Goal: Task Accomplishment & Management: Complete application form

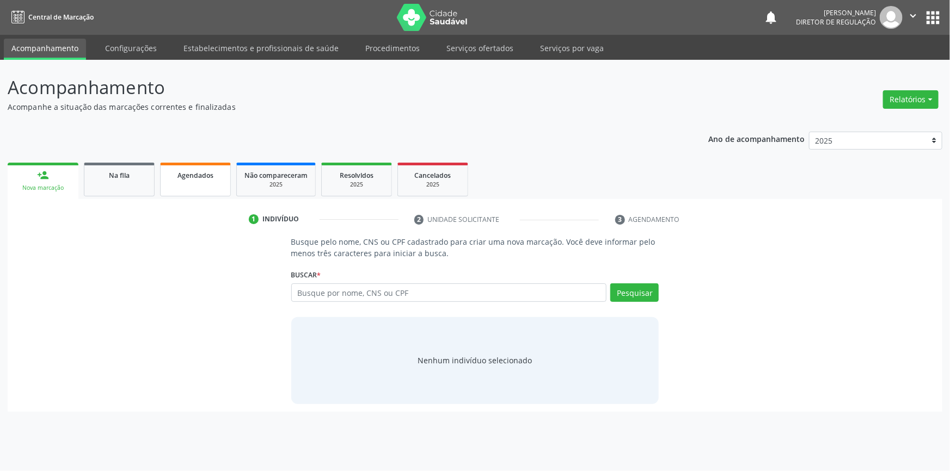
click at [180, 183] on link "Agendados" at bounding box center [195, 180] width 71 height 34
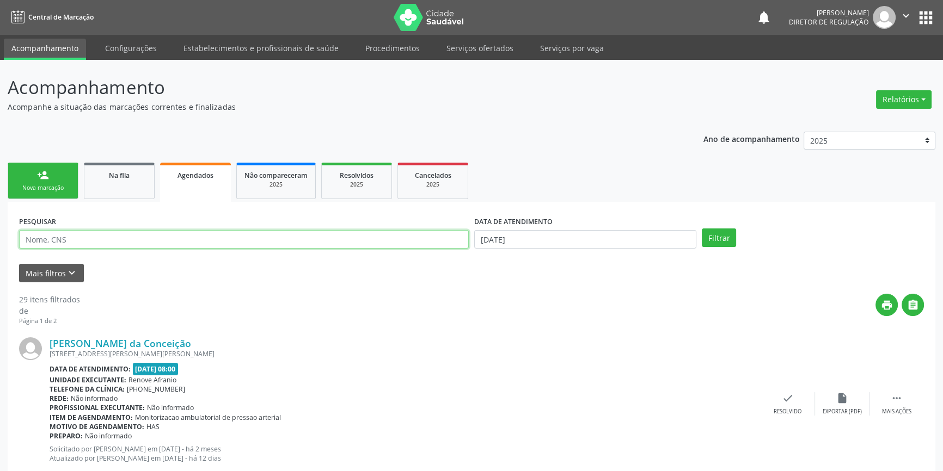
click at [179, 246] on input "text" at bounding box center [244, 239] width 450 height 19
type input "700709986084774"
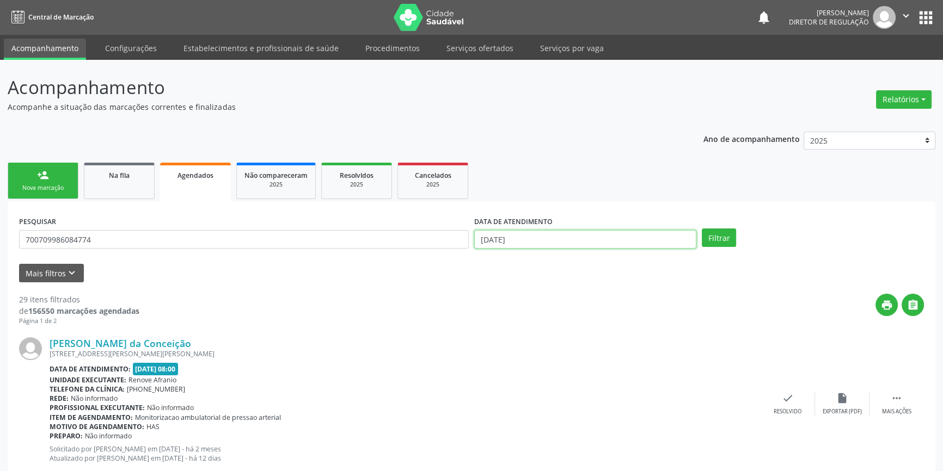
click at [529, 235] on input "17/[DATE]" at bounding box center [585, 239] width 222 height 19
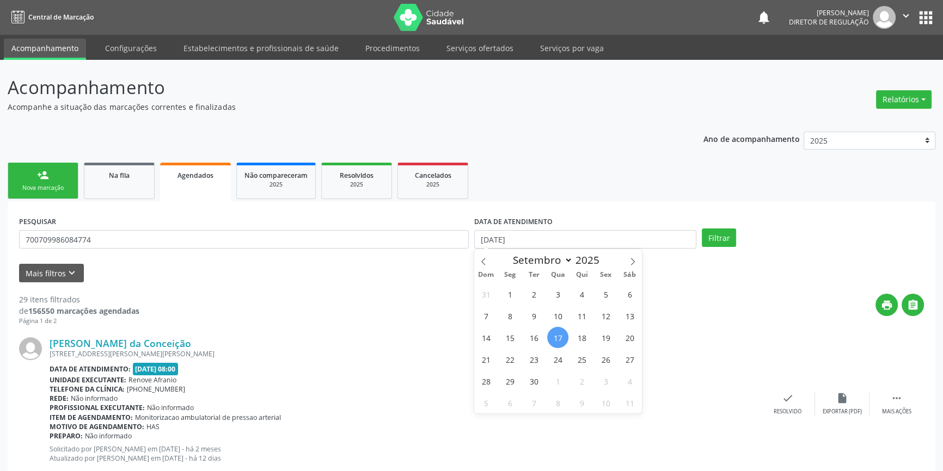
click at [562, 329] on span "17" at bounding box center [557, 337] width 21 height 21
type input "17/[DATE]"
click at [619, 338] on span "20" at bounding box center [629, 337] width 21 height 21
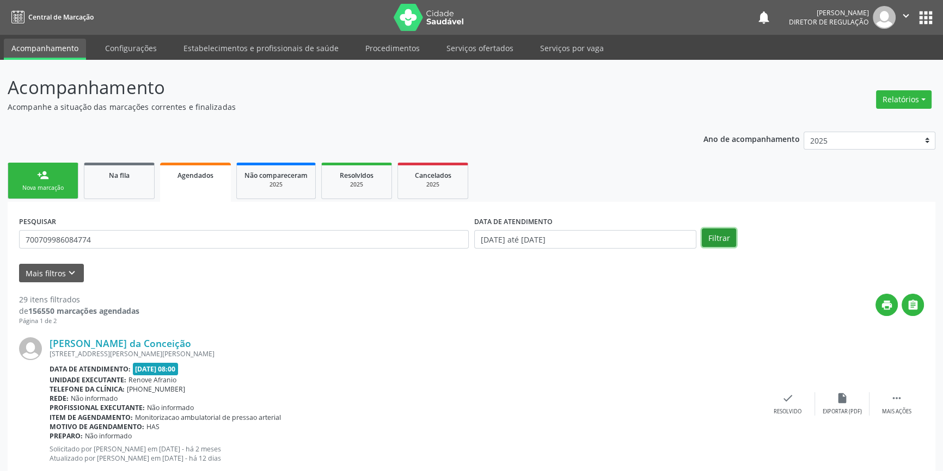
click at [732, 229] on button "Filtrar" at bounding box center [719, 238] width 34 height 19
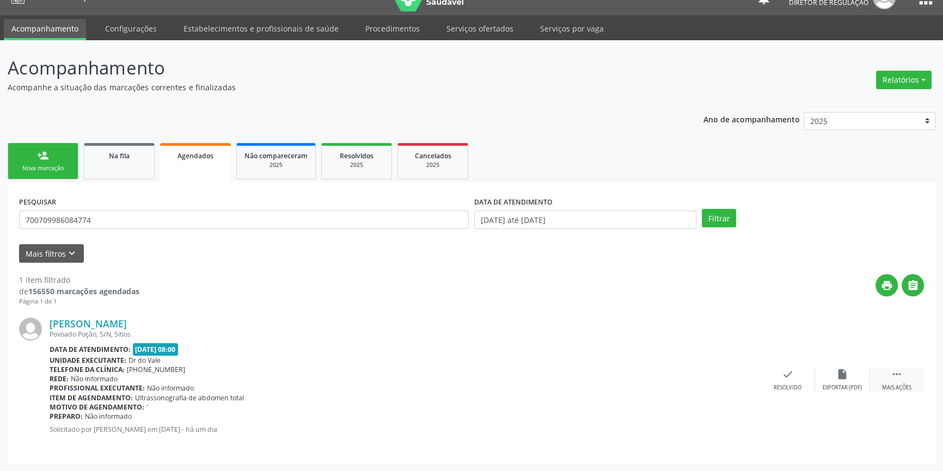
click at [916, 374] on div " Mais ações" at bounding box center [896, 380] width 54 height 23
click at [692, 372] on div "print Imprimir" at bounding box center [679, 380] width 54 height 23
click at [52, 186] on div "PESQUISAR 700709986084774 DATA DE ATENDIMENTO 17/09/2025 até 20/09/2025 Filtrar…" at bounding box center [472, 323] width 928 height 283
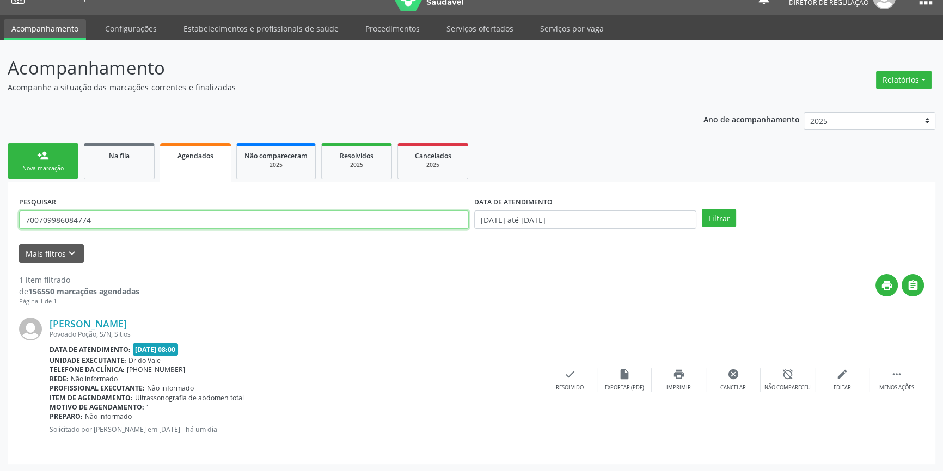
drag, startPoint x: 109, startPoint y: 216, endPoint x: 0, endPoint y: 214, distance: 109.4
click at [0, 214] on div "Acompanhamento Acompanhe a situação das marcações correntes e finalizadas Relat…" at bounding box center [471, 256] width 943 height 432
click at [711, 220] on button "Filtrar" at bounding box center [719, 218] width 34 height 19
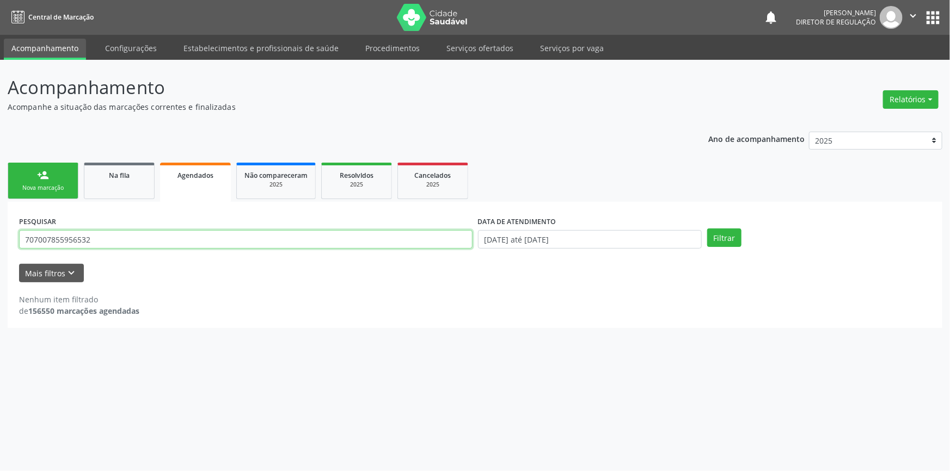
drag, startPoint x: 106, startPoint y: 241, endPoint x: 0, endPoint y: 244, distance: 105.7
click at [0, 244] on div "Acompanhamento Acompanhe a situação das marcações correntes e finalizadas Relat…" at bounding box center [475, 266] width 950 height 412
type input "705209441612972"
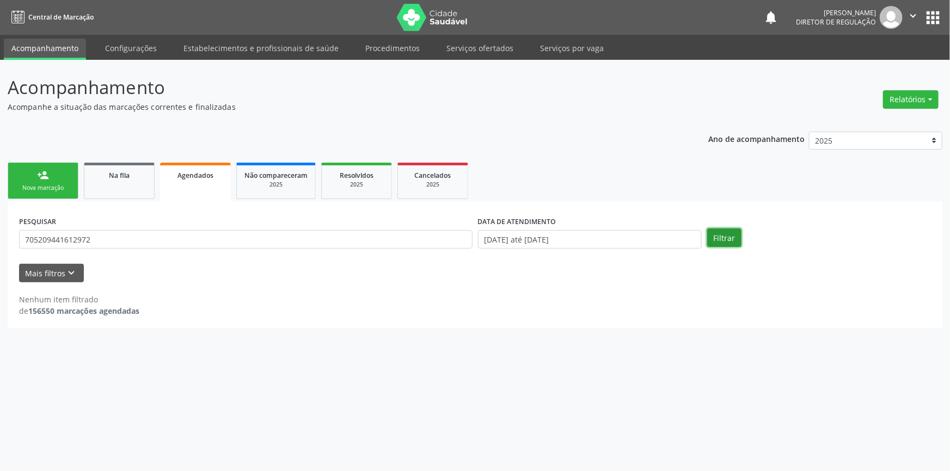
click at [729, 232] on button "Filtrar" at bounding box center [724, 238] width 34 height 19
click at [116, 178] on span "Na fila" at bounding box center [119, 175] width 21 height 9
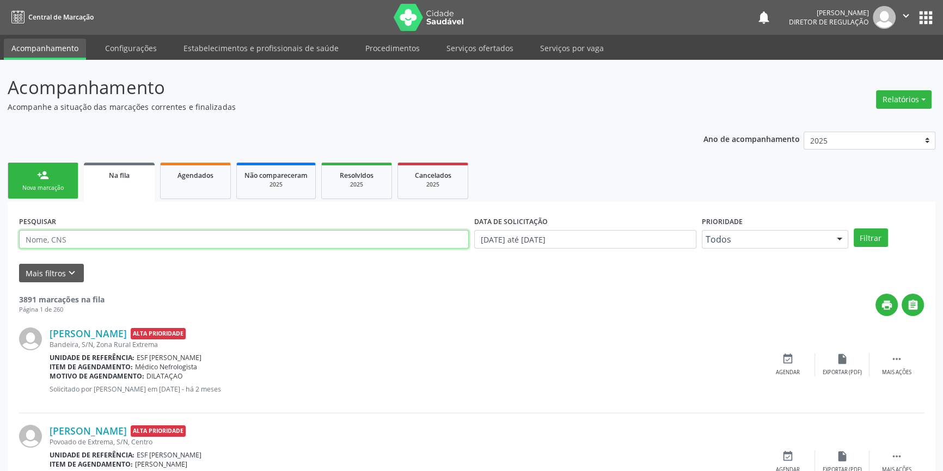
click at [97, 232] on input "text" at bounding box center [244, 239] width 450 height 19
type input "707007855956532"
click at [877, 236] on button "Filtrar" at bounding box center [871, 238] width 34 height 19
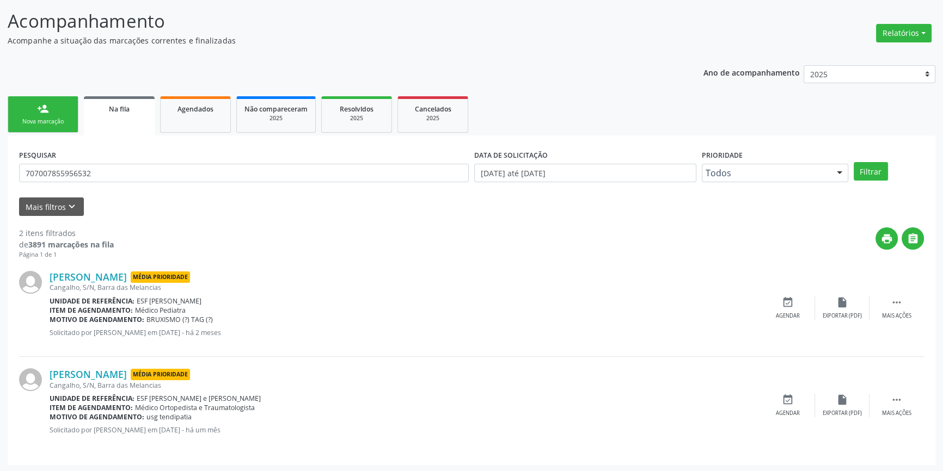
scroll to position [67, 0]
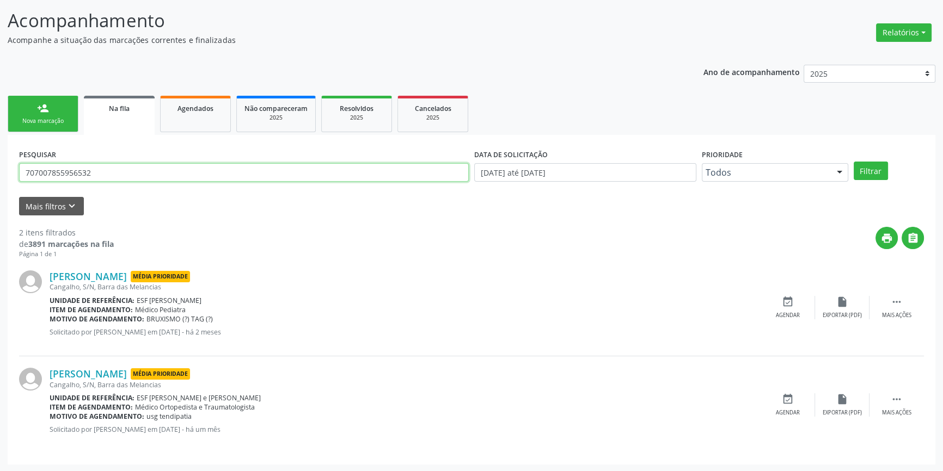
drag, startPoint x: 118, startPoint y: 168, endPoint x: 0, endPoint y: 169, distance: 118.1
click at [0, 169] on div "Acompanhamento Acompanhe a situação das marcações correntes e finalizadas Relat…" at bounding box center [471, 233] width 943 height 480
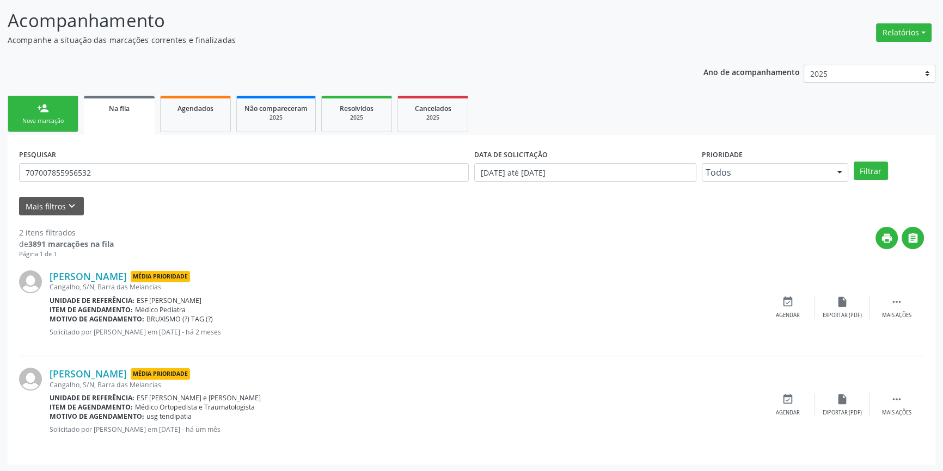
click at [78, 122] on ul "person_add Nova marcação Na fila Agendados Não compareceram 2025 Resolvidos 202…" at bounding box center [472, 114] width 928 height 42
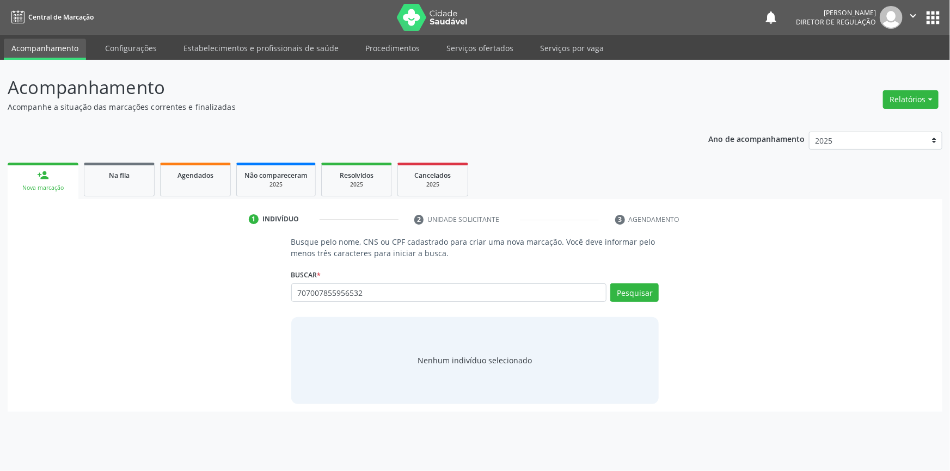
type input "707007855956532"
click at [629, 302] on div "Pesquisar" at bounding box center [632, 297] width 52 height 26
click at [631, 299] on button "Pesquisar" at bounding box center [634, 293] width 48 height 19
type input "707007855956532"
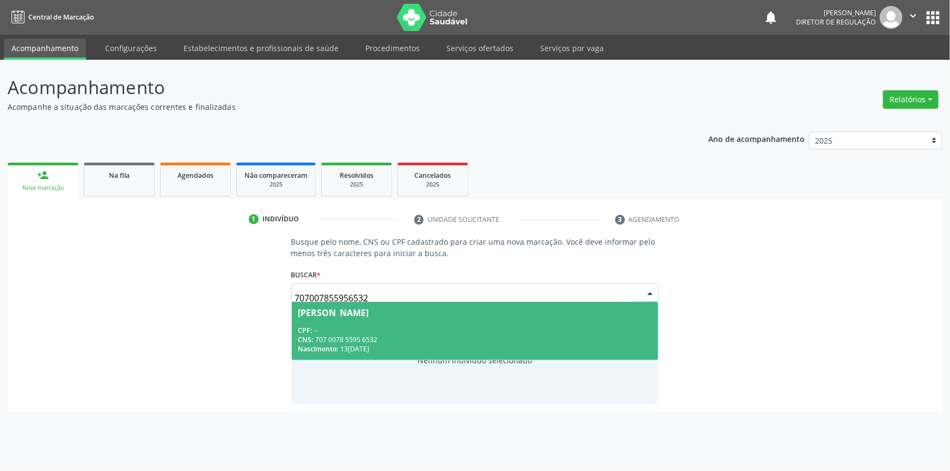
click at [457, 329] on div "CPF: --" at bounding box center [475, 330] width 354 height 9
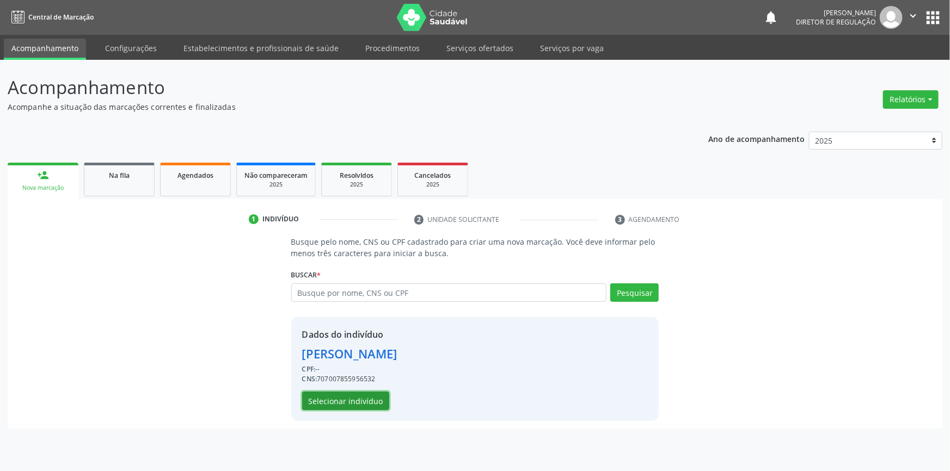
click at [355, 404] on button "Selecionar indivíduo" at bounding box center [345, 401] width 87 height 19
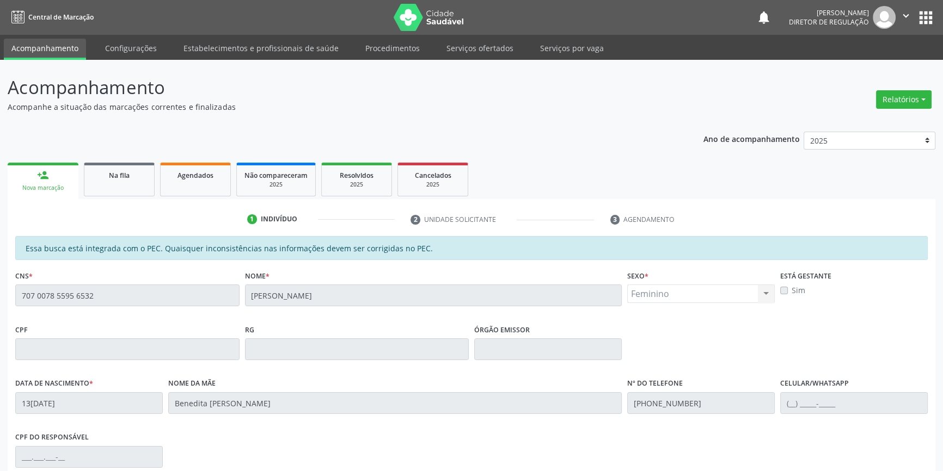
scroll to position [149, 0]
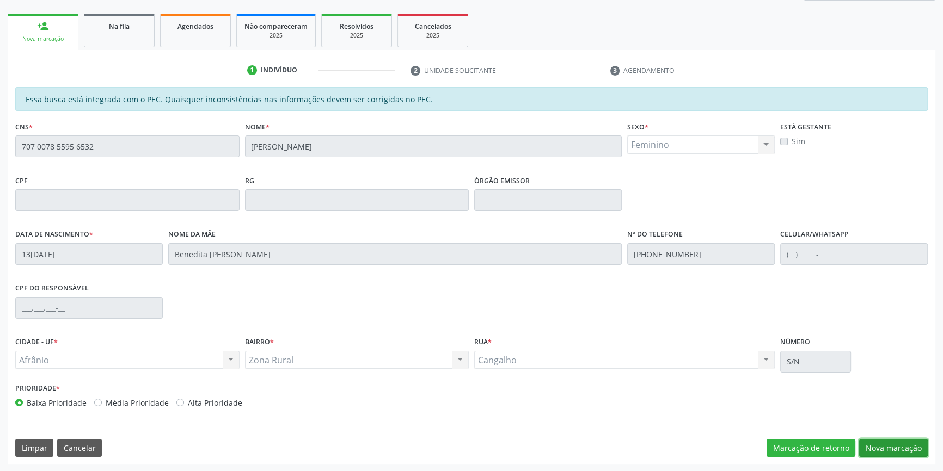
click at [886, 441] on button "Nova marcação" at bounding box center [893, 448] width 69 height 19
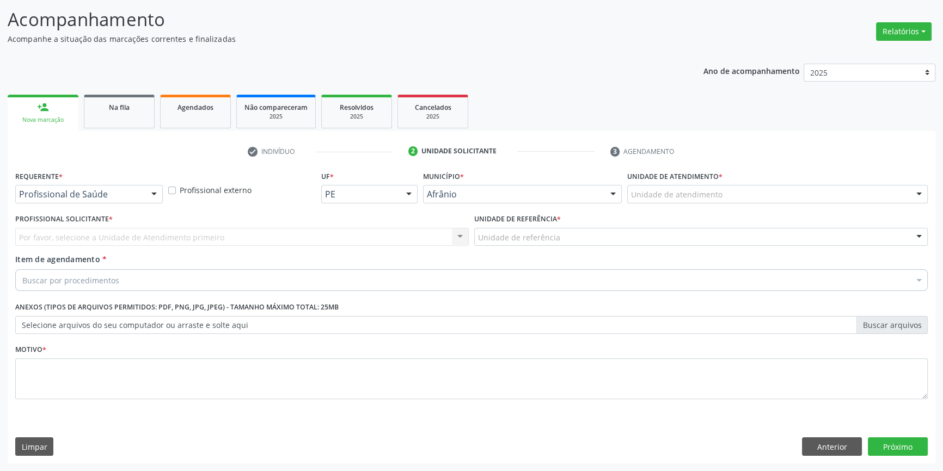
scroll to position [67, 0]
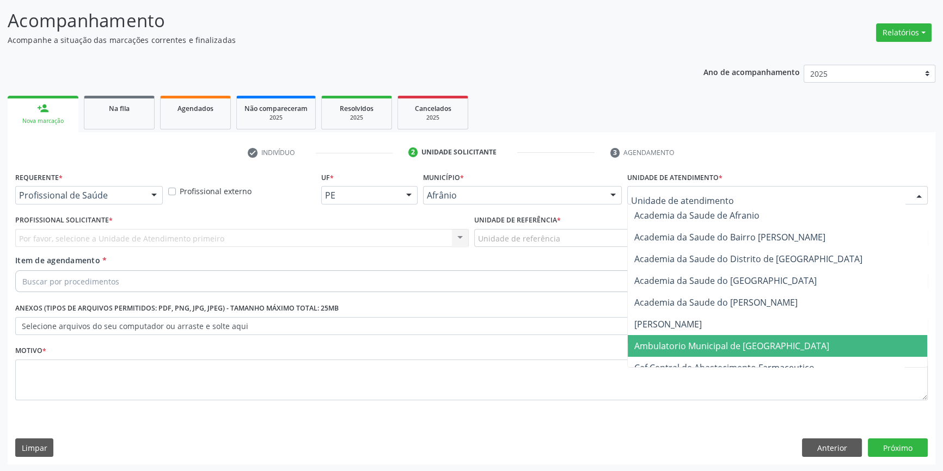
click at [697, 338] on span "Ambulatorio Municipal de [GEOGRAPHIC_DATA]" at bounding box center [777, 346] width 299 height 22
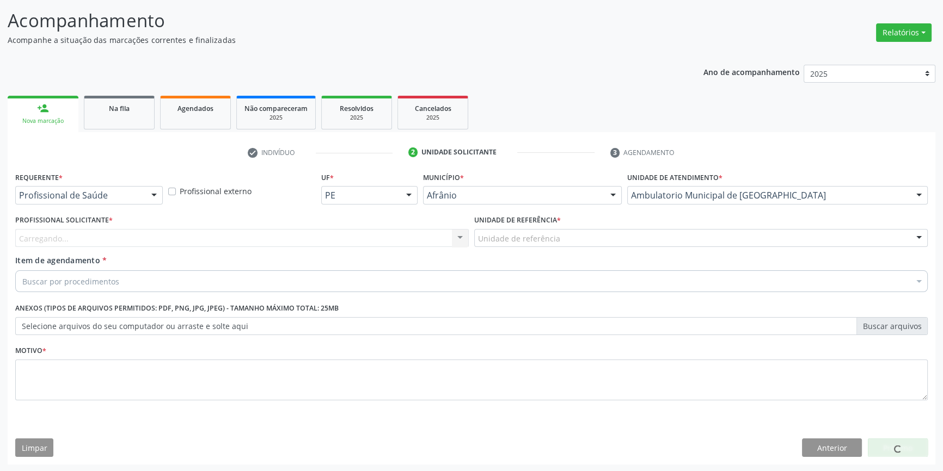
click at [568, 244] on div "Unidade de referência" at bounding box center [700, 238] width 453 height 19
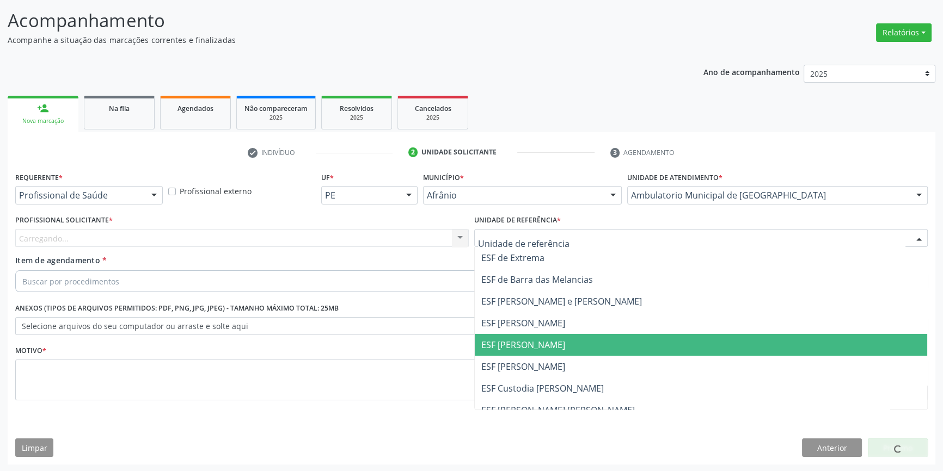
click at [537, 349] on span "ESF [PERSON_NAME]" at bounding box center [523, 345] width 84 height 12
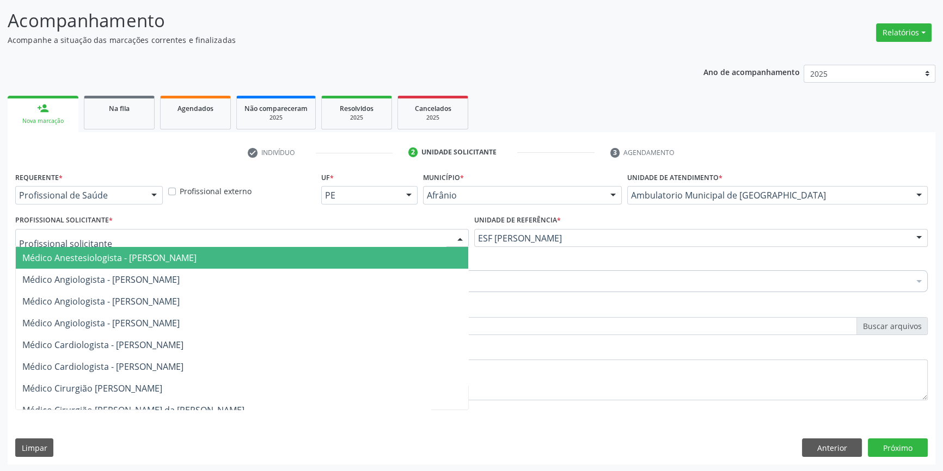
click at [335, 244] on div at bounding box center [241, 238] width 453 height 19
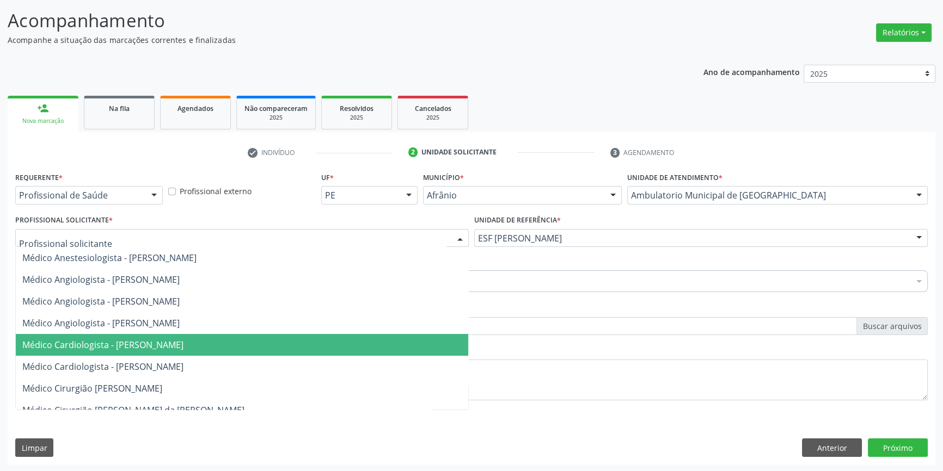
click at [181, 348] on span "Médico Cardiologista - [PERSON_NAME]" at bounding box center [102, 345] width 161 height 12
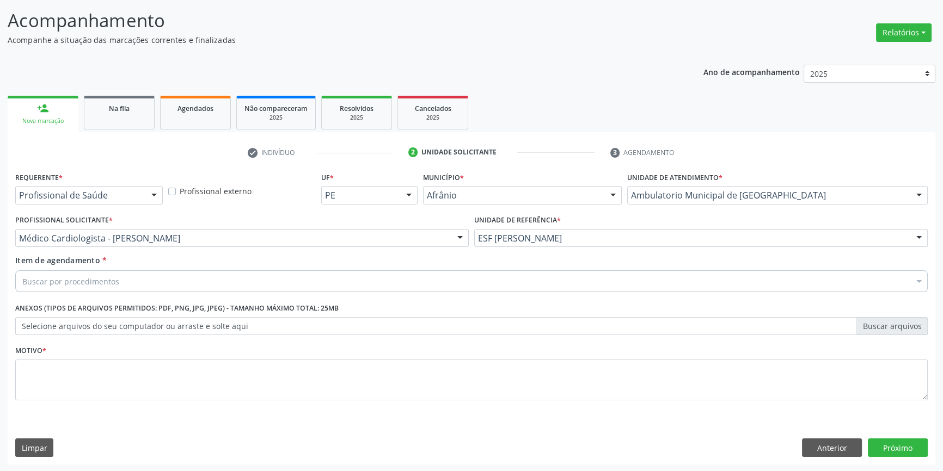
click at [144, 284] on div "Buscar por procedimentos" at bounding box center [471, 282] width 912 height 22
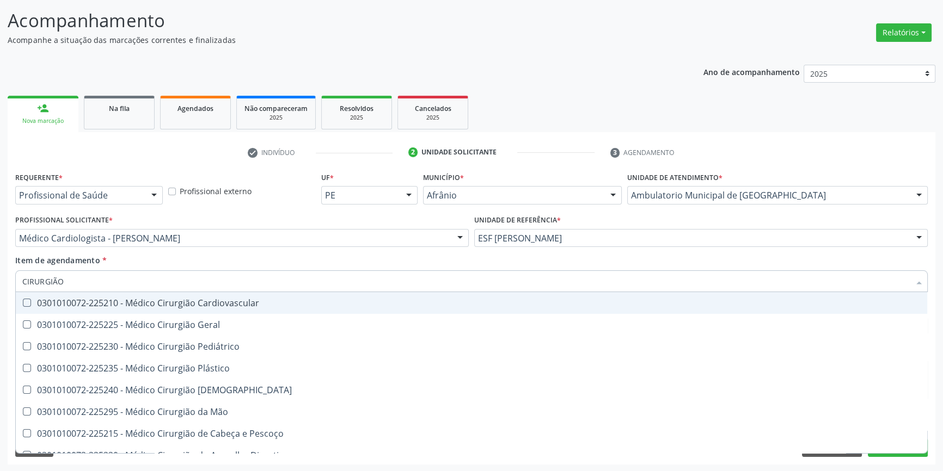
type input "CIRURGIÃO"
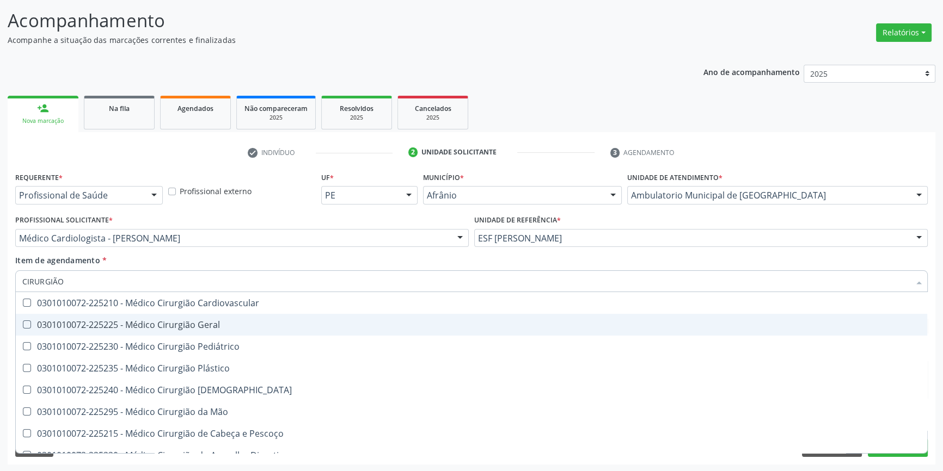
click at [191, 327] on div "0301010072-225225 - Médico Cirurgião Geral" at bounding box center [471, 325] width 898 height 9
checkbox Geral "true"
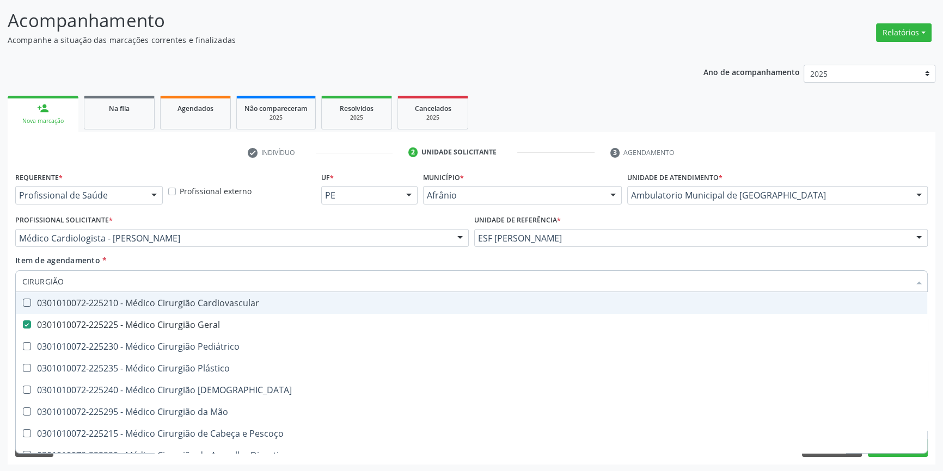
click at [240, 260] on div "Item de agendamento * CIRURGIÃO Desfazer seleção 0301010072-225210 - Médico Cir…" at bounding box center [471, 272] width 912 height 34
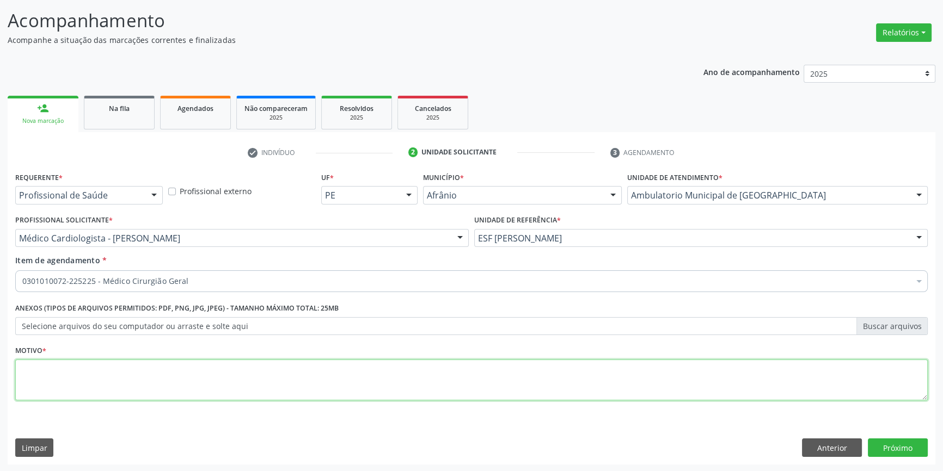
click at [239, 369] on textarea at bounding box center [471, 380] width 912 height 41
type textarea "'"
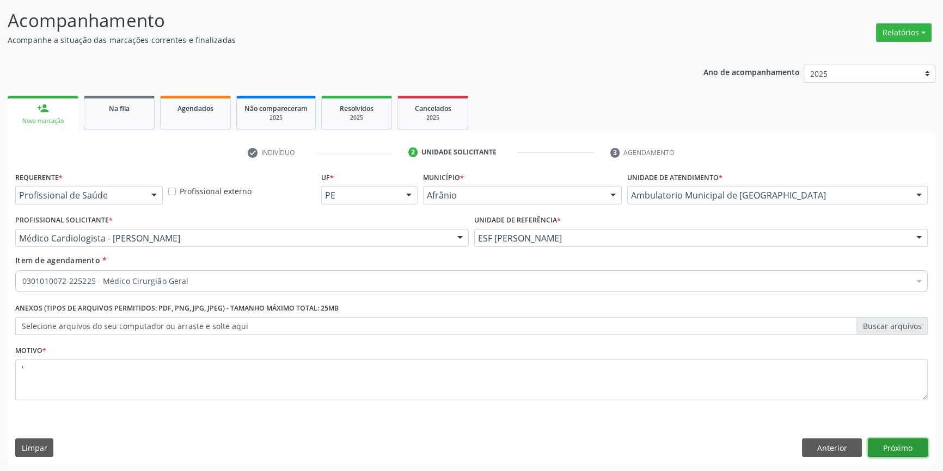
click at [887, 449] on button "Próximo" at bounding box center [898, 448] width 60 height 19
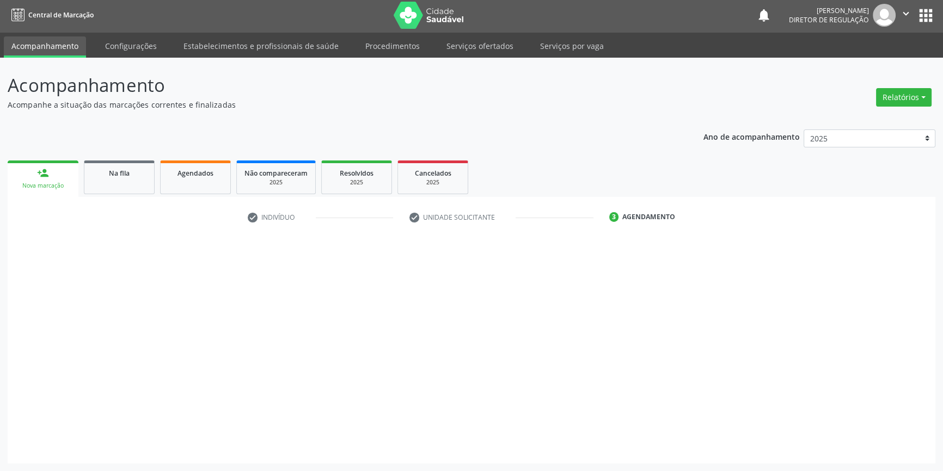
scroll to position [1, 0]
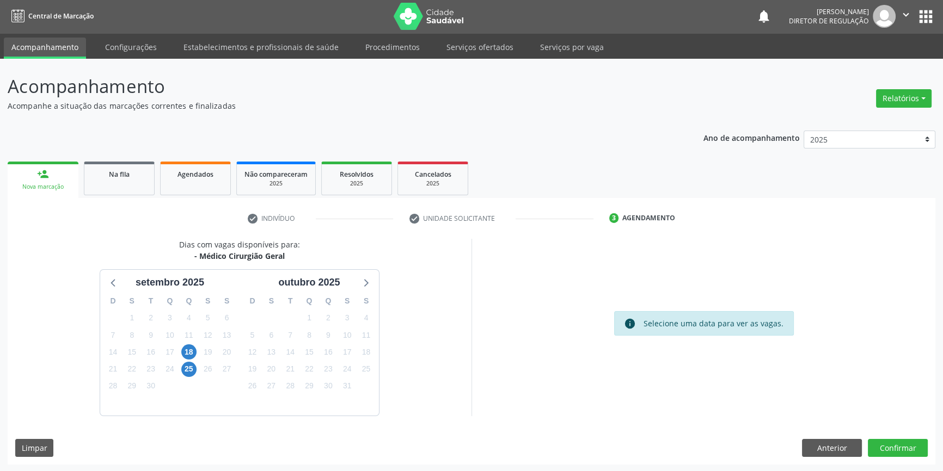
click at [192, 376] on div "25" at bounding box center [188, 369] width 15 height 17
click at [191, 372] on span "25" at bounding box center [188, 369] width 15 height 15
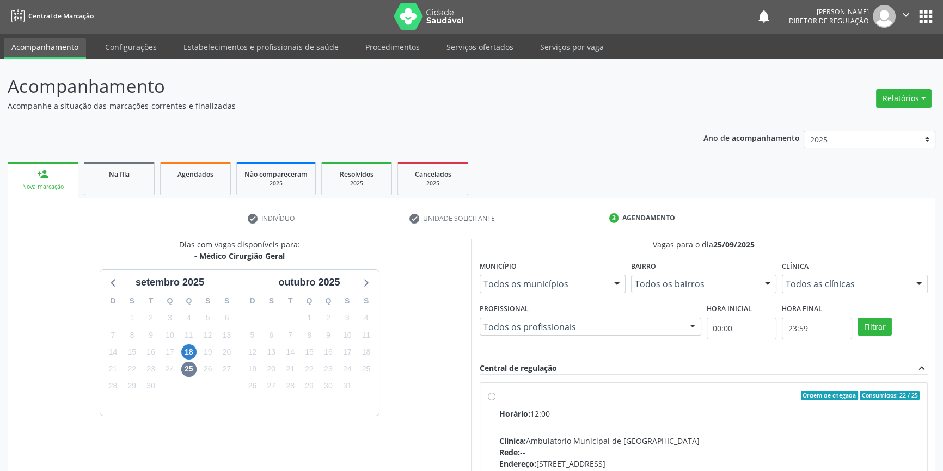
click at [561, 395] on div "Ordem de chegada Consumidos: 22 / 25" at bounding box center [709, 396] width 420 height 10
click at [495, 395] on input "Ordem de chegada Consumidos: 22 / 25 Horário: 12:00 Clínica: Ambulatorio Munici…" at bounding box center [492, 396] width 8 height 10
radio input "true"
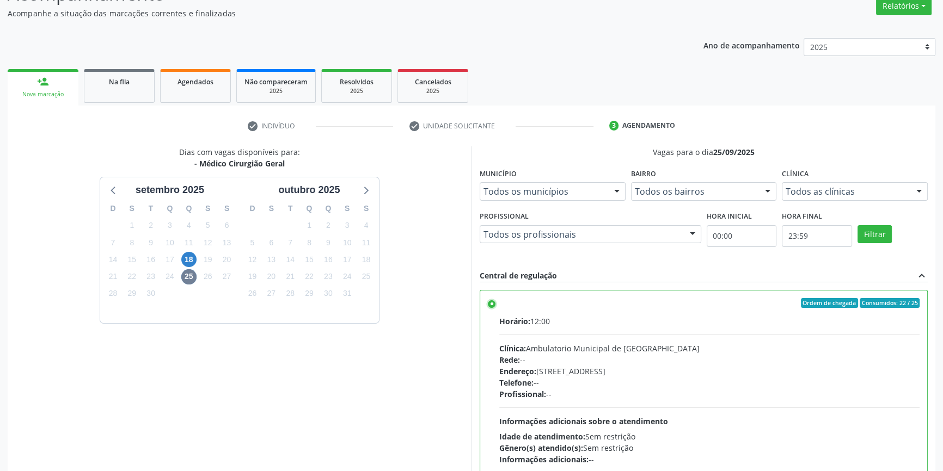
scroll to position [178, 0]
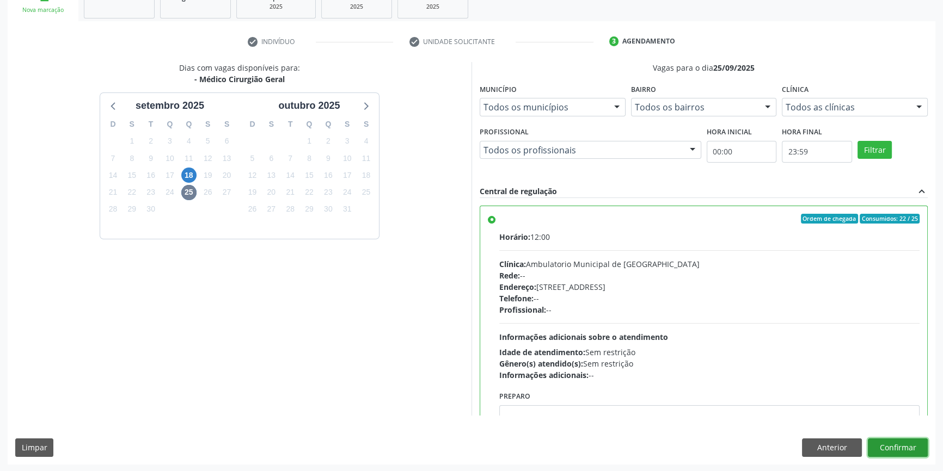
click at [883, 452] on button "Confirmar" at bounding box center [898, 448] width 60 height 19
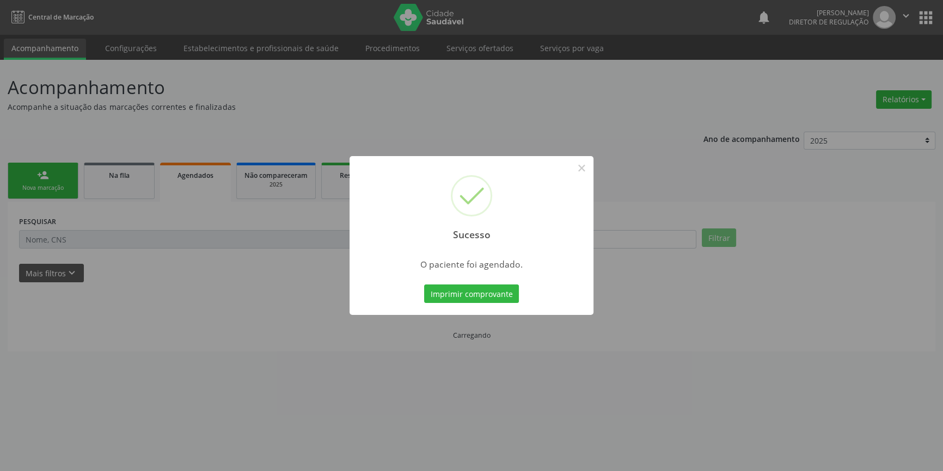
scroll to position [0, 0]
click at [496, 294] on button "Imprimir comprovante" at bounding box center [475, 294] width 95 height 19
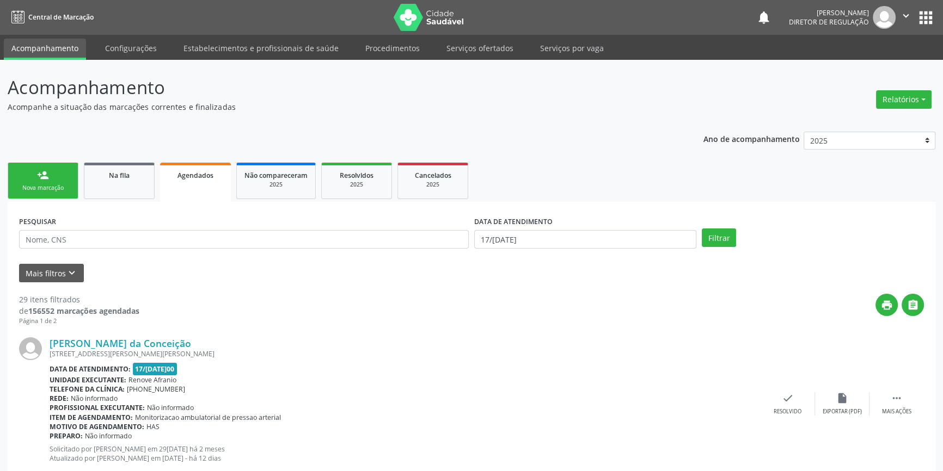
click at [60, 174] on link "person_add Nova marcação" at bounding box center [43, 181] width 71 height 36
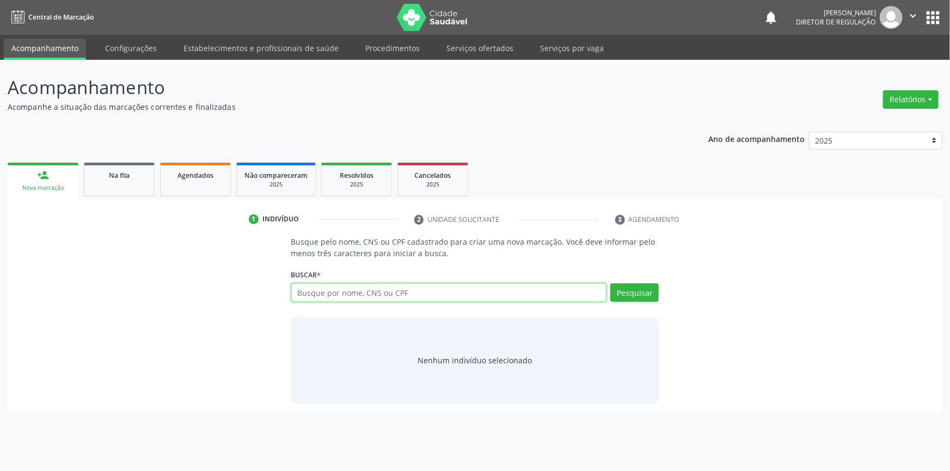
click at [329, 294] on input "text" at bounding box center [449, 293] width 316 height 19
type input "705209441612972"
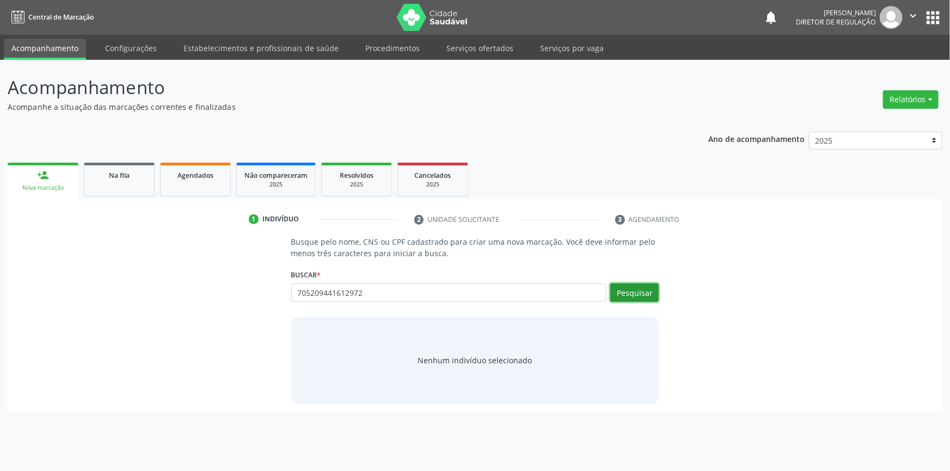
click at [635, 296] on button "Pesquisar" at bounding box center [634, 293] width 48 height 19
type input "705209441612972"
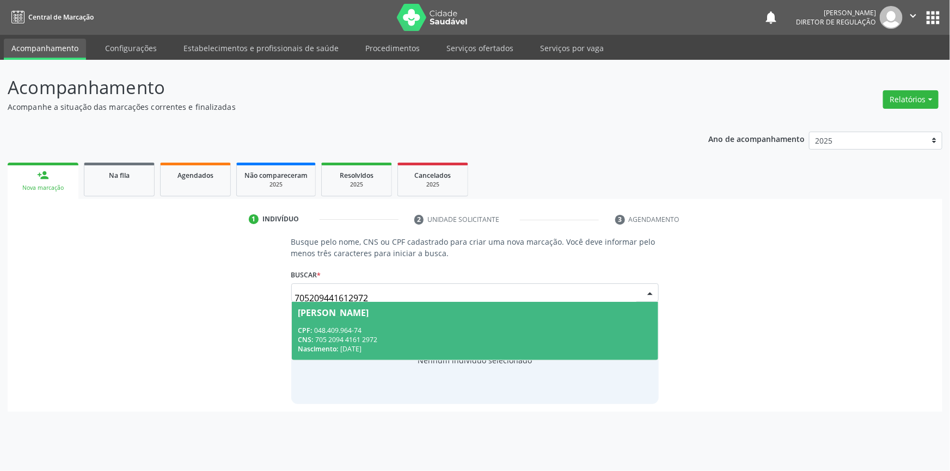
click at [400, 322] on span "[PERSON_NAME] CPF: 048.409.964-74 CNS: 705 2094 4161 2972 Nascimento: 01/[DATE]" at bounding box center [475, 331] width 367 height 58
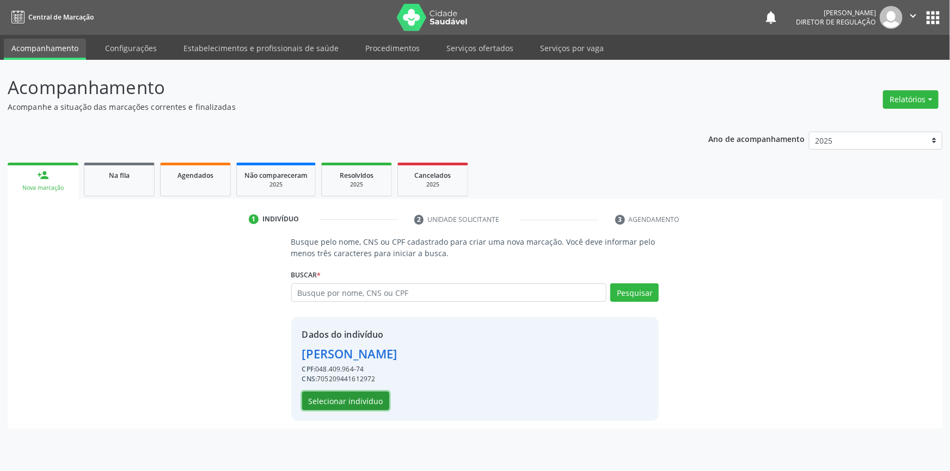
click at [366, 396] on button "Selecionar indivíduo" at bounding box center [345, 401] width 87 height 19
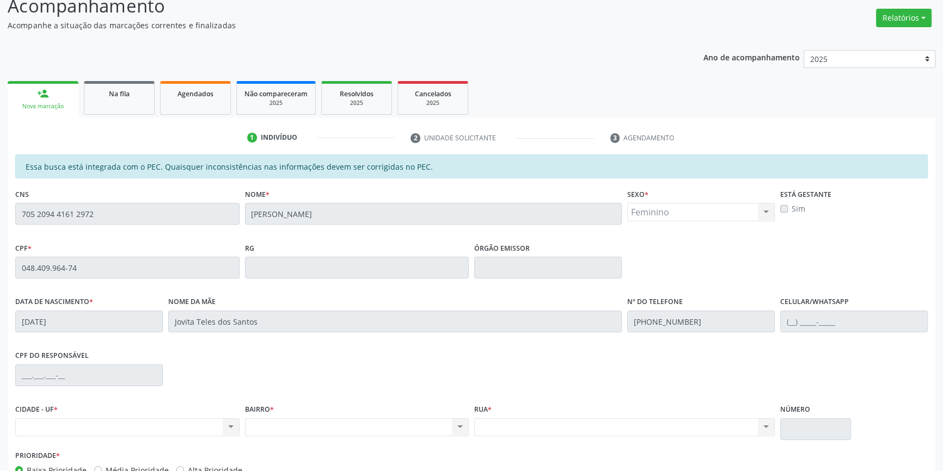
scroll to position [149, 0]
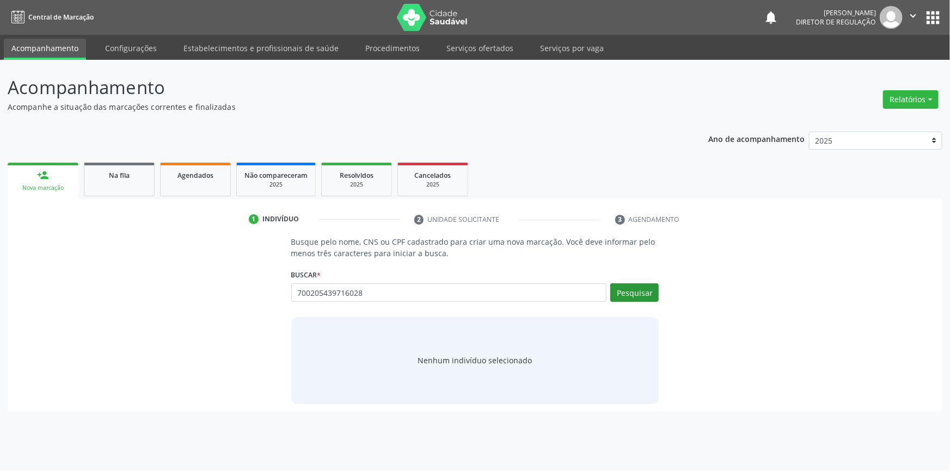
type input "700205439716028"
click at [646, 294] on button "Pesquisar" at bounding box center [634, 293] width 48 height 19
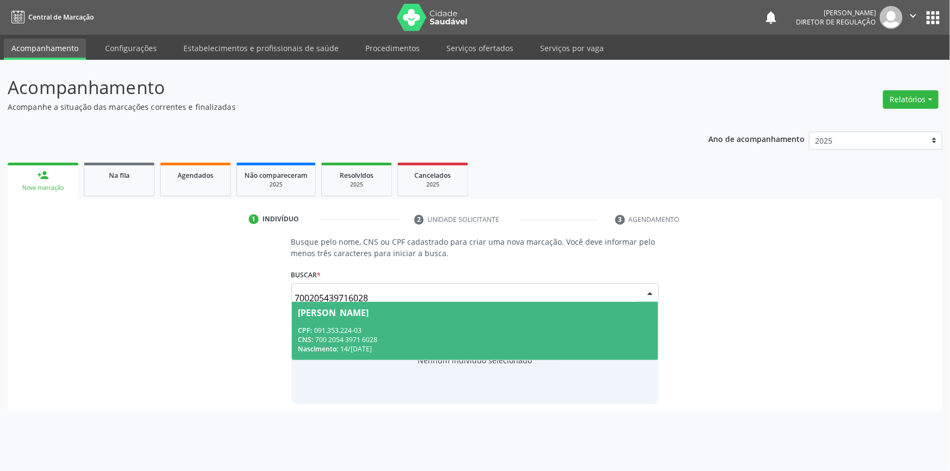
click at [381, 322] on span "Daiane de Souza Quirino CPF: 091.353.224-03 CNS: 700 2054 3971 6028 Nascimento:…" at bounding box center [475, 331] width 367 height 58
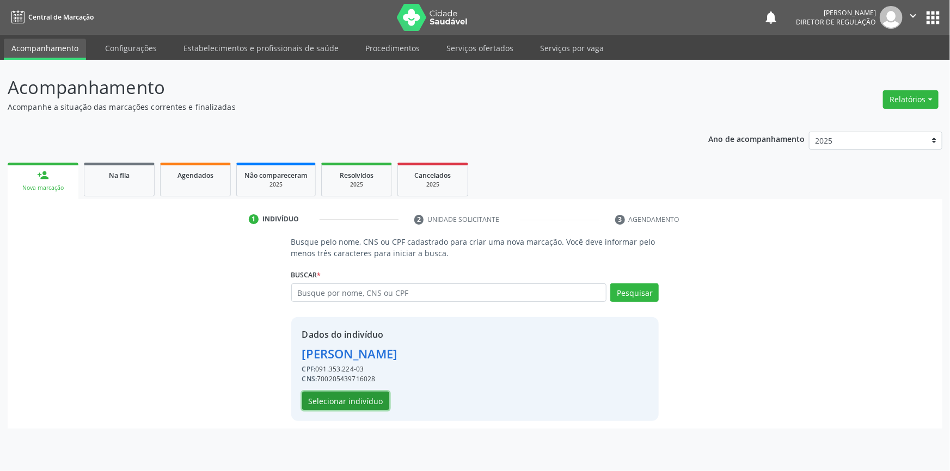
click at [366, 406] on button "Selecionar indivíduo" at bounding box center [345, 401] width 87 height 19
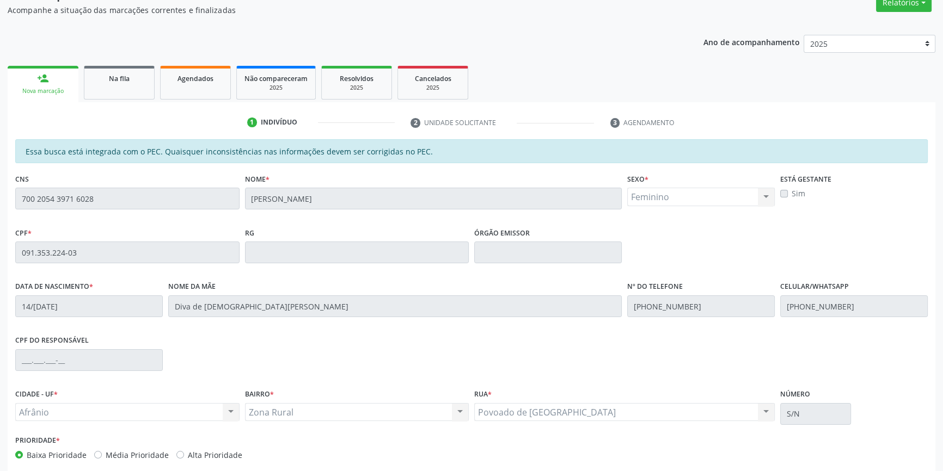
scroll to position [149, 0]
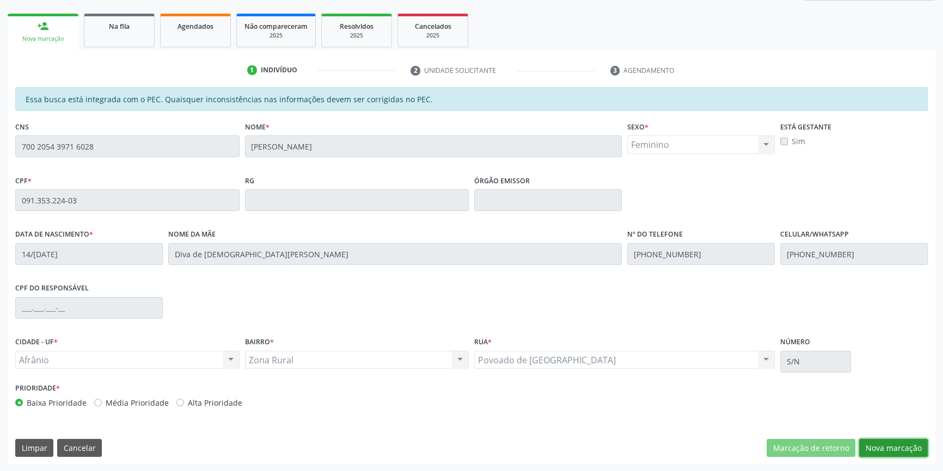
click at [887, 450] on button "Nova marcação" at bounding box center [893, 448] width 69 height 19
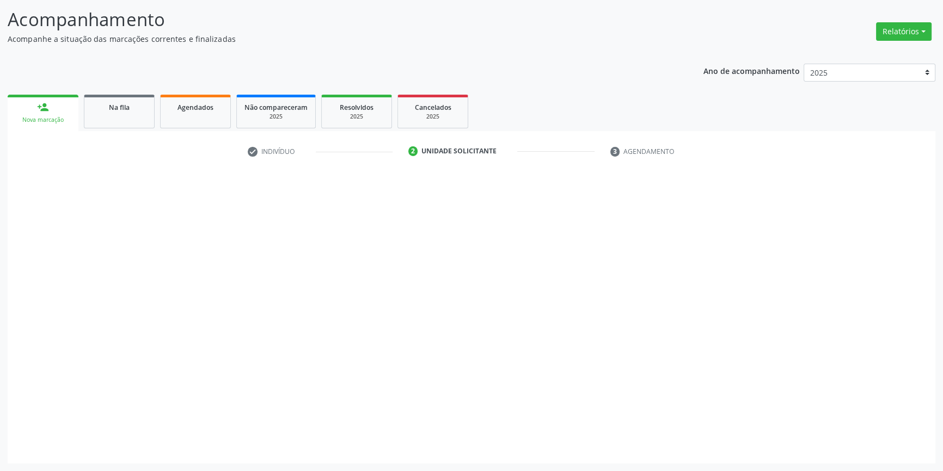
scroll to position [67, 0]
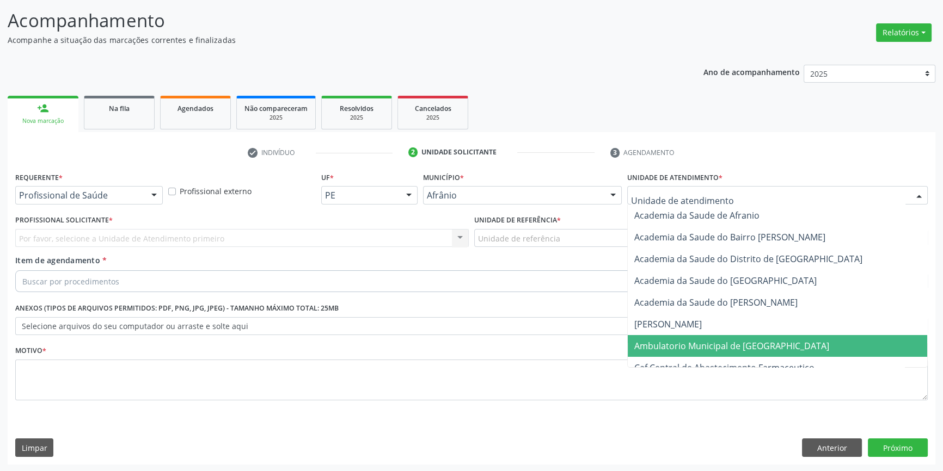
click at [679, 336] on span "Ambulatorio Municipal de [GEOGRAPHIC_DATA]" at bounding box center [777, 346] width 299 height 22
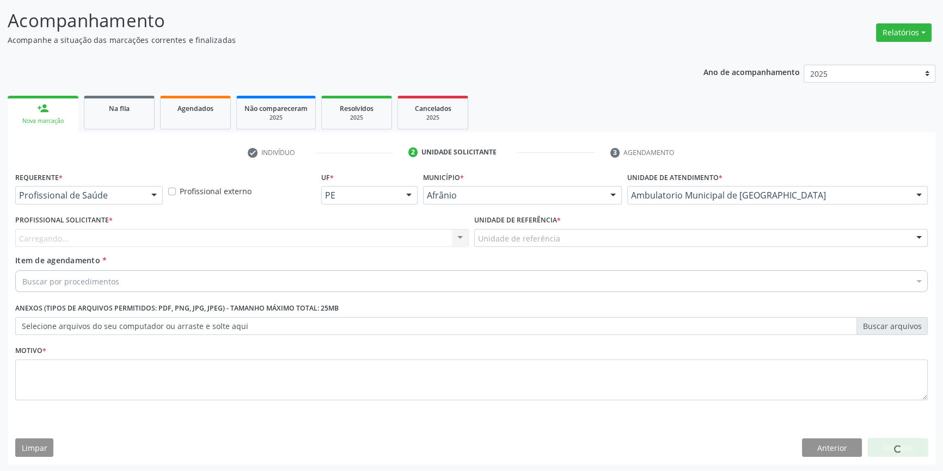
click at [562, 241] on div "Unidade de referência" at bounding box center [700, 238] width 453 height 19
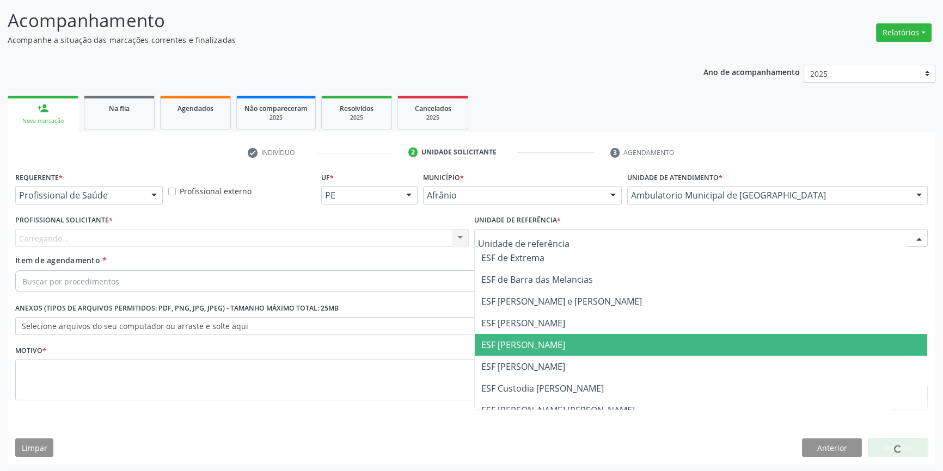
click at [546, 341] on span "ESF [PERSON_NAME]" at bounding box center [523, 345] width 84 height 12
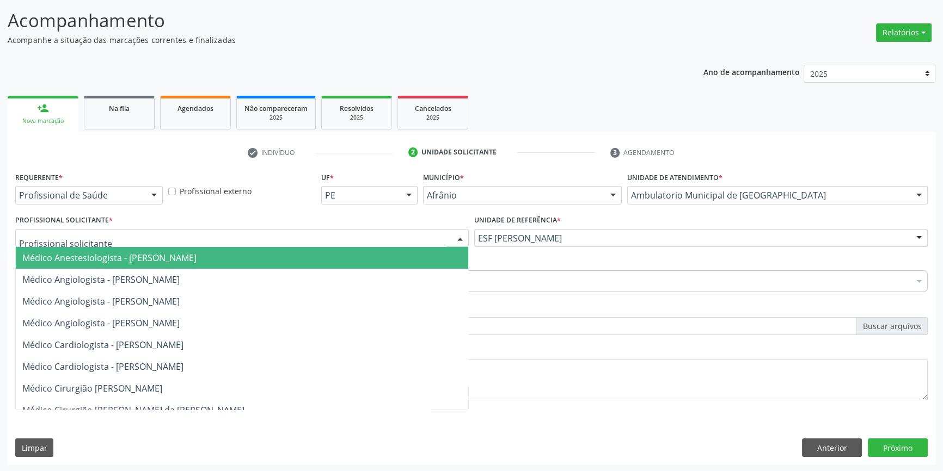
click at [242, 244] on div at bounding box center [241, 238] width 453 height 19
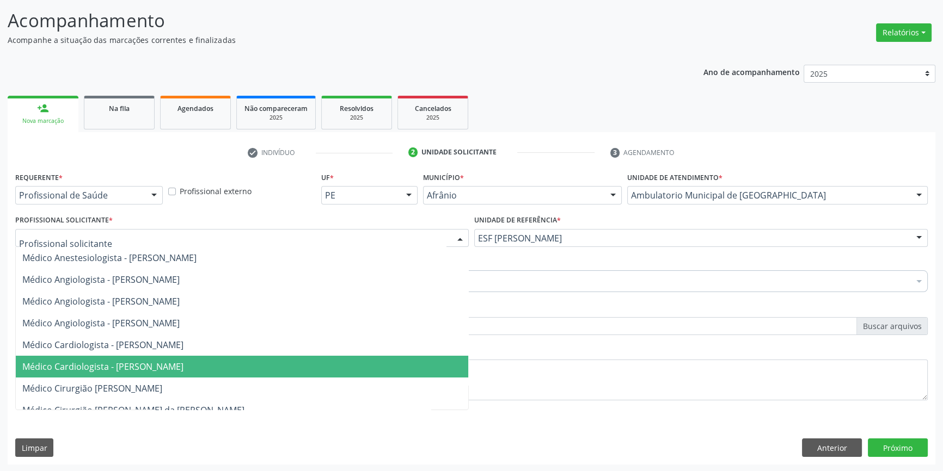
click at [176, 356] on span "Médico Cardiologista - [PERSON_NAME]" at bounding box center [242, 367] width 452 height 22
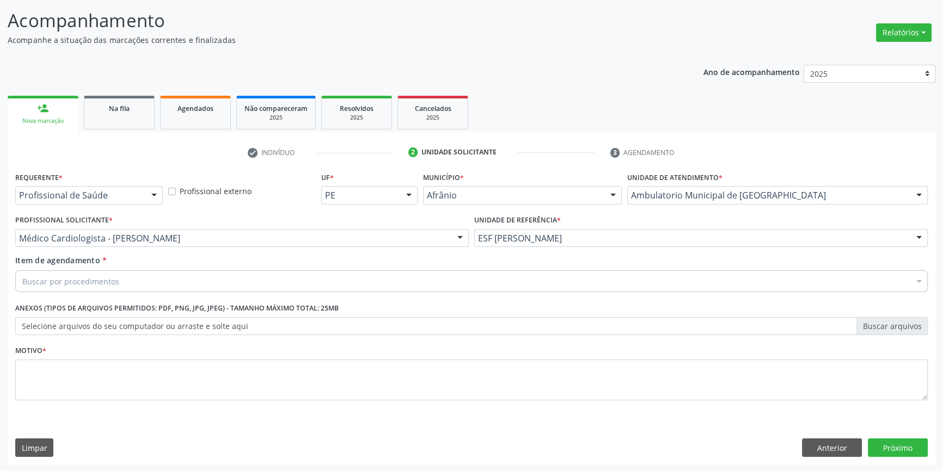
click at [155, 274] on div "Buscar por procedimentos" at bounding box center [471, 282] width 912 height 22
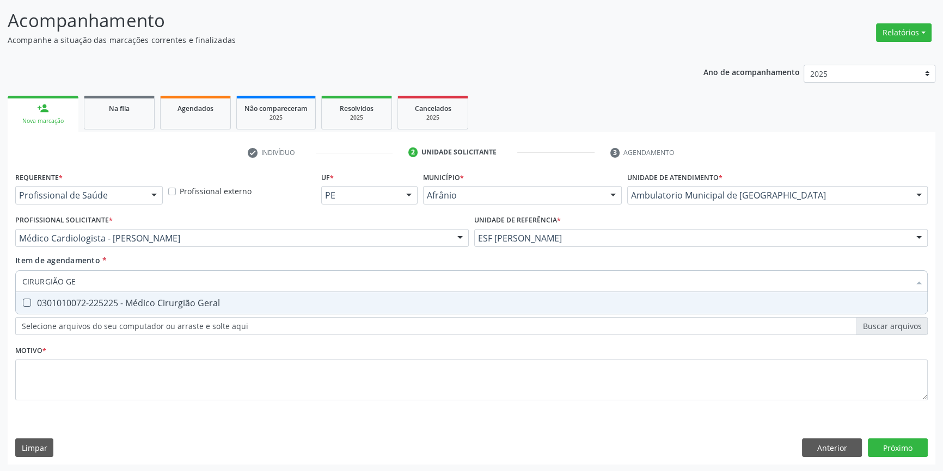
type input "CIRURGIÃO GER"
click at [144, 304] on div "0301010072-225225 - Médico Cirurgião Geral" at bounding box center [471, 303] width 898 height 9
checkbox Geral "true"
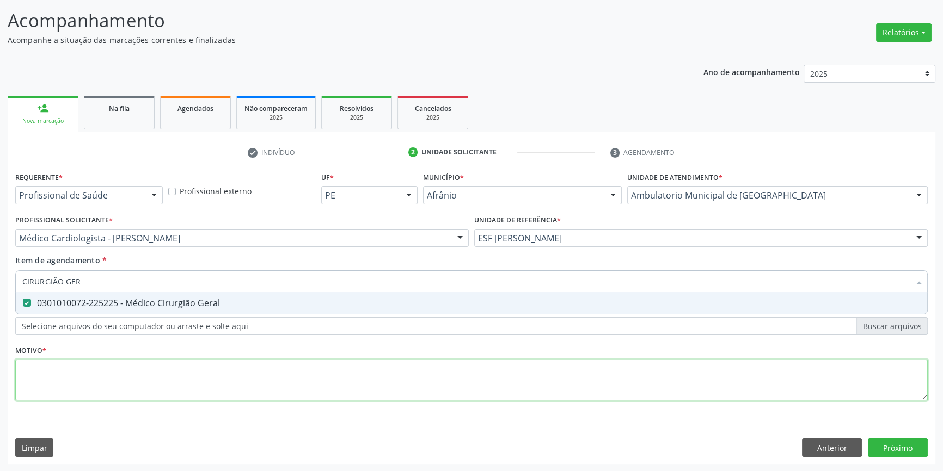
click at [107, 384] on div "Requerente * Profissional de Saúde Profissional de Saúde Paciente Nenhum result…" at bounding box center [471, 292] width 912 height 247
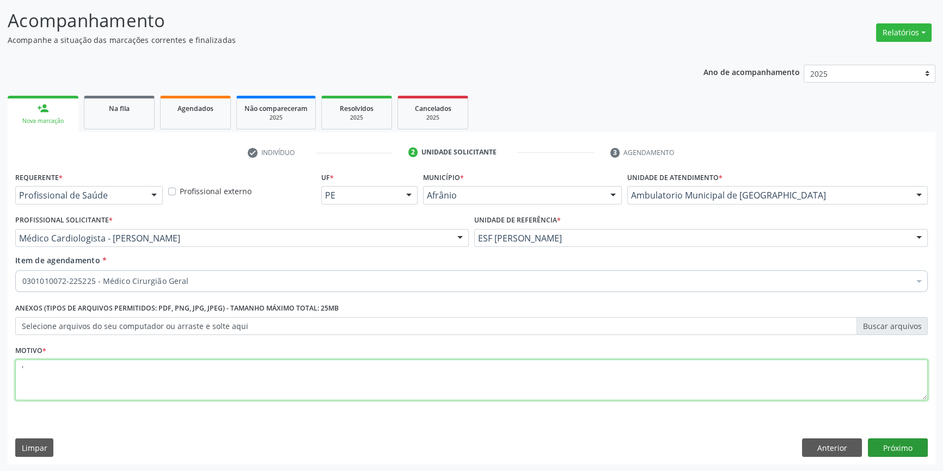
type textarea "'"
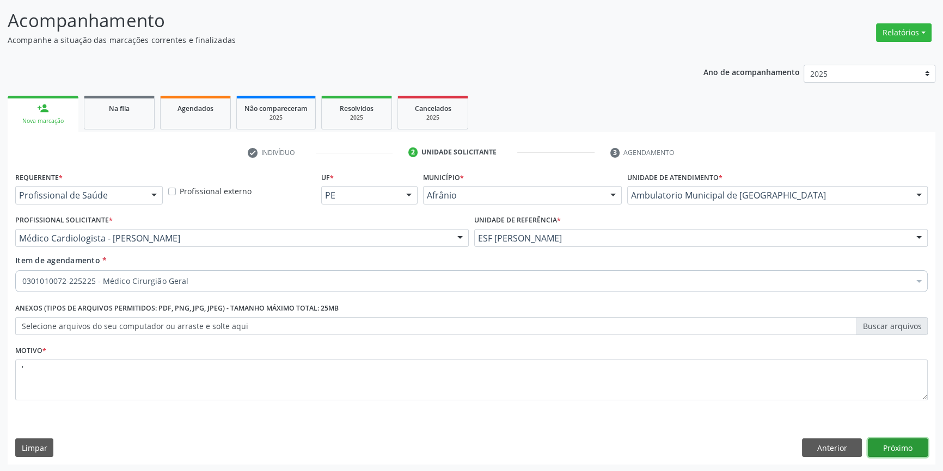
click at [911, 449] on button "Próximo" at bounding box center [898, 448] width 60 height 19
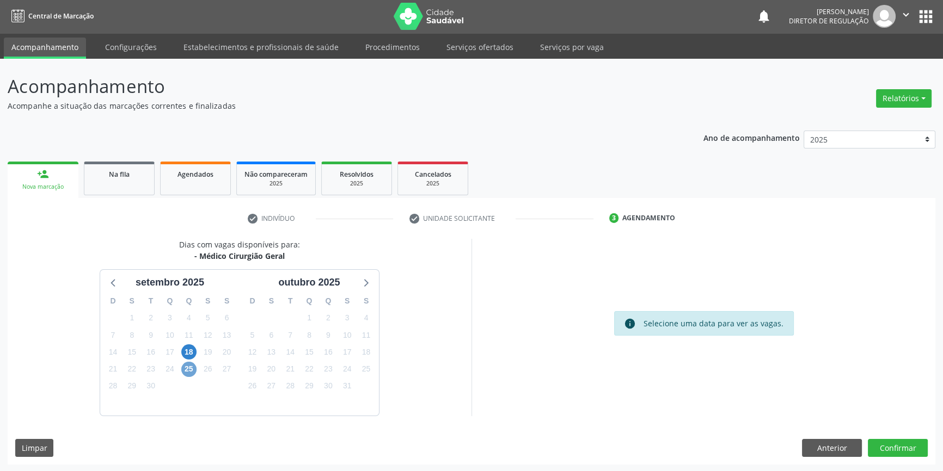
click at [191, 369] on span "25" at bounding box center [188, 369] width 15 height 15
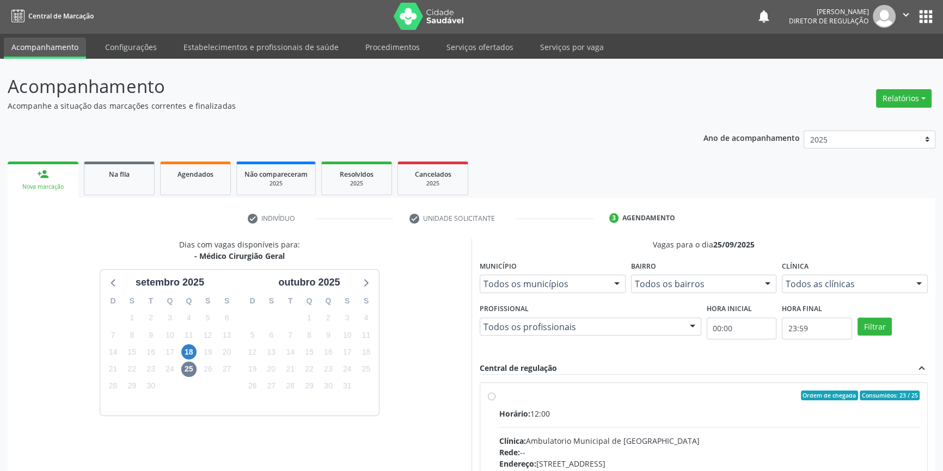
click at [515, 414] on span "Horário:" at bounding box center [514, 414] width 31 height 10
click at [495, 401] on input "Ordem de chegada Consumidos: 23 / 25 Horário: 12:00 Clínica: Ambulatorio Munici…" at bounding box center [492, 396] width 8 height 10
radio input "true"
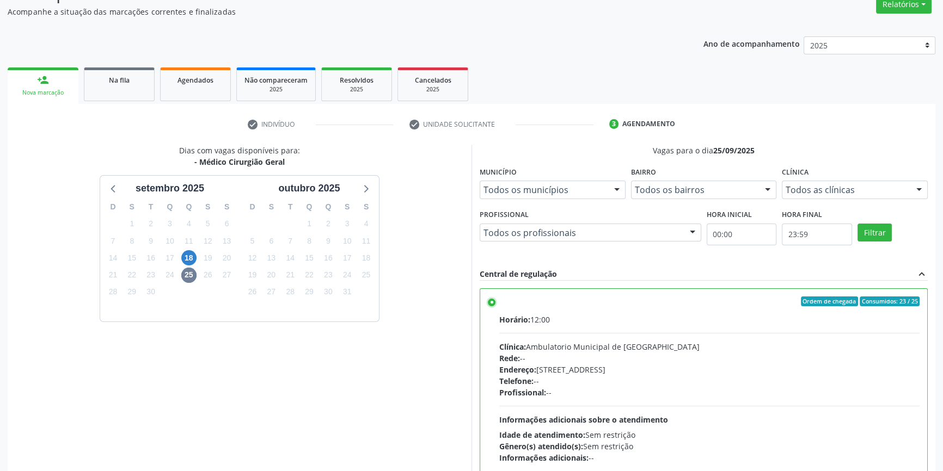
scroll to position [178, 0]
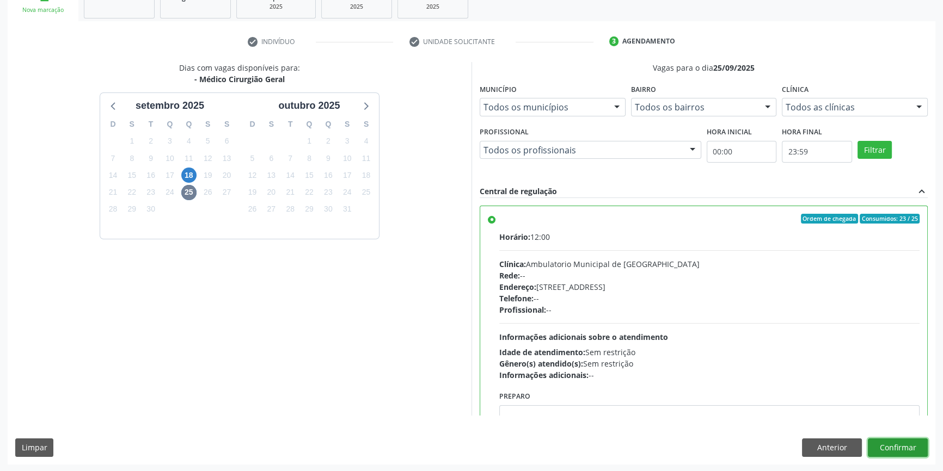
click at [891, 446] on button "Confirmar" at bounding box center [898, 448] width 60 height 19
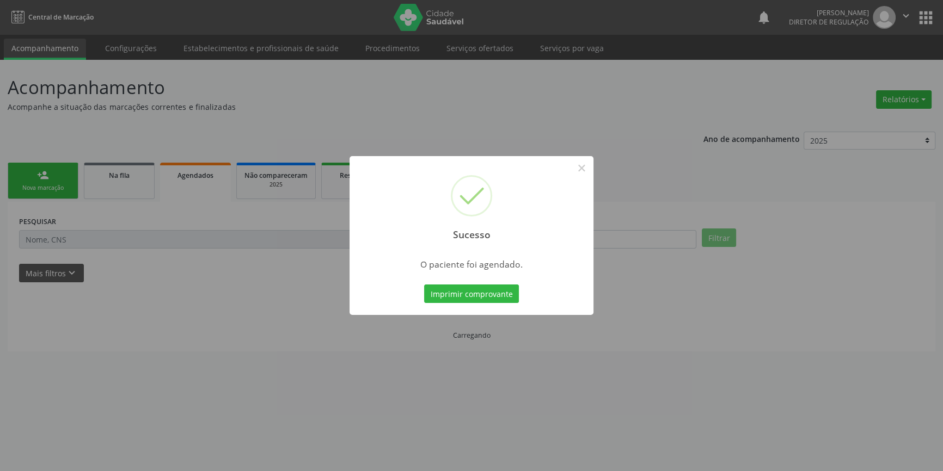
scroll to position [0, 0]
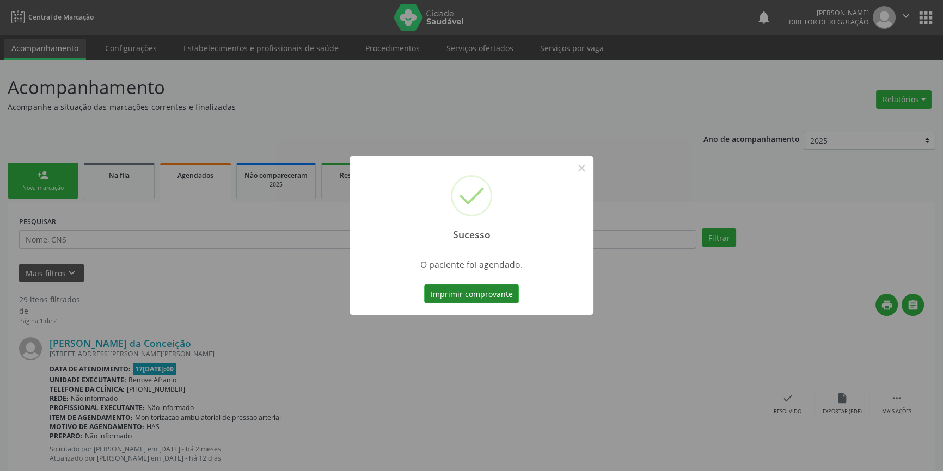
click at [486, 289] on button "Imprimir comprovante" at bounding box center [471, 294] width 95 height 19
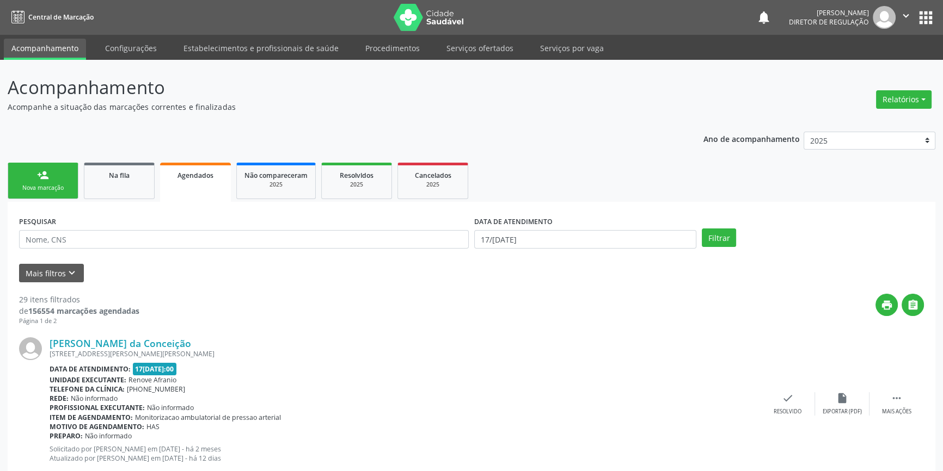
click at [63, 192] on link "person_add Nova marcação" at bounding box center [43, 181] width 71 height 36
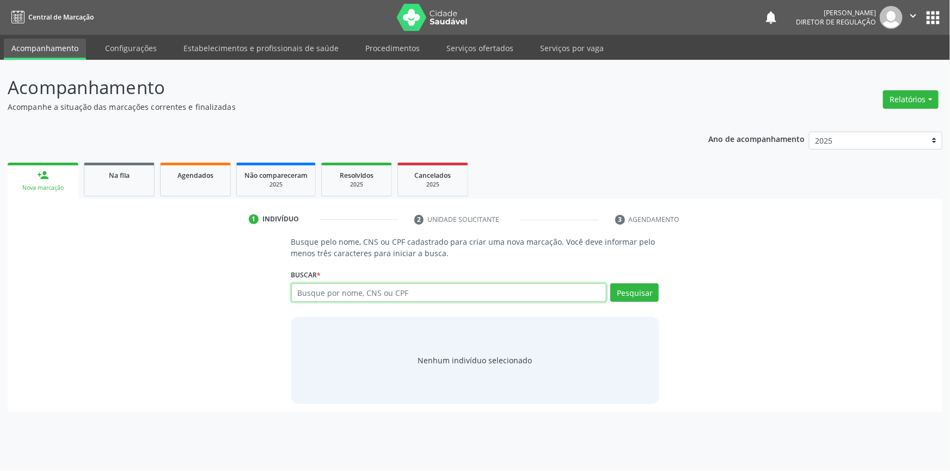
click at [371, 297] on input "text" at bounding box center [449, 293] width 316 height 19
type input "704303582778791"
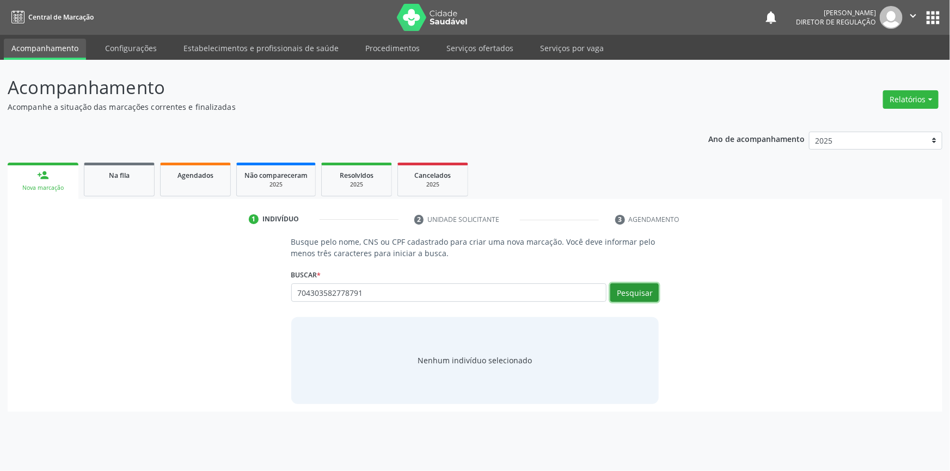
click at [626, 291] on button "Pesquisar" at bounding box center [634, 293] width 48 height 19
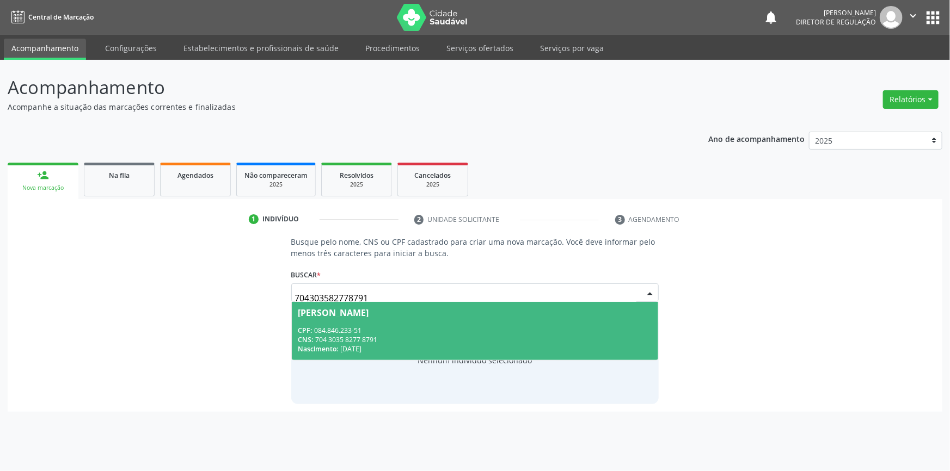
click at [395, 324] on span "Xayanny Oliveira Siqueira CPF: 084.846.233-51 CNS: 704 3035 8277 8791 Nasciment…" at bounding box center [475, 331] width 367 height 58
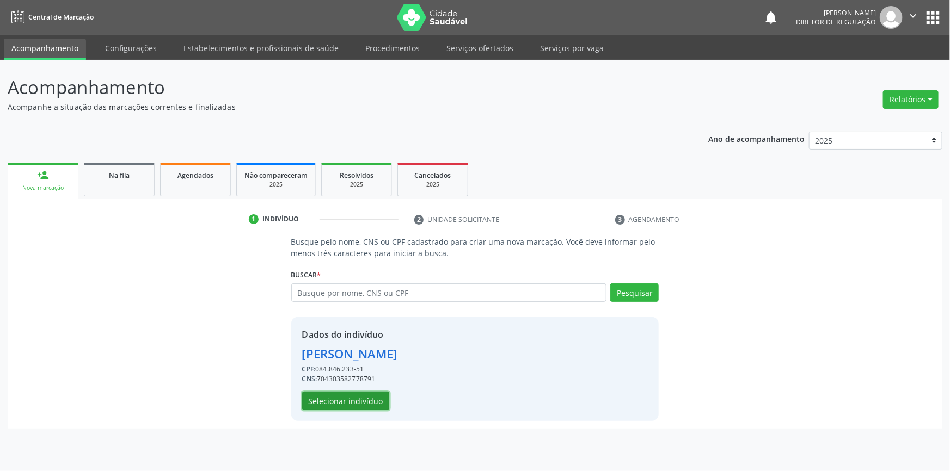
click at [355, 403] on button "Selecionar indivíduo" at bounding box center [345, 401] width 87 height 19
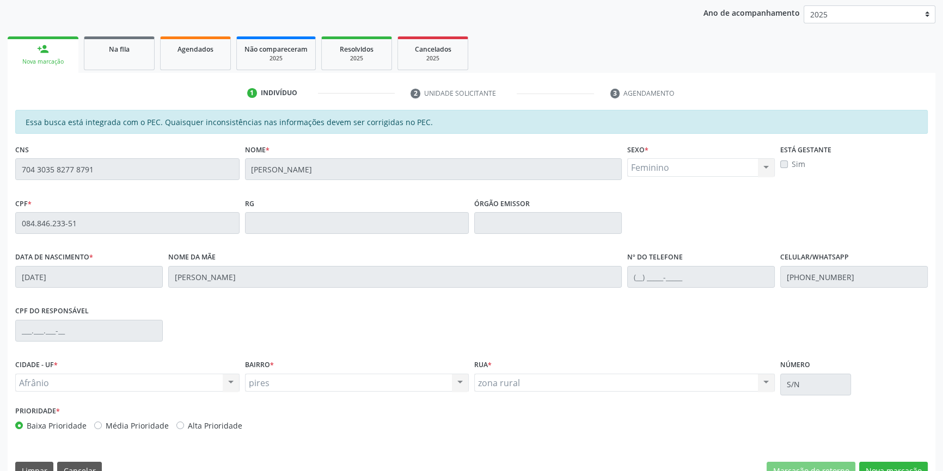
scroll to position [149, 0]
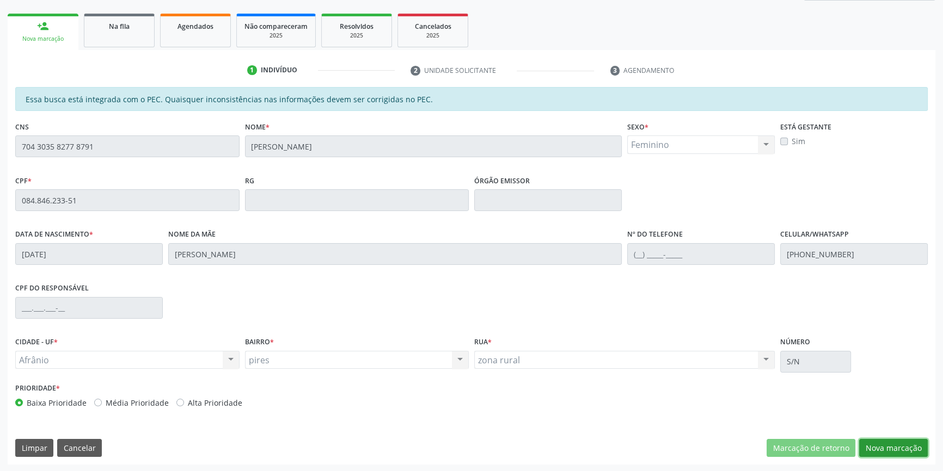
click at [882, 449] on button "Nova marcação" at bounding box center [893, 448] width 69 height 19
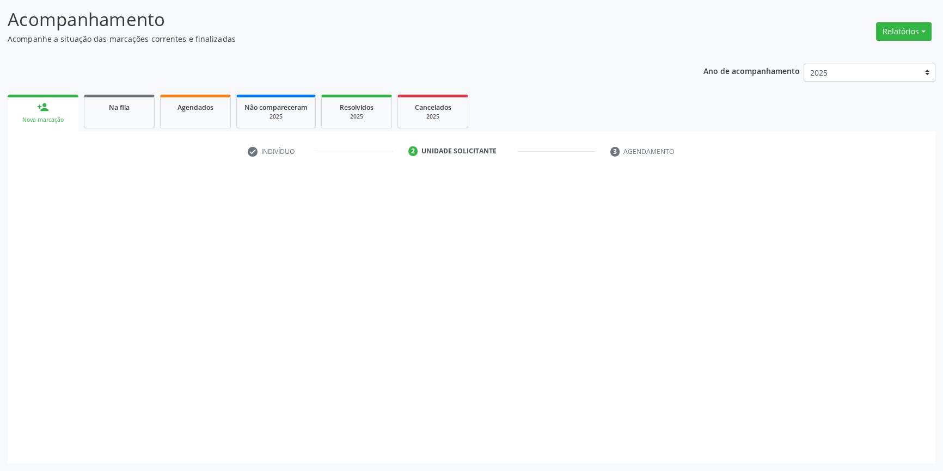
scroll to position [67, 0]
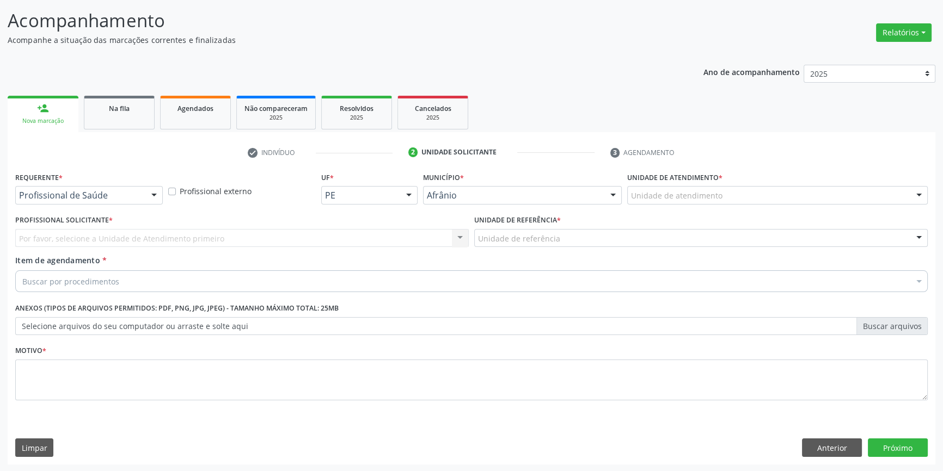
click at [718, 187] on div "Unidade de atendimento" at bounding box center [777, 195] width 300 height 19
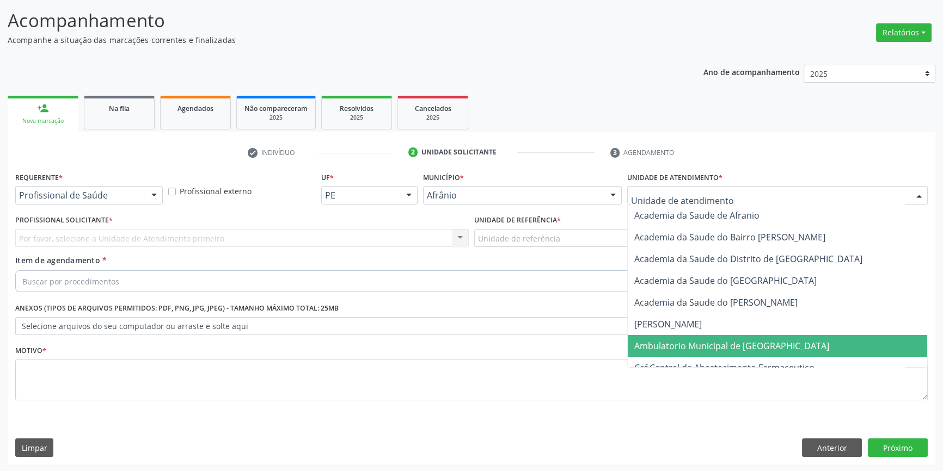
click at [679, 352] on span "Ambulatorio Municipal de [GEOGRAPHIC_DATA]" at bounding box center [777, 346] width 299 height 22
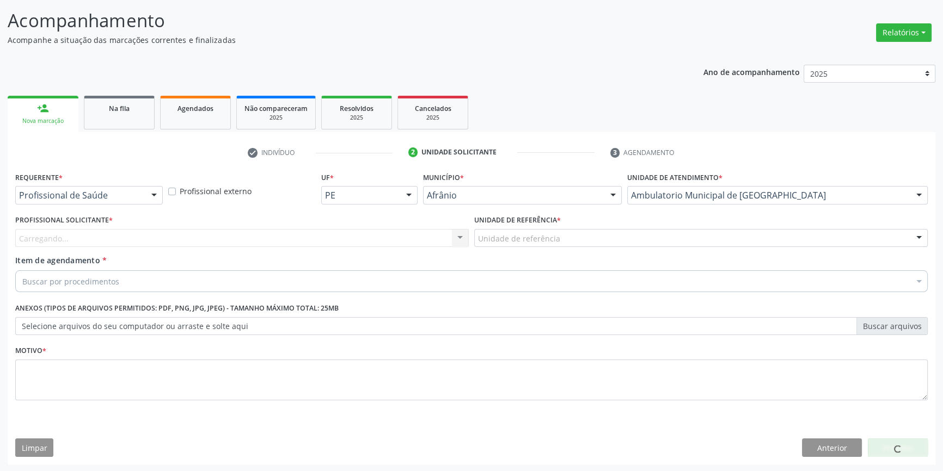
click at [550, 229] on div "Unidade de referência" at bounding box center [700, 238] width 453 height 19
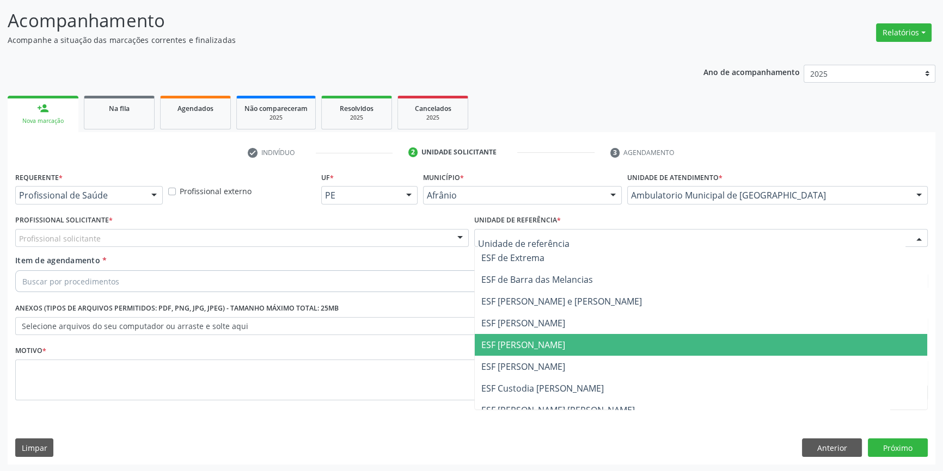
click at [521, 334] on span "ESF [PERSON_NAME]" at bounding box center [701, 345] width 452 height 22
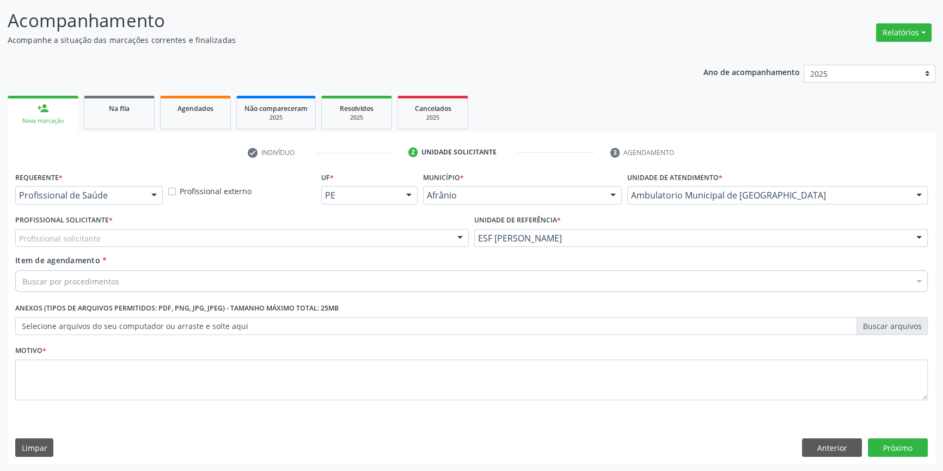
click at [347, 241] on div "Profissional solicitante" at bounding box center [241, 238] width 453 height 19
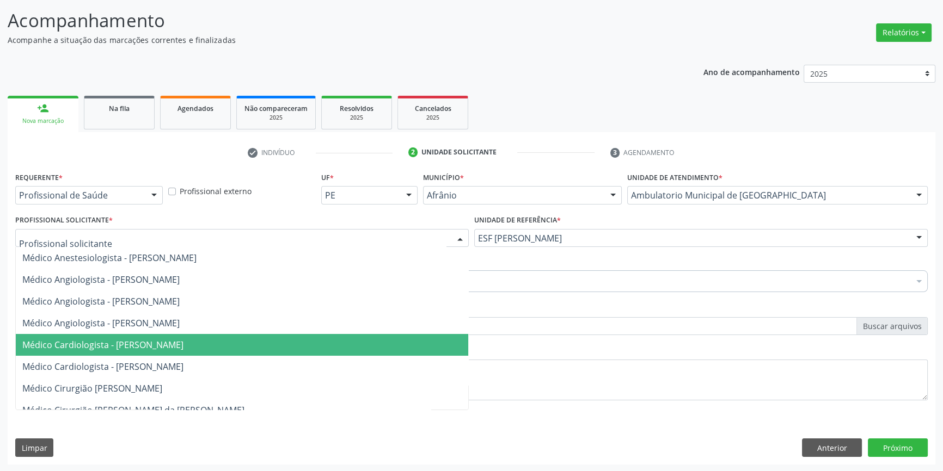
click at [177, 354] on span "Médico Cardiologista - [PERSON_NAME]" at bounding box center [242, 345] width 452 height 22
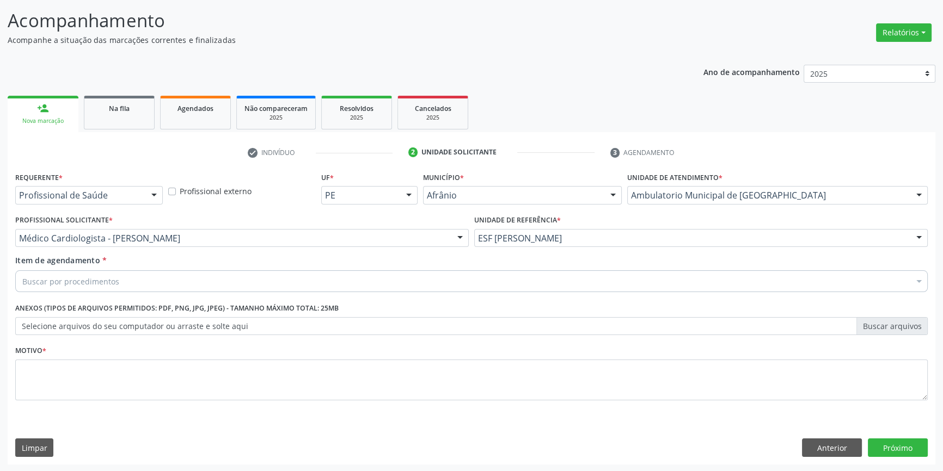
click at [156, 278] on div "Buscar por procedimentos" at bounding box center [471, 282] width 912 height 22
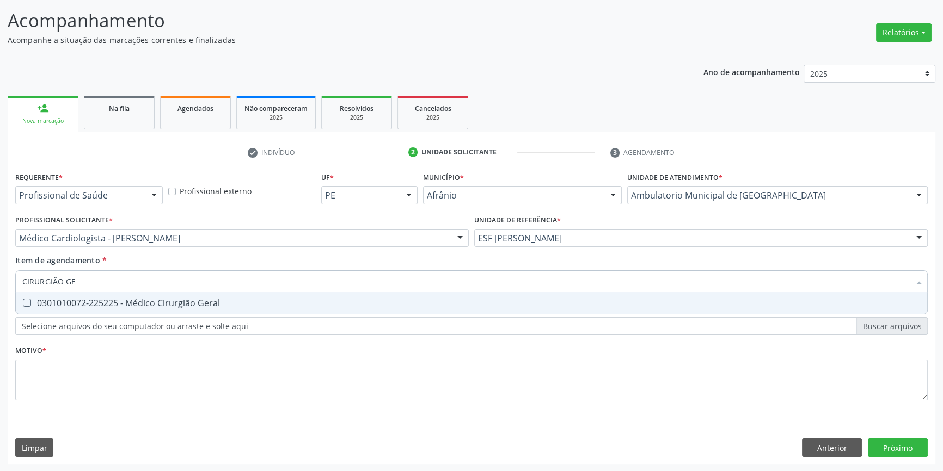
type input "CIRURGIÃO GER"
click at [159, 299] on div "0301010072-225225 - Médico Cirurgião Geral" at bounding box center [471, 303] width 898 height 9
checkbox Geral "true"
click at [151, 353] on div "Requerente * Profissional de Saúde Profissional de Saúde Paciente Nenhum result…" at bounding box center [471, 292] width 912 height 247
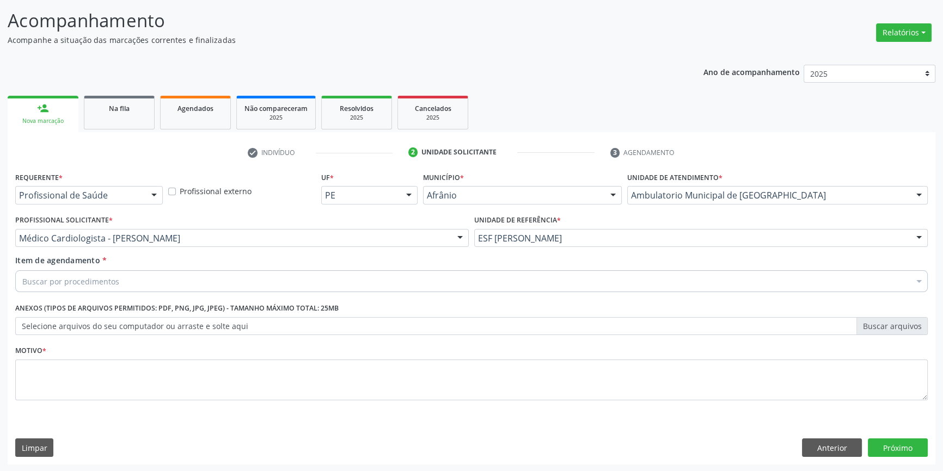
click at [151, 357] on div "0301010072-225225 - Médico Cirurgião Geral" at bounding box center [471, 361] width 898 height 9
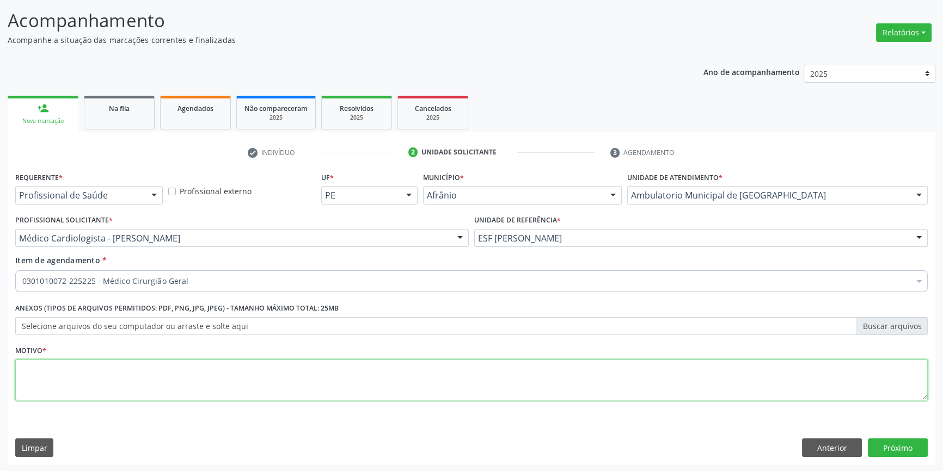
click at [144, 370] on textarea at bounding box center [471, 380] width 912 height 41
type textarea "'"
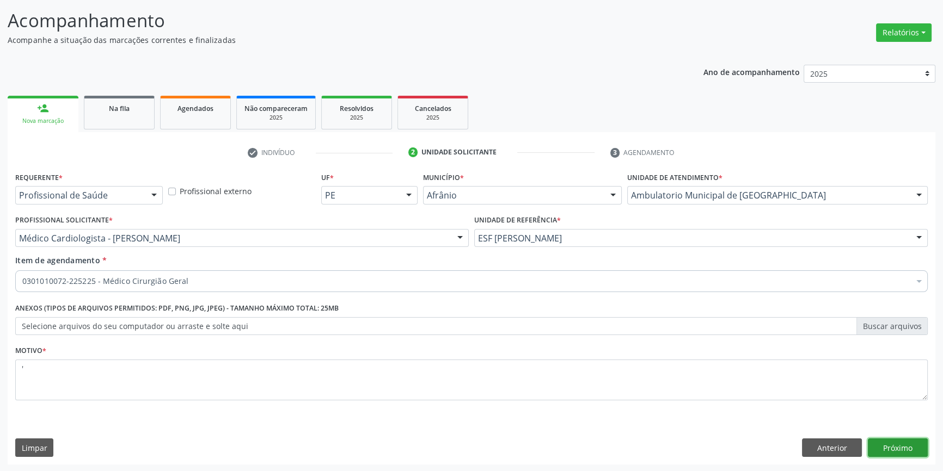
click at [923, 449] on button "Próximo" at bounding box center [898, 448] width 60 height 19
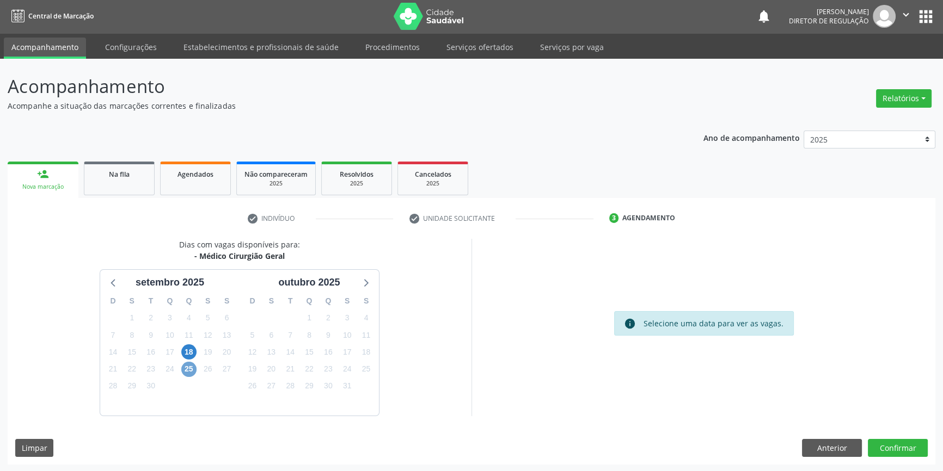
click at [191, 368] on span "25" at bounding box center [188, 369] width 15 height 15
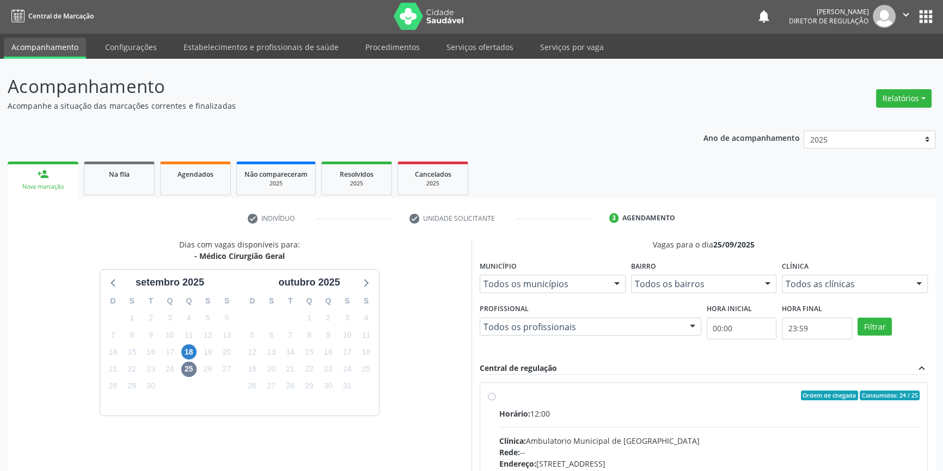
click at [501, 406] on label "Ordem de chegada Consumidos: 24 / 25 Horário: 12:00 Clínica: Ambulatorio Munici…" at bounding box center [709, 474] width 420 height 167
click at [495, 401] on input "Ordem de chegada Consumidos: 24 / 25 Horário: 12:00 Clínica: Ambulatorio Munici…" at bounding box center [492, 396] width 8 height 10
radio input "true"
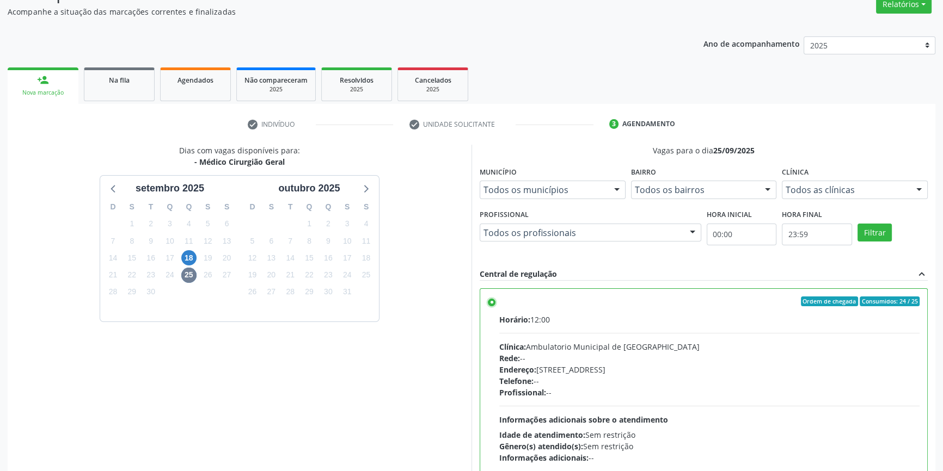
scroll to position [178, 0]
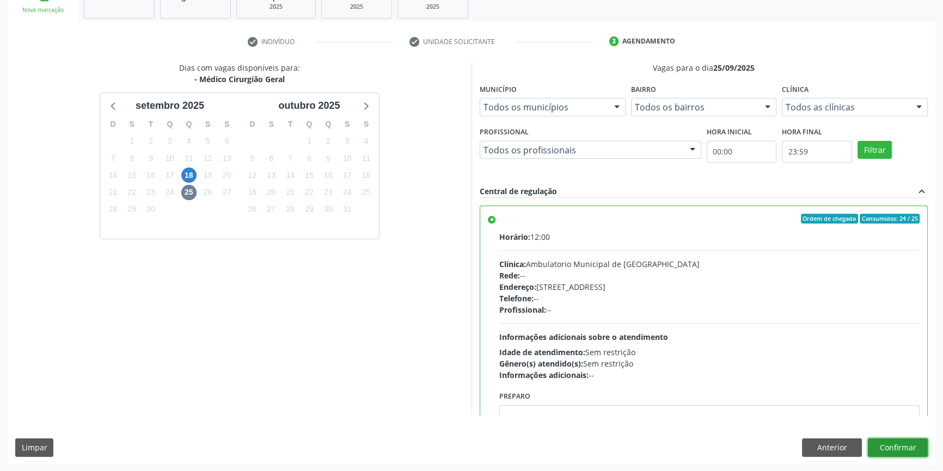
click at [892, 441] on button "Confirmar" at bounding box center [898, 448] width 60 height 19
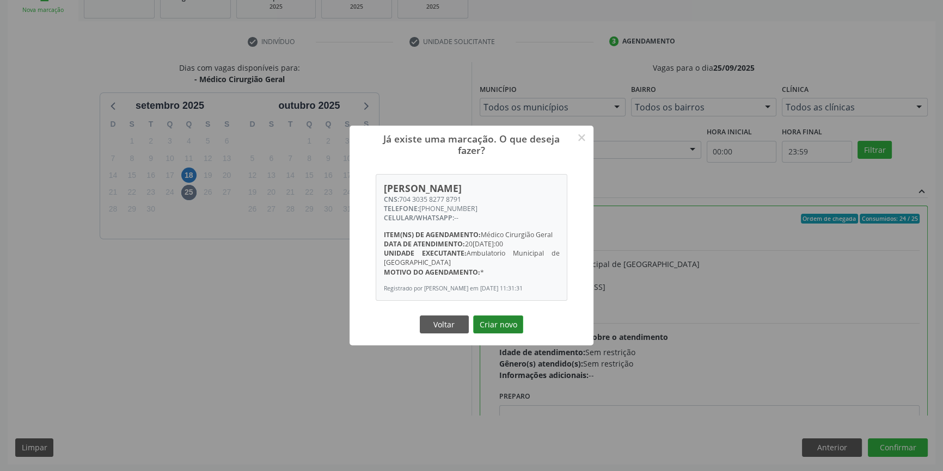
click at [500, 326] on button "Criar novo" at bounding box center [498, 325] width 50 height 19
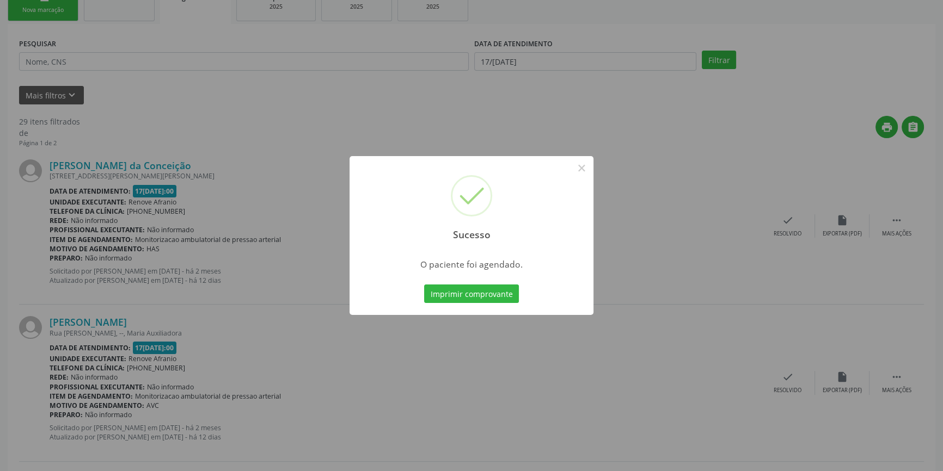
scroll to position [0, 0]
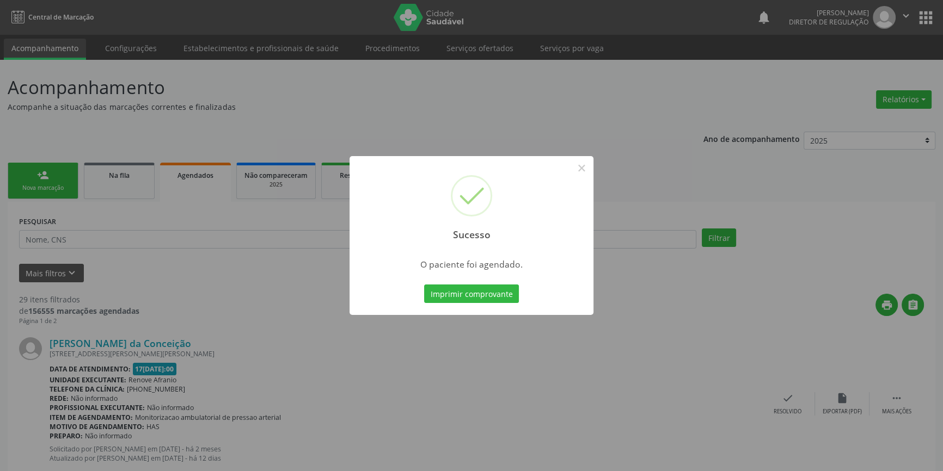
click at [499, 305] on div "Imprimir comprovante Cancel" at bounding box center [472, 294] width 100 height 23
click at [500, 293] on button "Imprimir comprovante" at bounding box center [471, 294] width 95 height 19
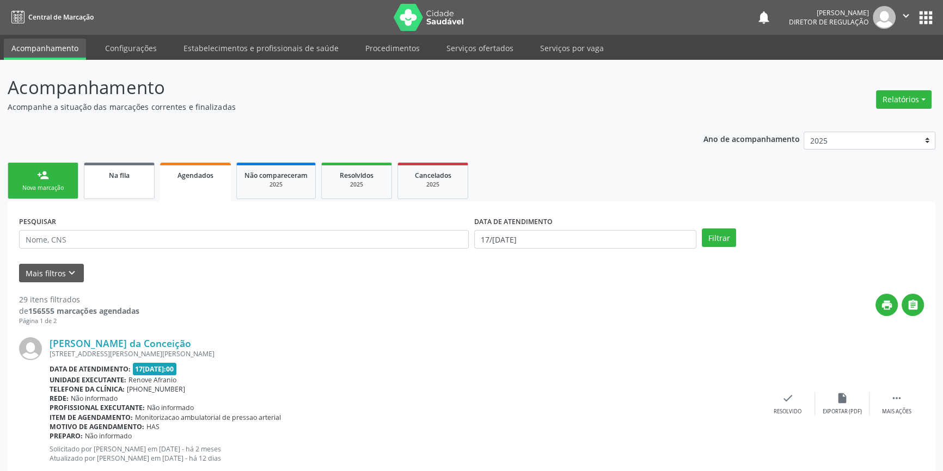
click at [122, 186] on link "Na fila" at bounding box center [119, 181] width 71 height 36
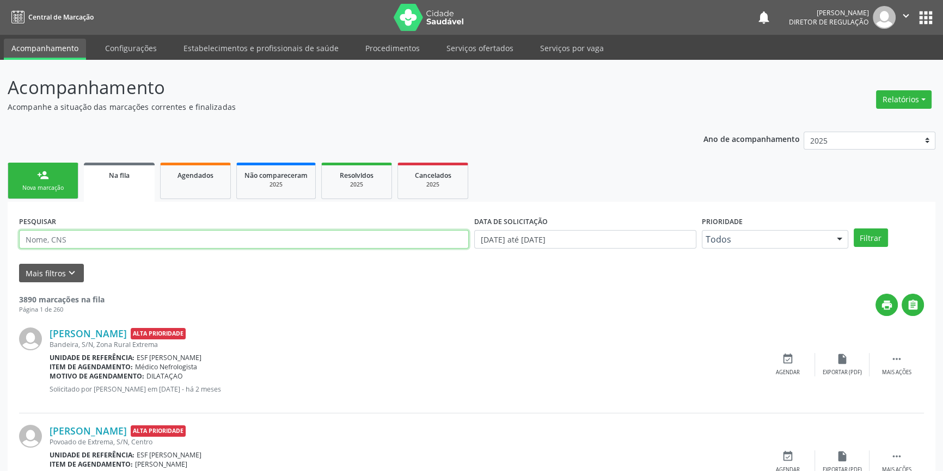
click at [133, 234] on input "text" at bounding box center [244, 239] width 450 height 19
click at [872, 247] on div "PESQUISAR 7002801113375462 DATA DE SOLICITAÇÃO 01/01/2018 até 17/09/2025 Priori…" at bounding box center [471, 234] width 910 height 42
click at [871, 239] on button "Filtrar" at bounding box center [871, 238] width 34 height 19
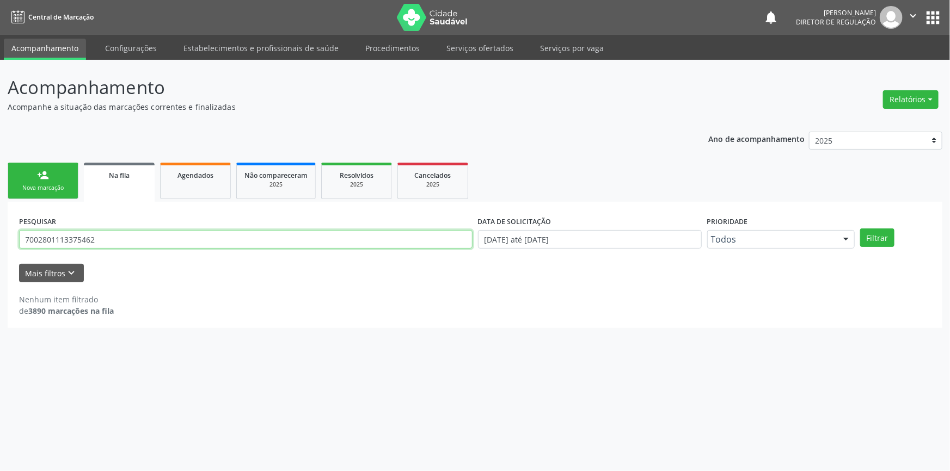
drag, startPoint x: 242, startPoint y: 235, endPoint x: 0, endPoint y: 224, distance: 242.5
click at [0, 225] on div "Acompanhamento Acompanhe a situação das marcações correntes e finalizadas Relat…" at bounding box center [475, 266] width 950 height 412
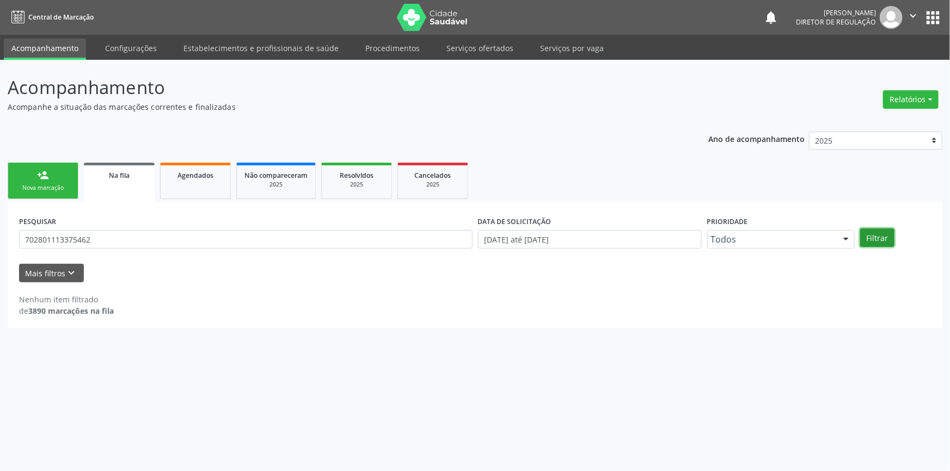
click at [878, 232] on button "Filtrar" at bounding box center [877, 238] width 34 height 19
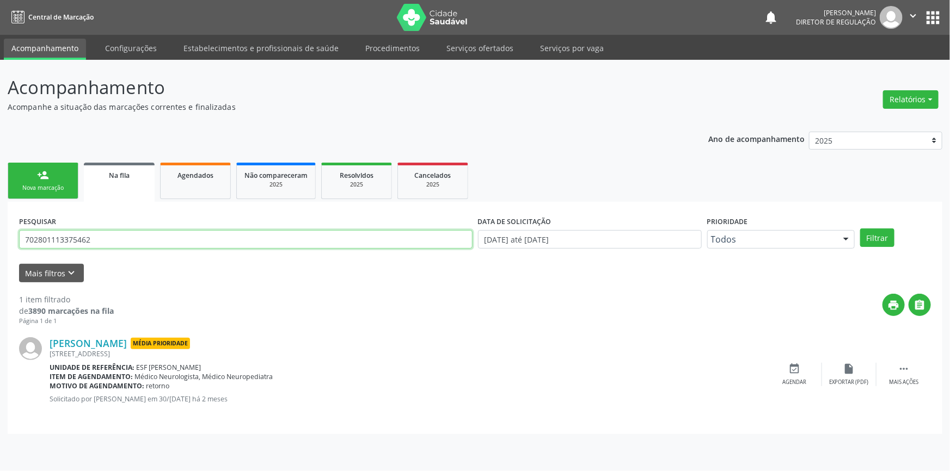
drag, startPoint x: 183, startPoint y: 242, endPoint x: 0, endPoint y: 238, distance: 183.0
click at [0, 238] on div "Acompanhamento Acompanhe a situação das marcações correntes e finalizadas Relat…" at bounding box center [475, 266] width 950 height 412
type input "700400942358849"
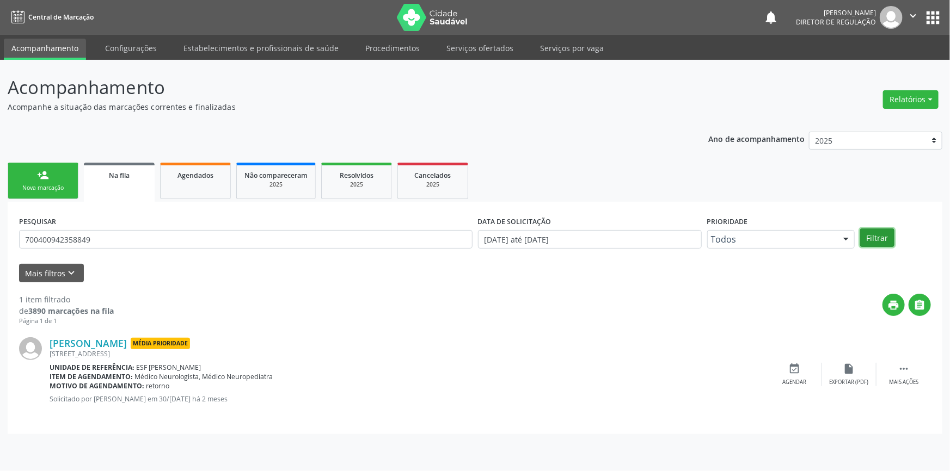
click at [880, 239] on button "Filtrar" at bounding box center [877, 238] width 34 height 19
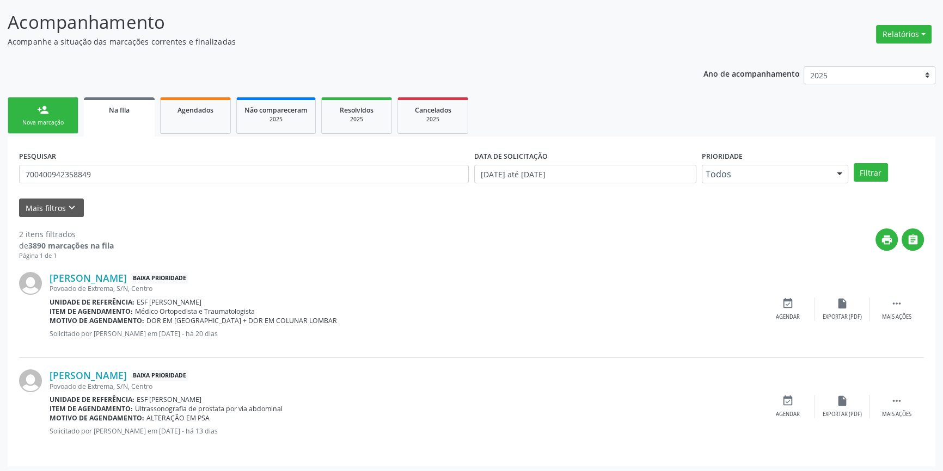
scroll to position [67, 0]
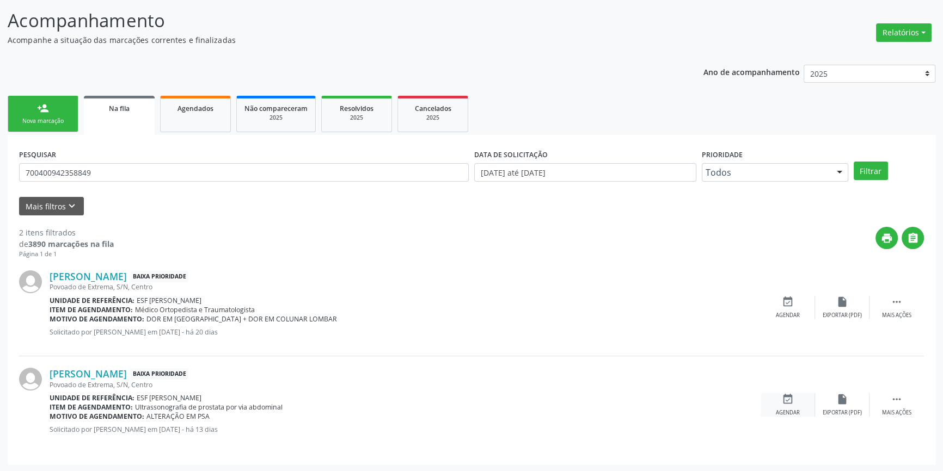
click at [800, 404] on div "event_available Agendar" at bounding box center [787, 405] width 54 height 23
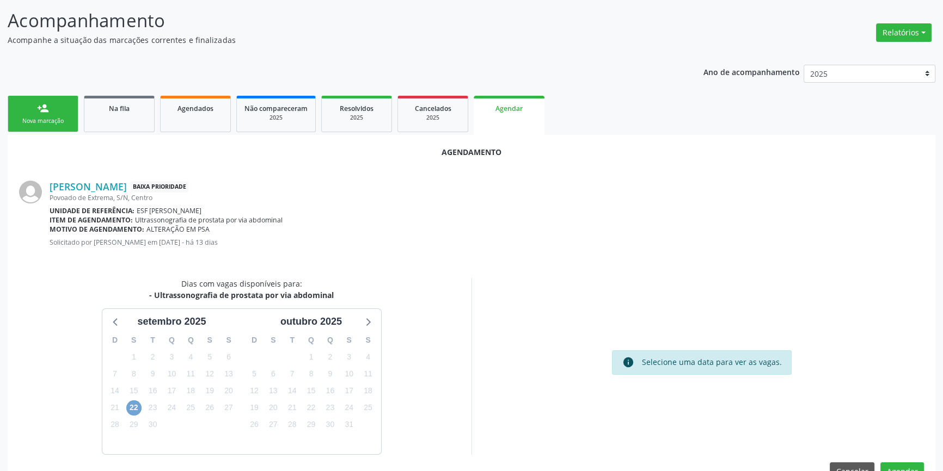
click at [138, 409] on span "22" at bounding box center [133, 408] width 15 height 15
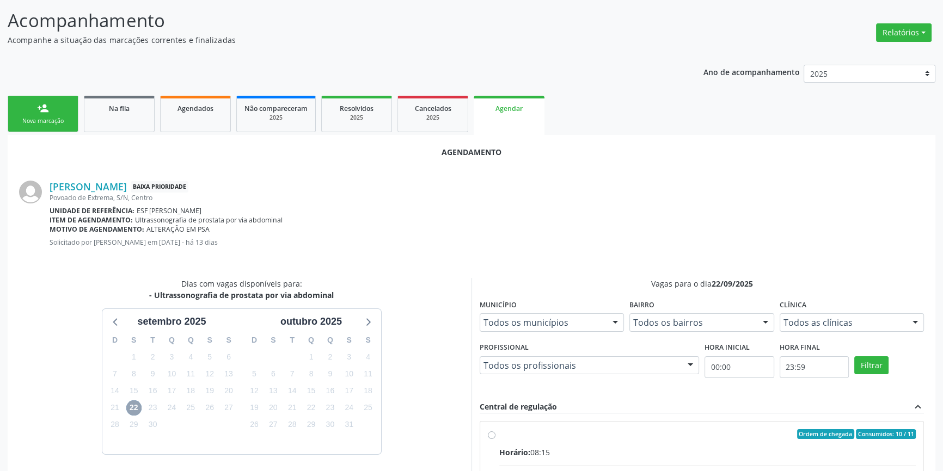
scroll to position [166, 0]
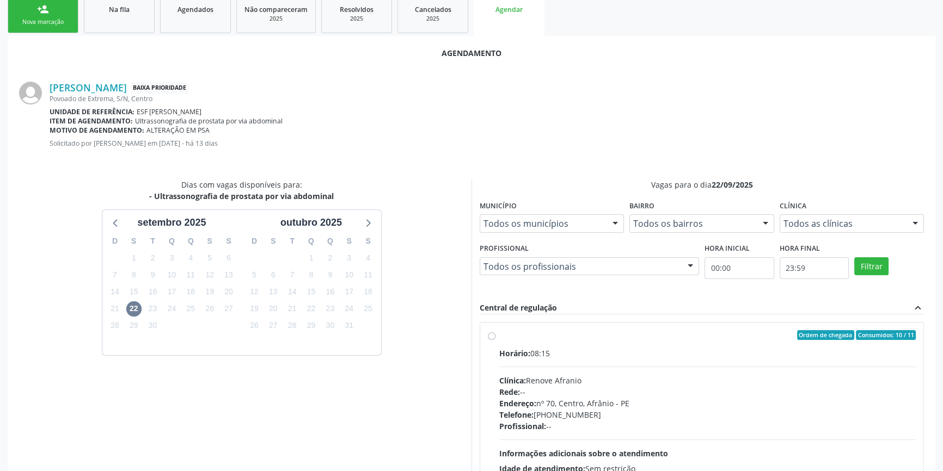
click at [499, 332] on label "Ordem de chegada Consumidos: 10 / 11 Horário: 08:15 Clínica: Renove Afranio Red…" at bounding box center [707, 413] width 416 height 167
click at [492, 332] on input "Ordem de chegada Consumidos: 10 / 11 Horário: 08:15 Clínica: Renove Afranio Red…" at bounding box center [492, 335] width 8 height 10
radio input "true"
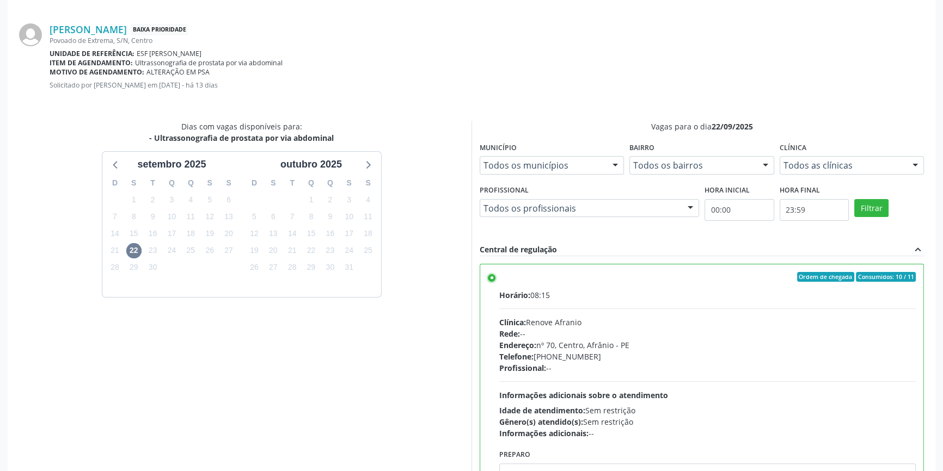
scroll to position [271, 0]
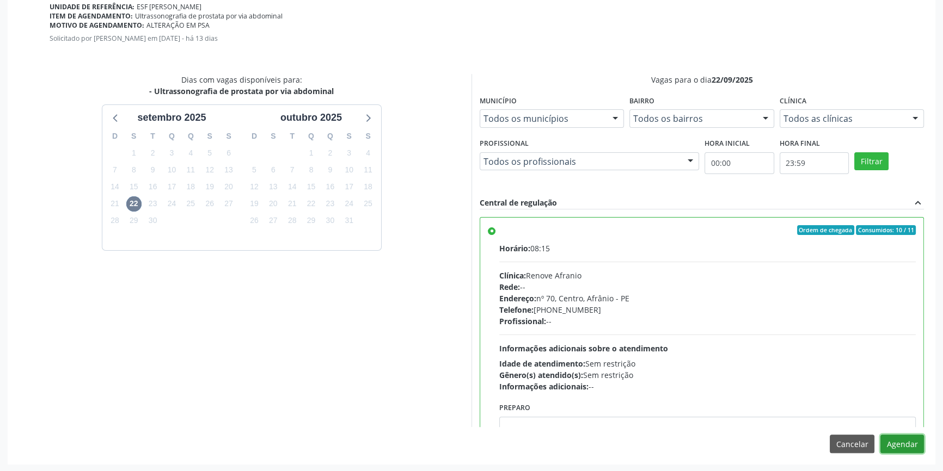
click at [909, 440] on button "Agendar" at bounding box center [902, 444] width 44 height 19
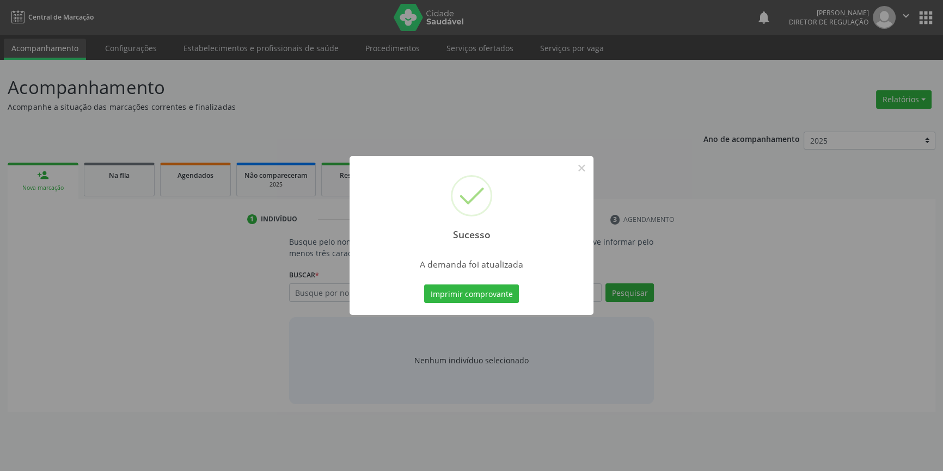
scroll to position [0, 0]
click at [477, 298] on button "Imprimir comprovante" at bounding box center [475, 294] width 95 height 19
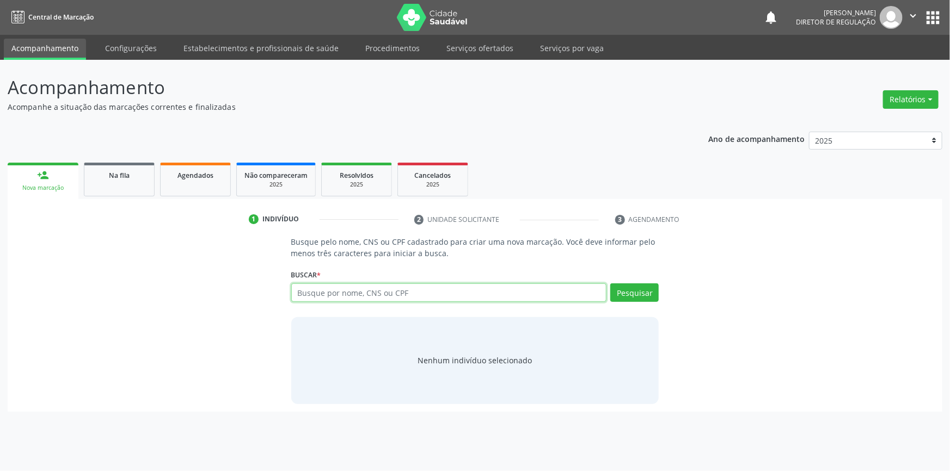
click at [358, 296] on input "text" at bounding box center [449, 293] width 316 height 19
type input "11044671432"
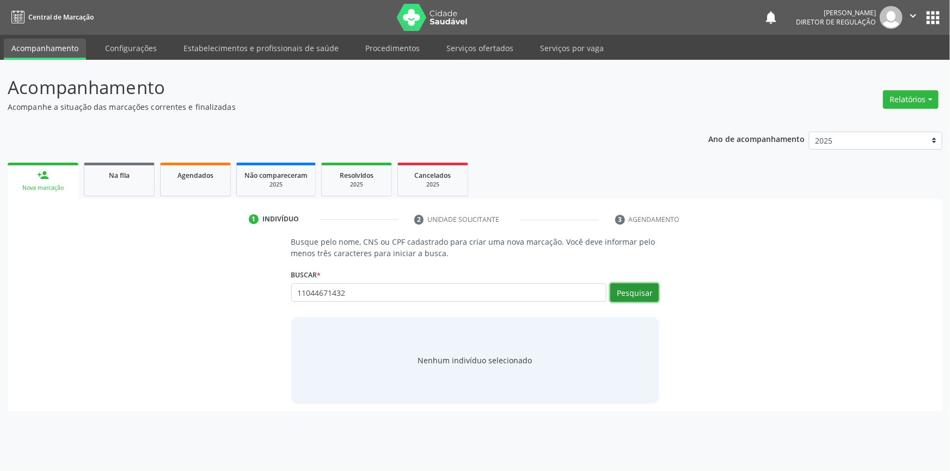
click at [646, 289] on button "Pesquisar" at bounding box center [634, 293] width 48 height 19
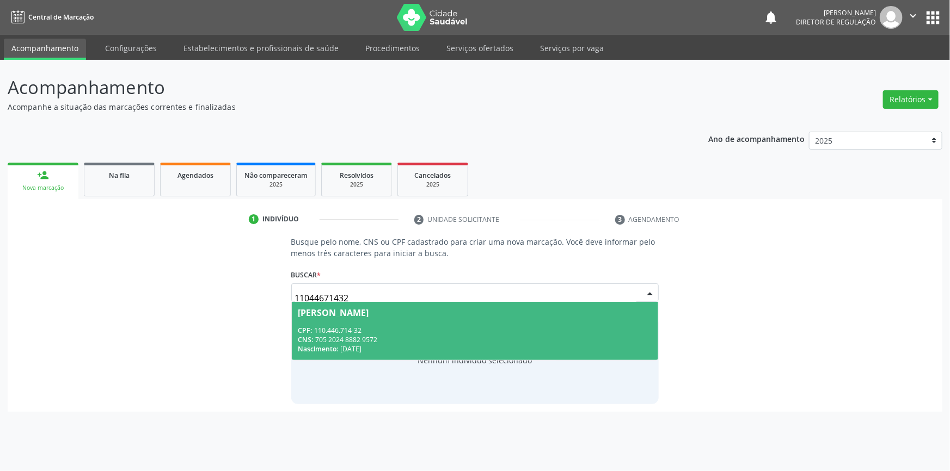
click at [505, 314] on div "Lucivania Gomes da Silva" at bounding box center [475, 313] width 354 height 9
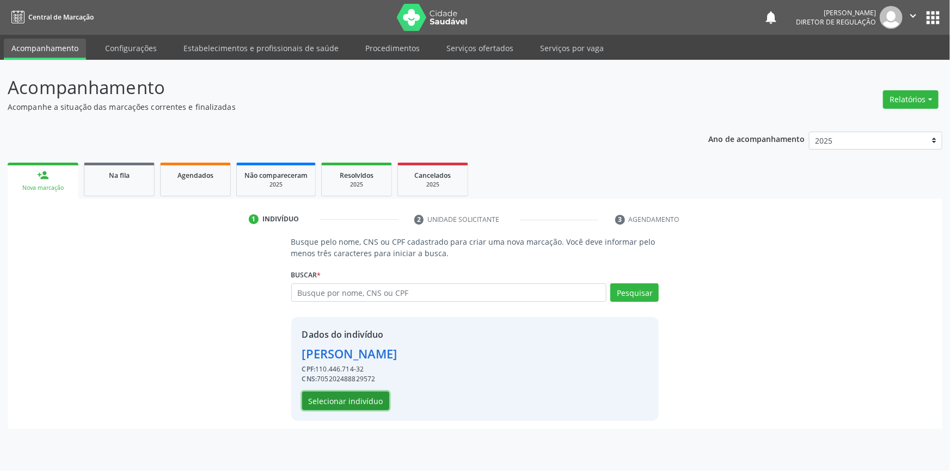
click at [358, 402] on button "Selecionar indivíduo" at bounding box center [345, 401] width 87 height 19
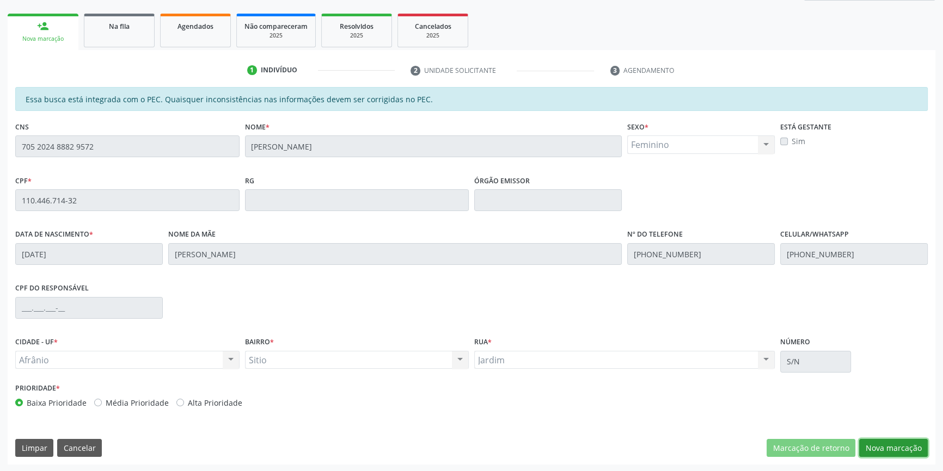
click at [902, 455] on button "Nova marcação" at bounding box center [893, 448] width 69 height 19
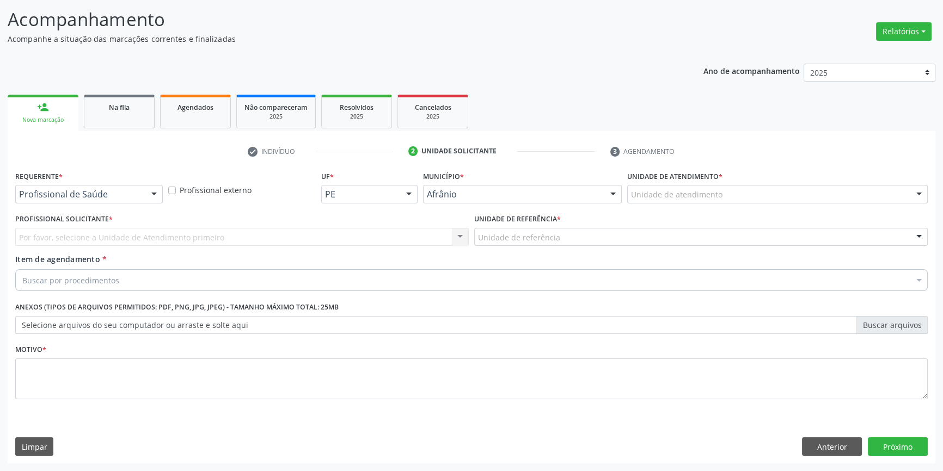
scroll to position [67, 0]
click at [726, 197] on div "Unidade de atendimento" at bounding box center [777, 195] width 300 height 19
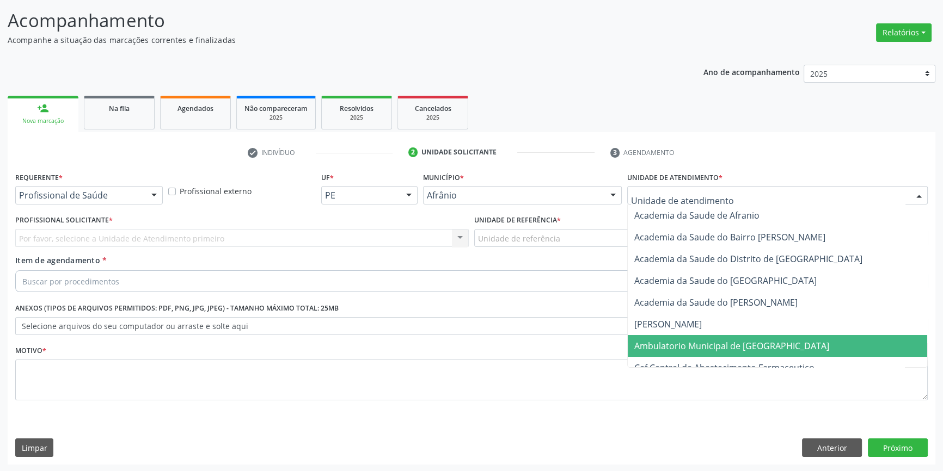
click at [698, 340] on span "Ambulatorio Municipal de [GEOGRAPHIC_DATA]" at bounding box center [731, 346] width 195 height 12
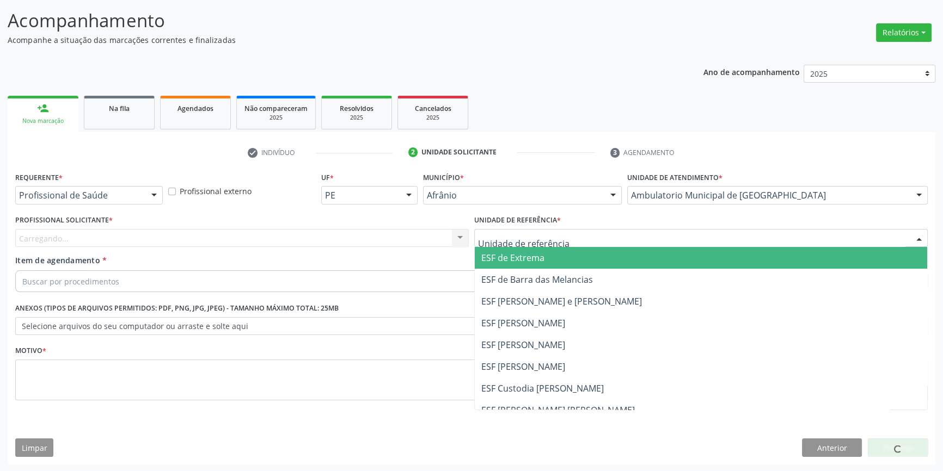
click at [589, 236] on div at bounding box center [700, 238] width 453 height 19
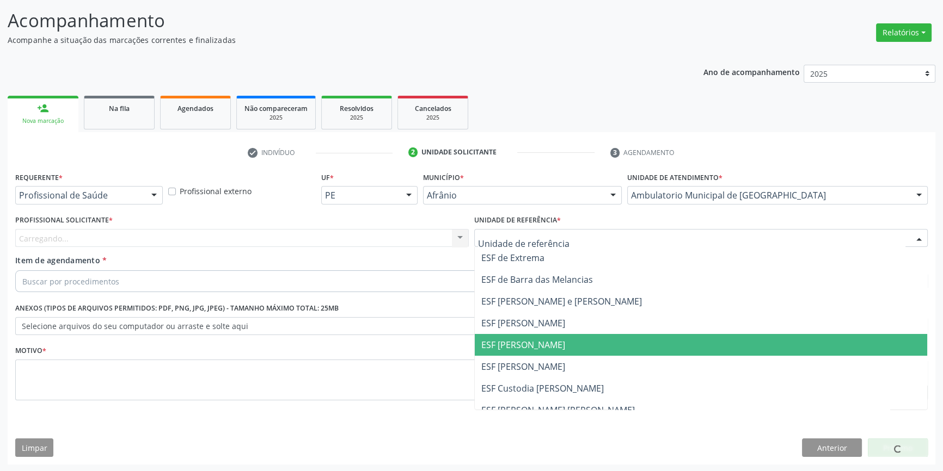
click at [549, 343] on span "ESF [PERSON_NAME]" at bounding box center [523, 345] width 84 height 12
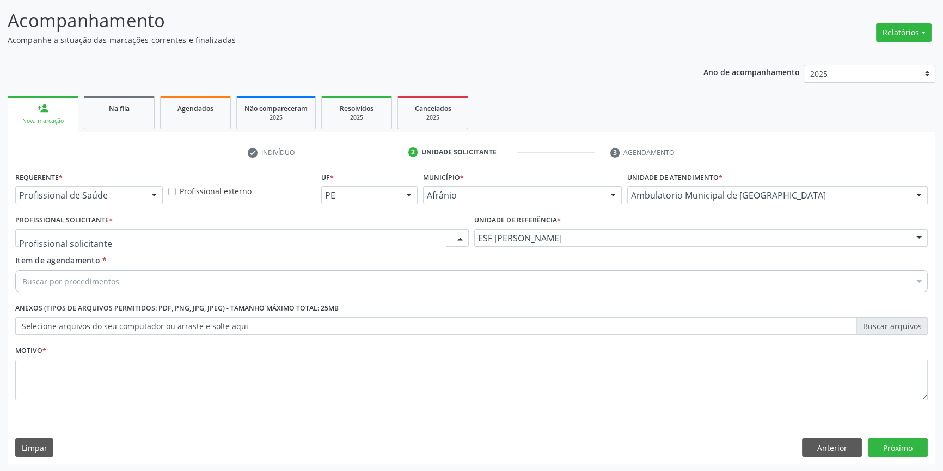
click at [314, 240] on div at bounding box center [241, 238] width 453 height 19
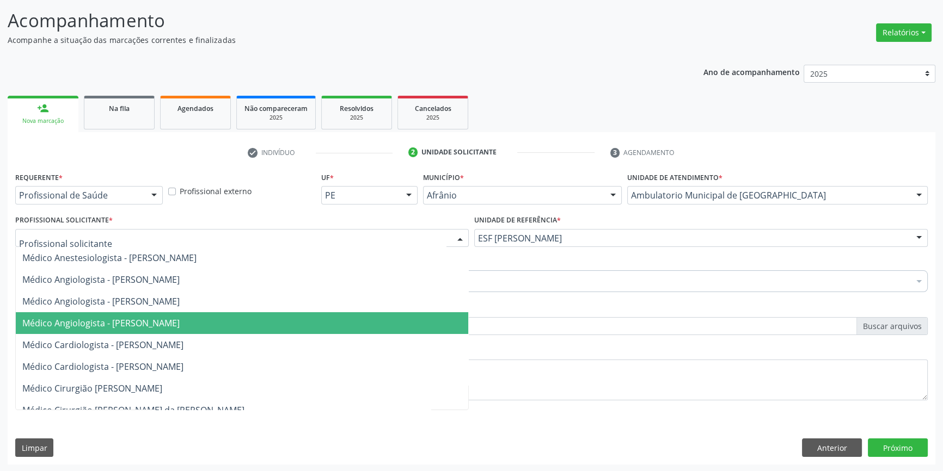
click at [183, 341] on span "Médico Cardiologista - [PERSON_NAME]" at bounding box center [102, 345] width 161 height 12
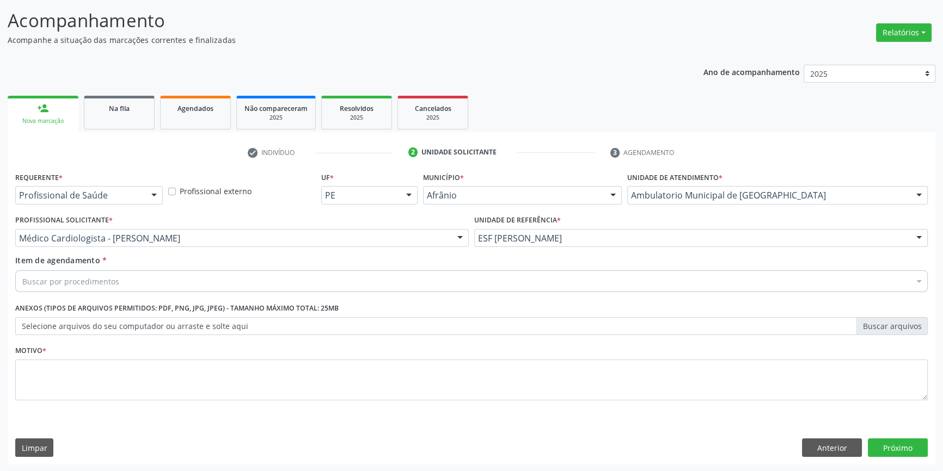
click at [185, 297] on div "Requerente * Profissional de Saúde Profissional de Saúde Paciente Nenhum result…" at bounding box center [471, 292] width 912 height 247
click at [189, 289] on div "Buscar por procedimentos" at bounding box center [471, 282] width 912 height 22
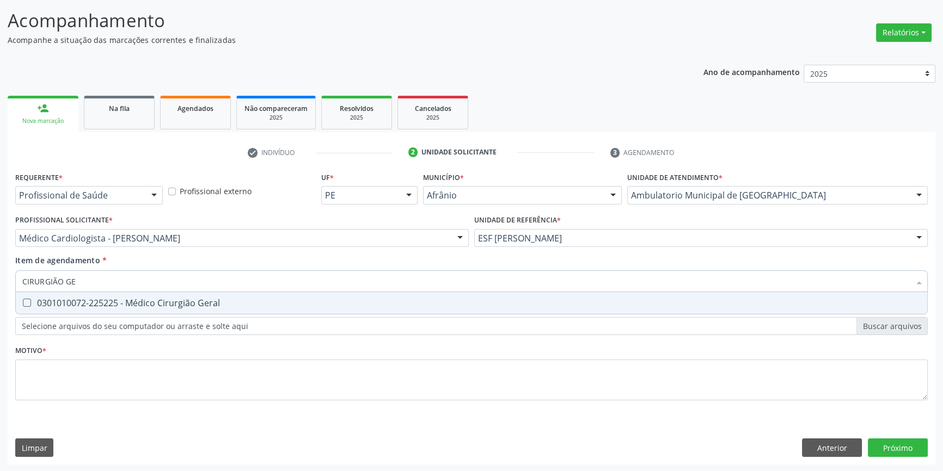
type input "CIRURGIÃO GER"
click at [177, 295] on span "0301010072-225225 - Médico Cirurgião Geral" at bounding box center [471, 303] width 911 height 22
checkbox Geral "true"
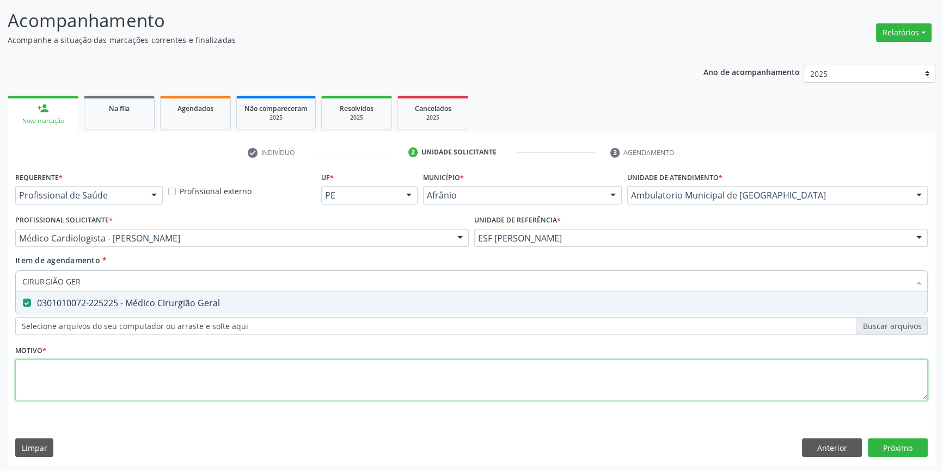
click at [134, 365] on div "Requerente * Profissional de Saúde Profissional de Saúde Paciente Nenhum result…" at bounding box center [471, 292] width 912 height 247
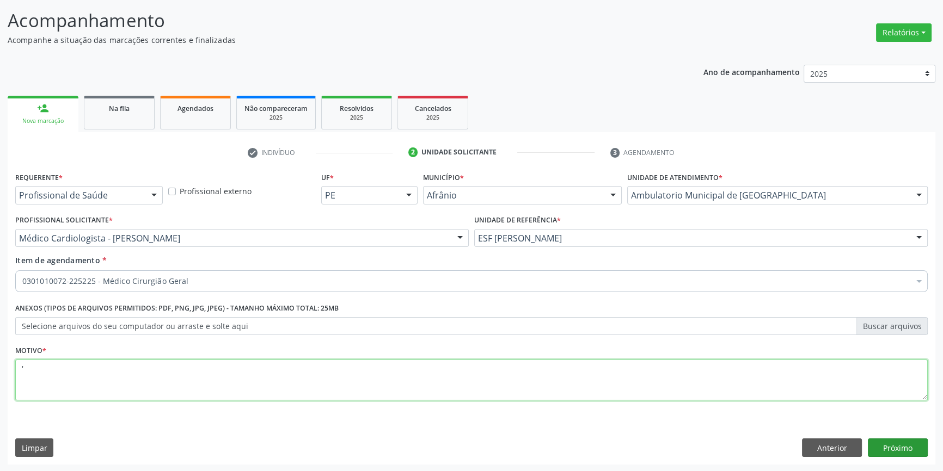
type textarea "'"
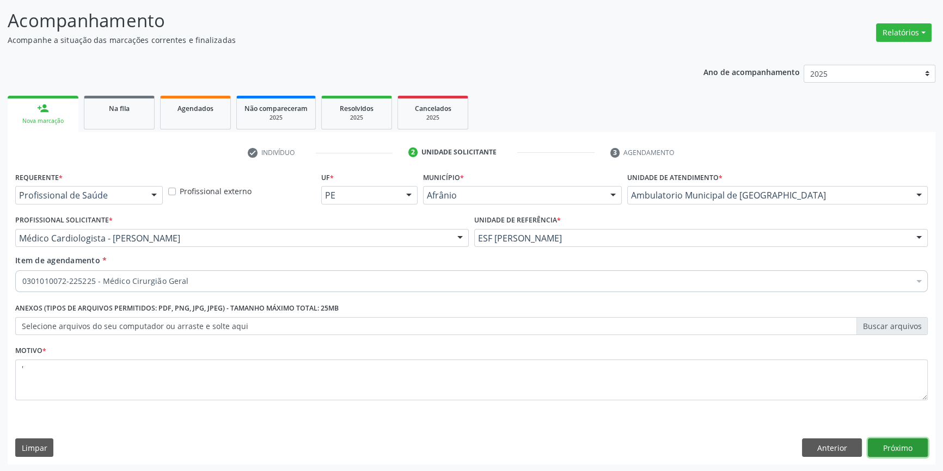
click at [886, 443] on button "Próximo" at bounding box center [898, 448] width 60 height 19
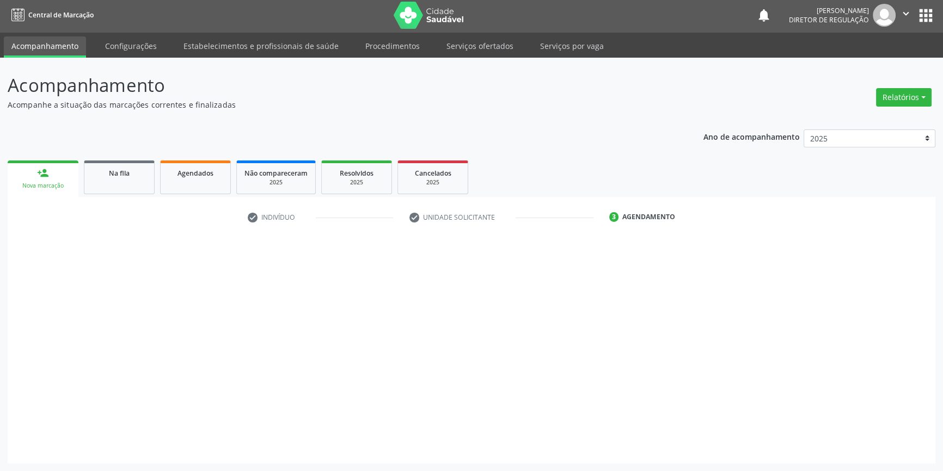
scroll to position [1, 0]
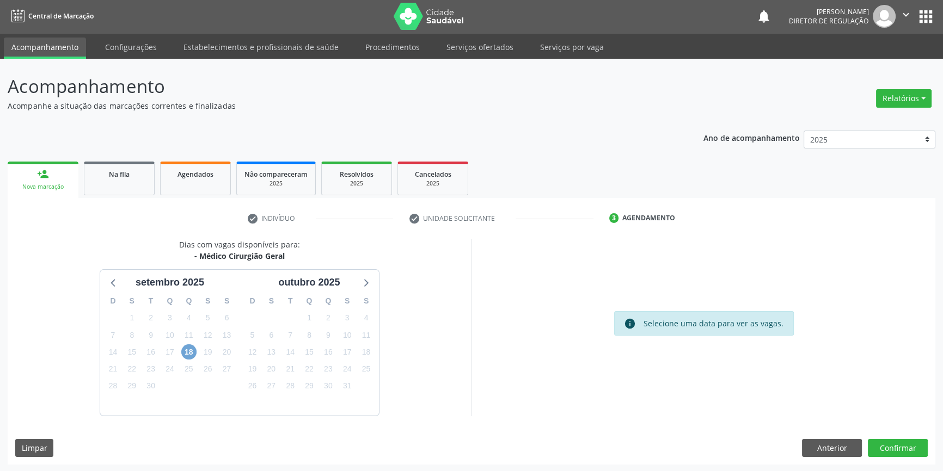
click at [184, 352] on span "18" at bounding box center [188, 352] width 15 height 15
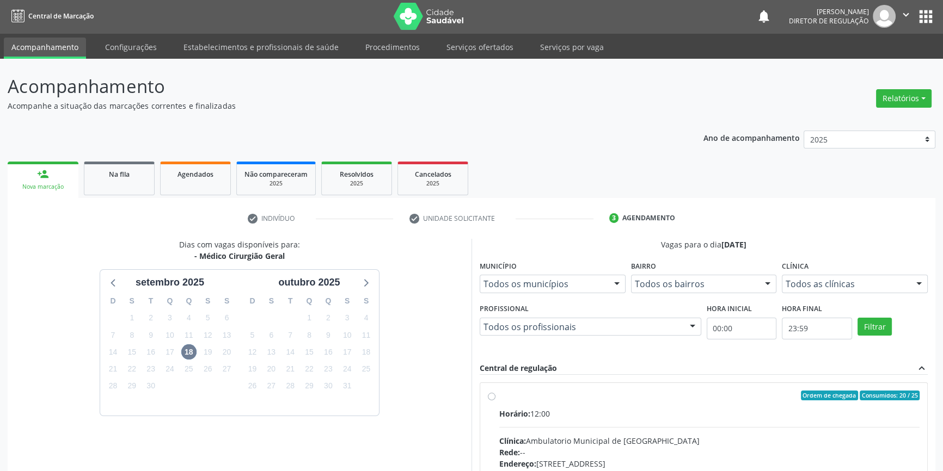
click at [592, 410] on div "Horário: 12:00" at bounding box center [709, 413] width 420 height 11
click at [495, 401] on input "Ordem de chegada Consumidos: 20 / 25 Horário: 12:00 Clínica: Ambulatorio Munici…" at bounding box center [492, 396] width 8 height 10
radio input "true"
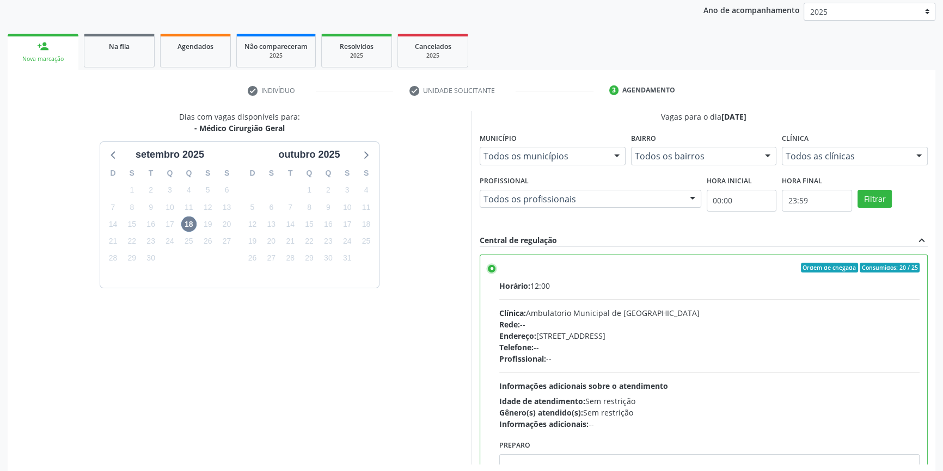
scroll to position [178, 0]
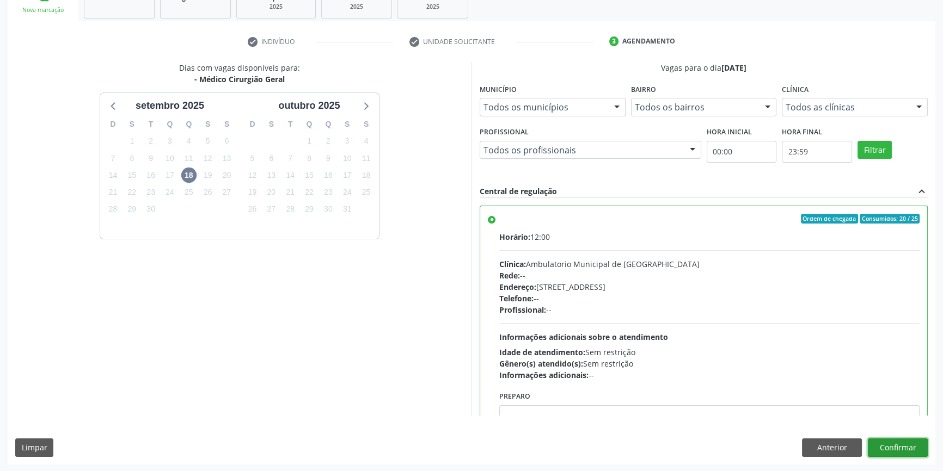
click at [898, 443] on button "Confirmar" at bounding box center [898, 448] width 60 height 19
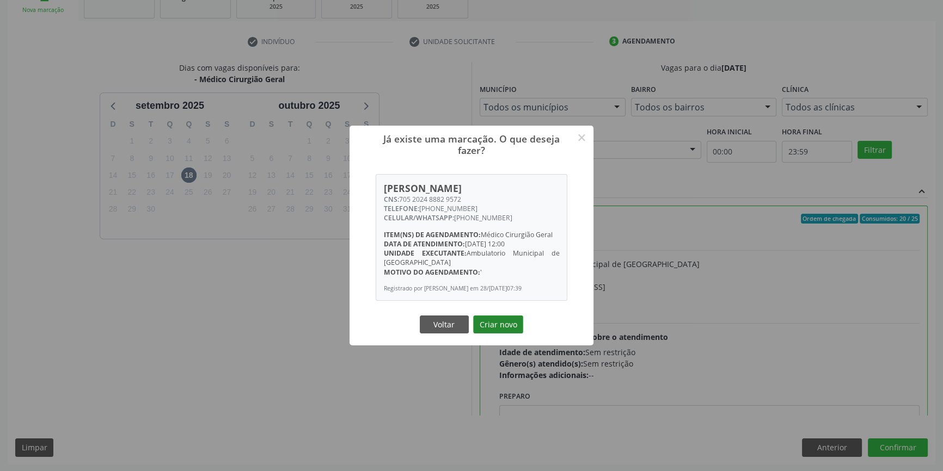
click at [497, 332] on button "Criar novo" at bounding box center [498, 325] width 50 height 19
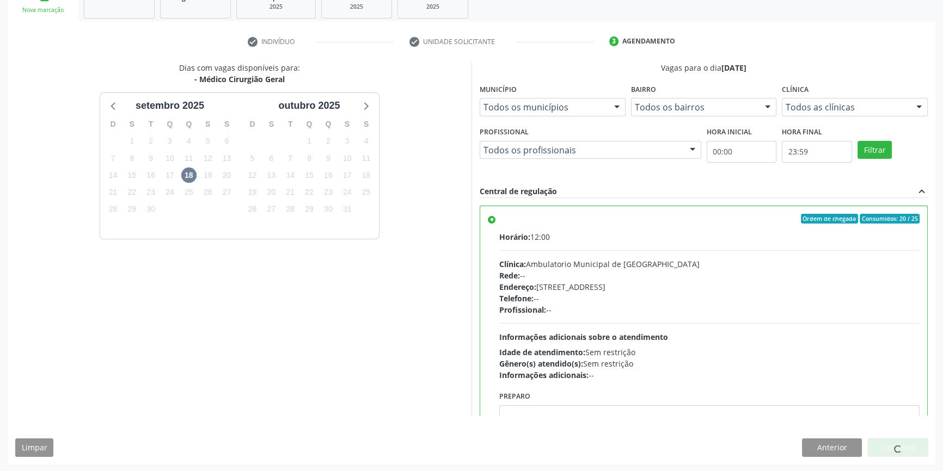
scroll to position [0, 0]
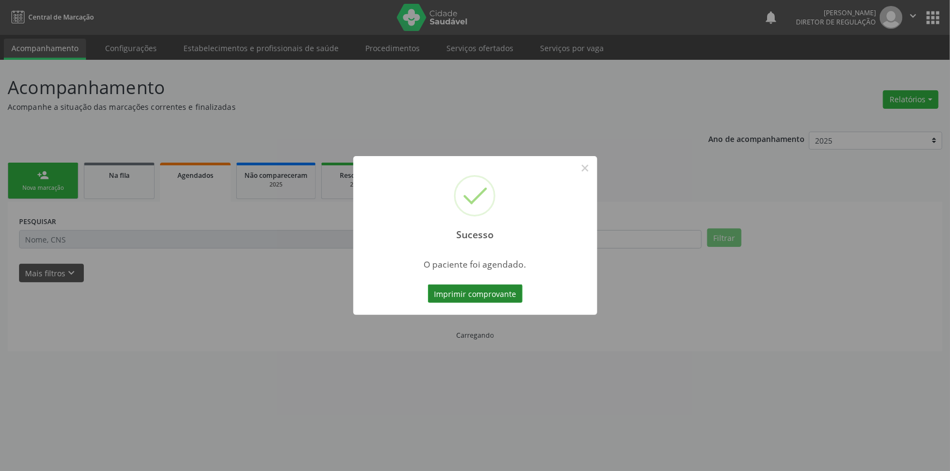
click at [499, 299] on button "Imprimir comprovante" at bounding box center [475, 294] width 95 height 19
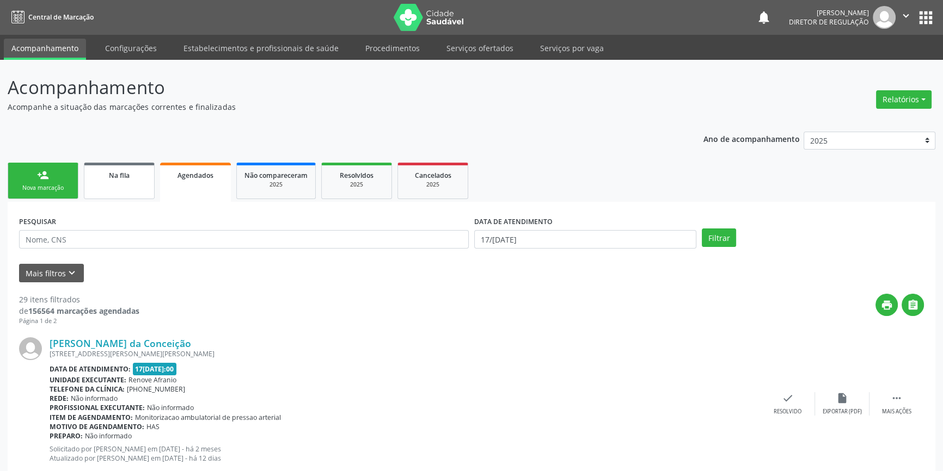
click at [108, 193] on link "Na fila" at bounding box center [119, 181] width 71 height 36
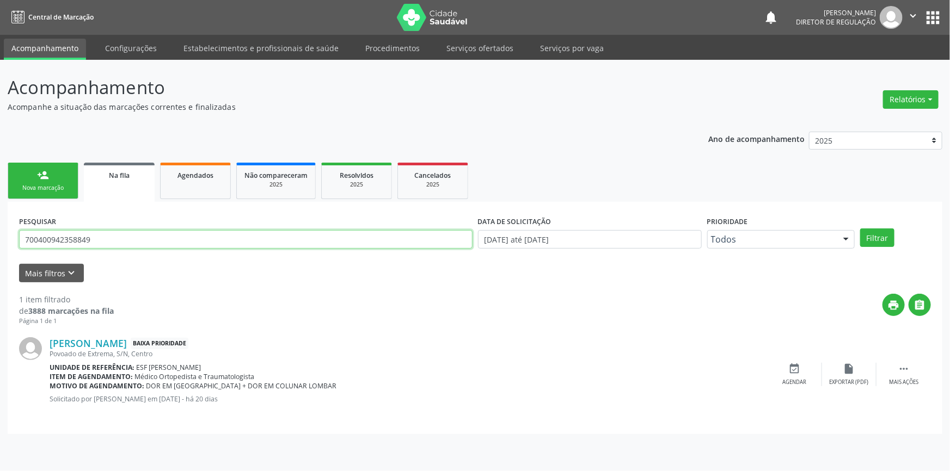
drag, startPoint x: 108, startPoint y: 244, endPoint x: 237, endPoint y: 200, distance: 135.8
click at [0, 247] on div "Acompanhamento Acompanhe a situação das marcações correntes e finalizadas Relat…" at bounding box center [475, 266] width 950 height 412
type input "703303204444410"
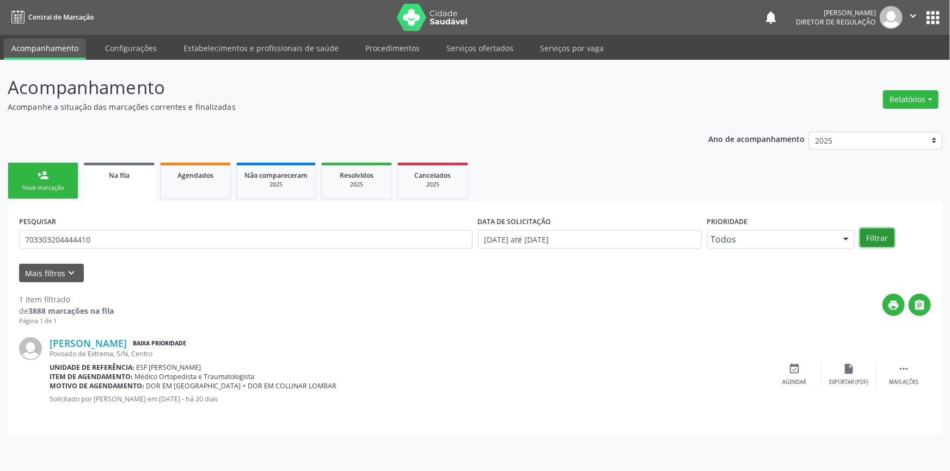
click at [886, 237] on button "Filtrar" at bounding box center [877, 238] width 34 height 19
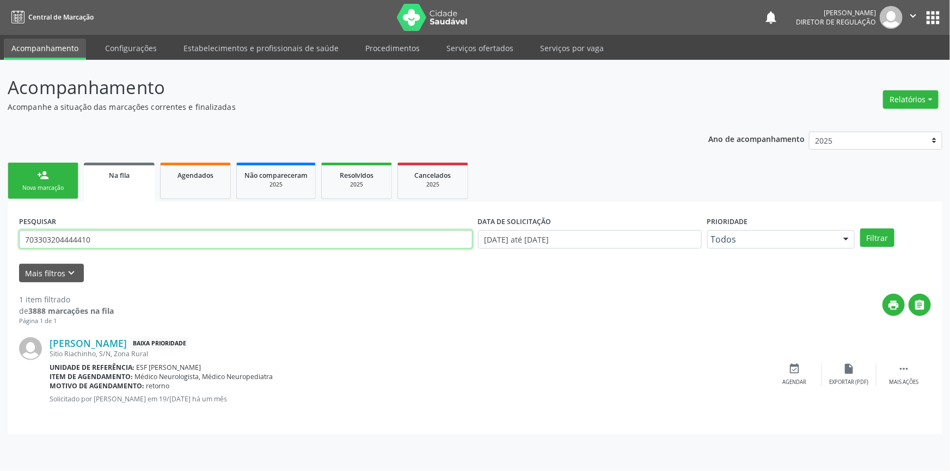
drag, startPoint x: 117, startPoint y: 239, endPoint x: 0, endPoint y: 237, distance: 117.0
click at [0, 237] on div "Acompanhamento Acompanhe a situação das marcações correntes e finalizadas Relat…" at bounding box center [475, 266] width 950 height 412
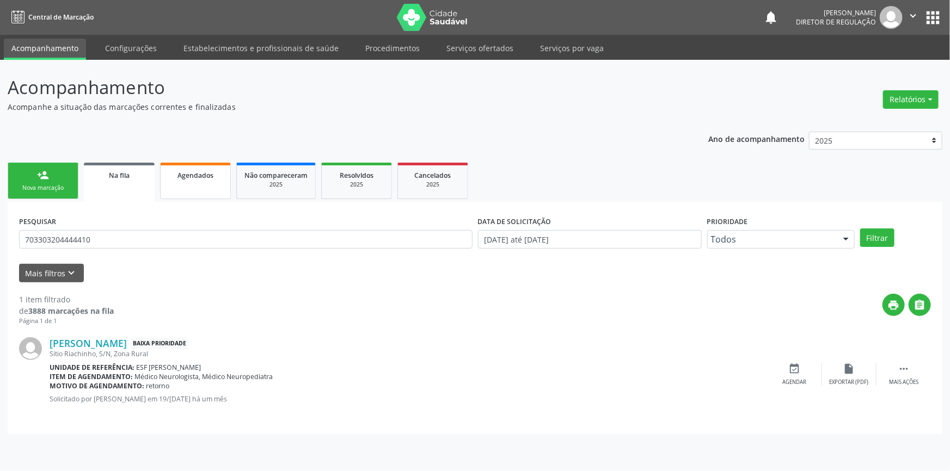
click at [196, 175] on span "Agendados" at bounding box center [195, 175] width 36 height 9
select select "8"
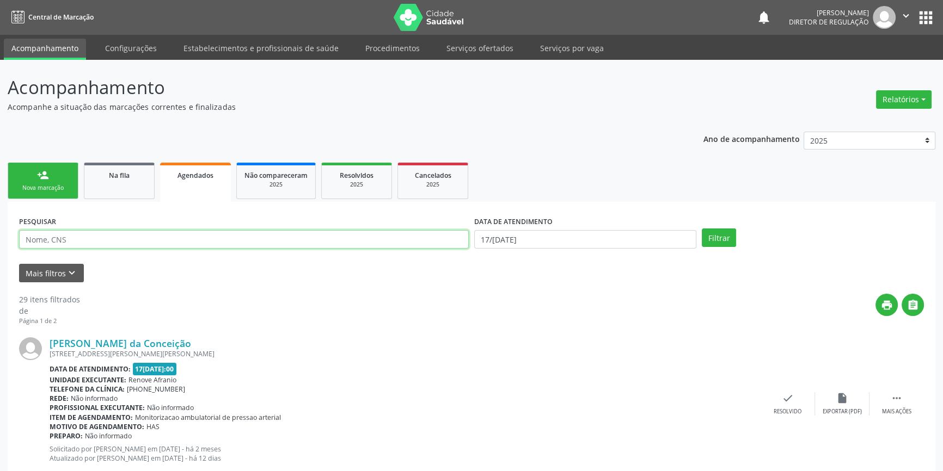
click at [128, 240] on input "text" at bounding box center [244, 239] width 450 height 19
paste input "703303204444410"
type input "703303204444410"
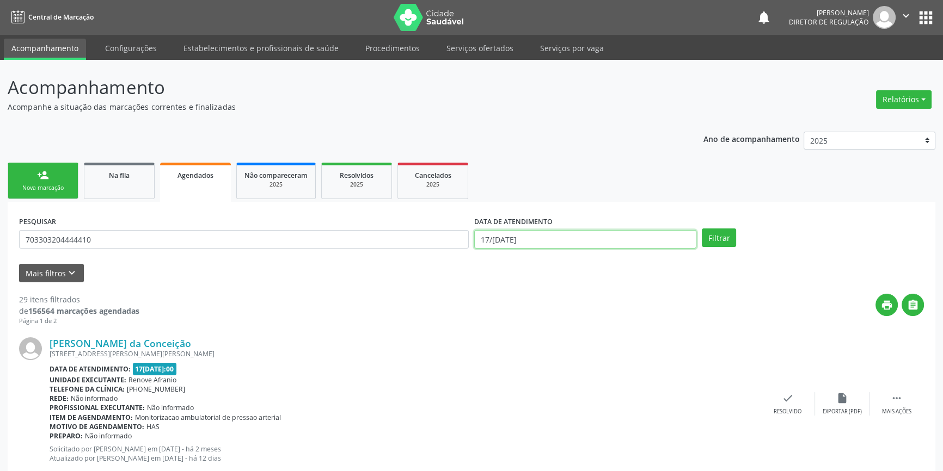
click at [570, 234] on input "17/[DATE]" at bounding box center [585, 239] width 222 height 19
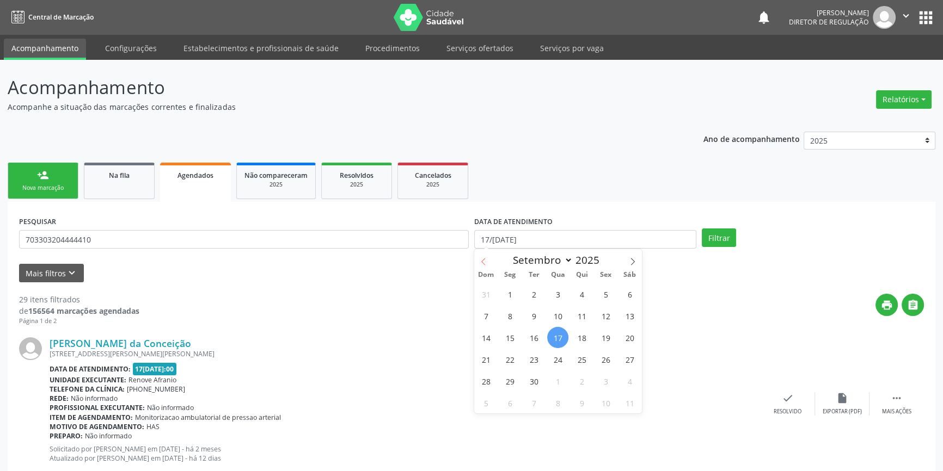
click at [482, 265] on span at bounding box center [483, 258] width 19 height 19
select select "6"
click at [541, 298] on span "1" at bounding box center [533, 294] width 21 height 21
type input "01/07/2025"
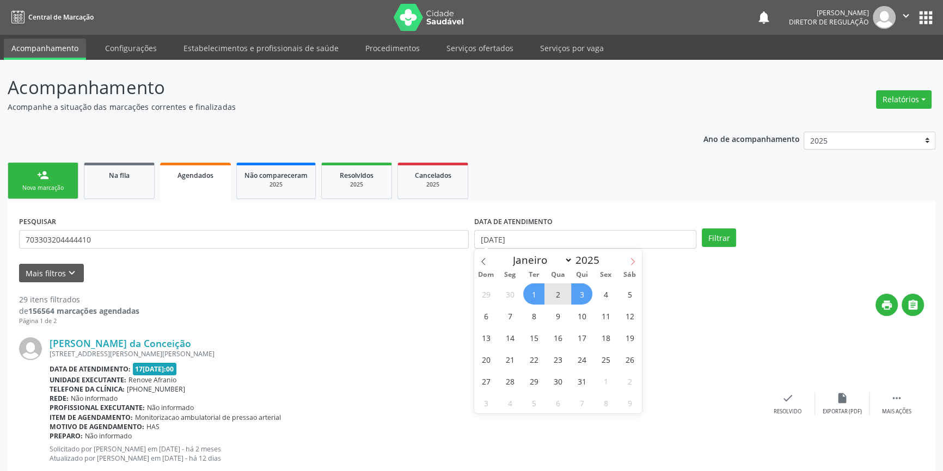
click at [629, 259] on icon at bounding box center [633, 262] width 8 height 8
select select "8"
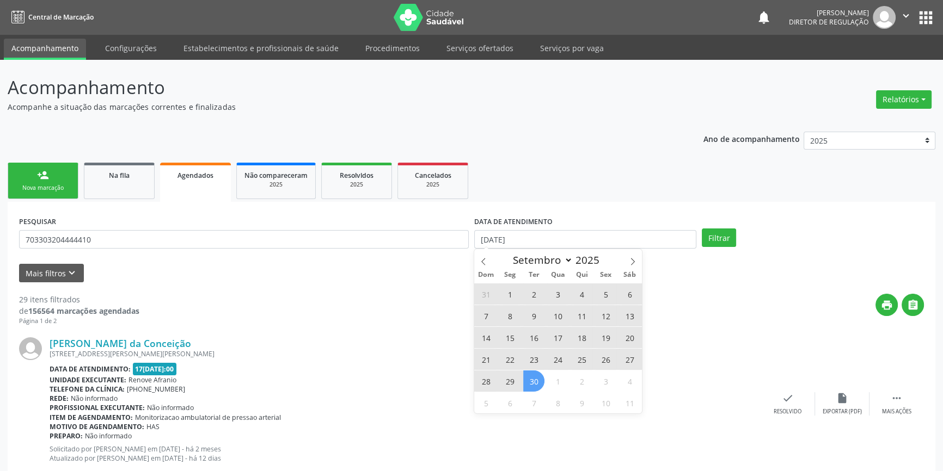
click at [536, 377] on span "30" at bounding box center [533, 381] width 21 height 21
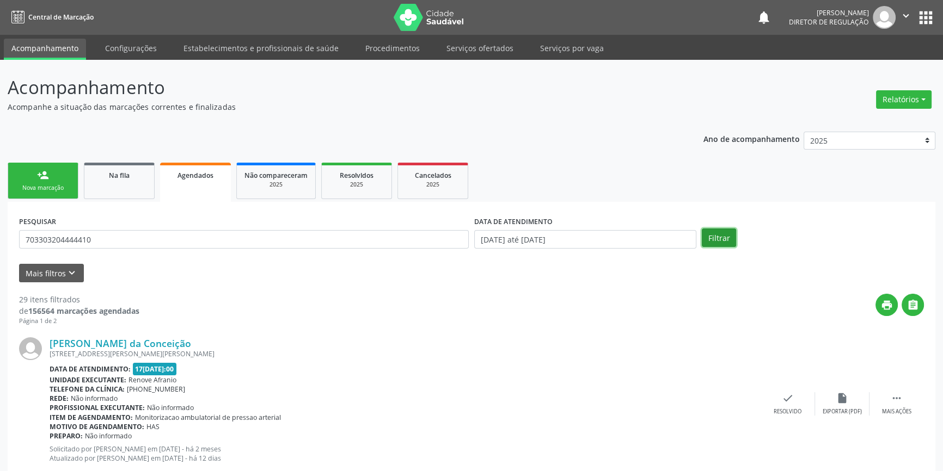
click at [721, 237] on button "Filtrar" at bounding box center [719, 238] width 34 height 19
click at [132, 174] on div "Na fila" at bounding box center [119, 174] width 54 height 11
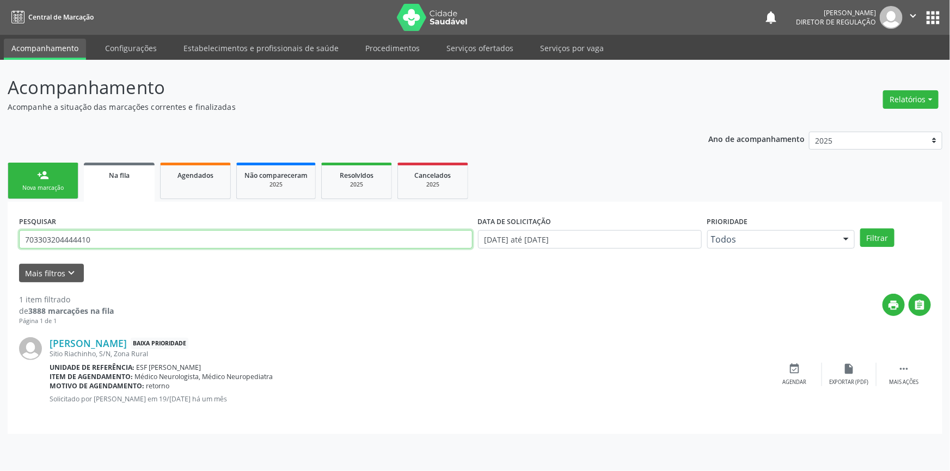
drag, startPoint x: 125, startPoint y: 244, endPoint x: 0, endPoint y: 231, distance: 125.9
click at [0, 231] on div "Acompanhamento Acompanhe a situação das marcações correntes e finalizadas Relat…" at bounding box center [475, 266] width 950 height 412
type input "708007833368628"
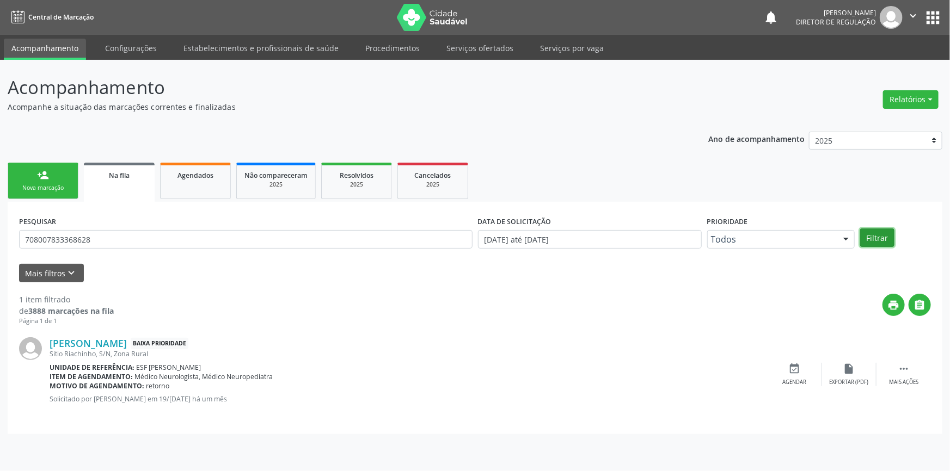
click at [890, 231] on button "Filtrar" at bounding box center [877, 238] width 34 height 19
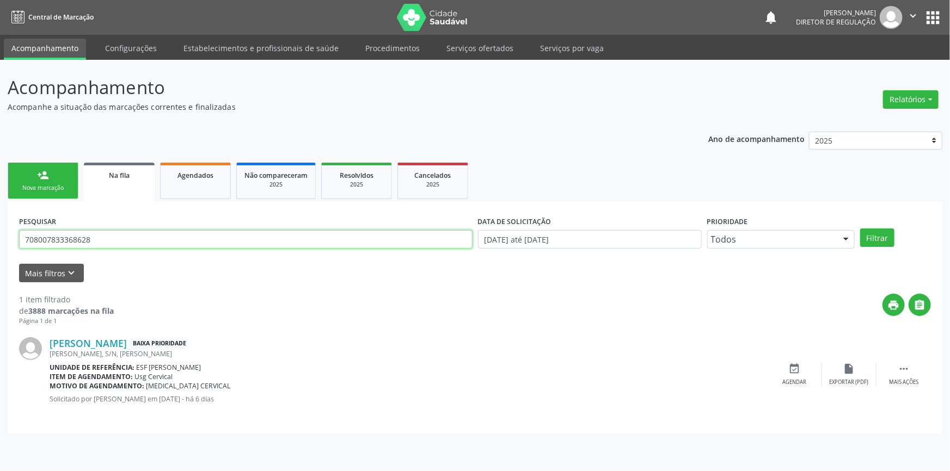
drag, startPoint x: 119, startPoint y: 241, endPoint x: 9, endPoint y: 226, distance: 110.4
click at [9, 227] on div "PESQUISAR 708007833368628 DATA DE SOLICITAÇÃO 01/01/2018 até 17/09/2025 Priorid…" at bounding box center [475, 318] width 935 height 232
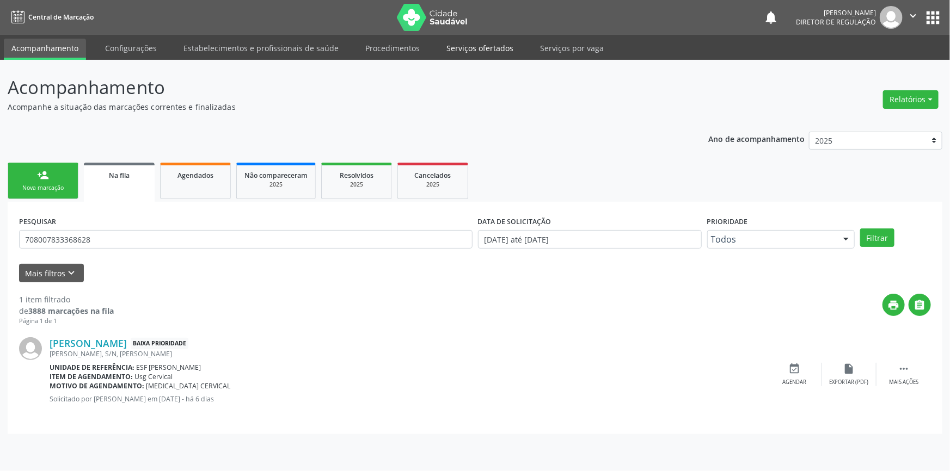
click at [474, 47] on link "Serviços ofertados" at bounding box center [480, 48] width 82 height 19
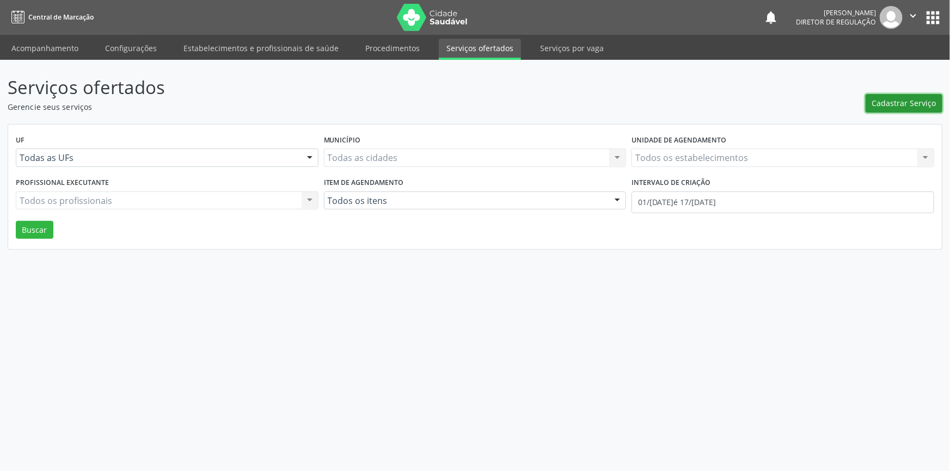
click at [889, 96] on button "Cadastrar Serviço" at bounding box center [904, 103] width 77 height 19
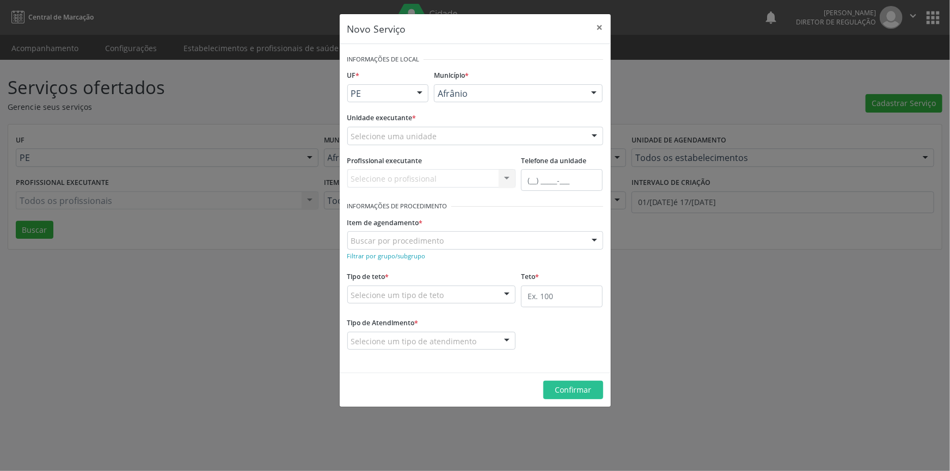
click at [490, 132] on div "Selecione uma unidade" at bounding box center [475, 136] width 256 height 19
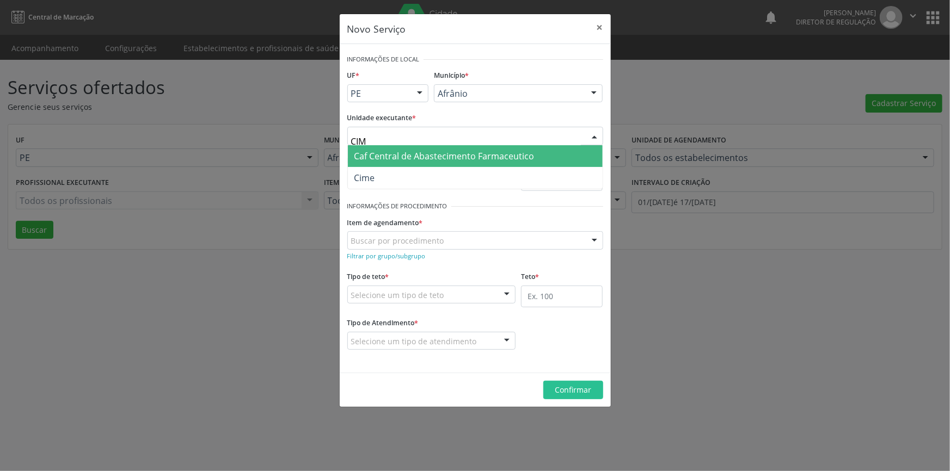
type input "CIME"
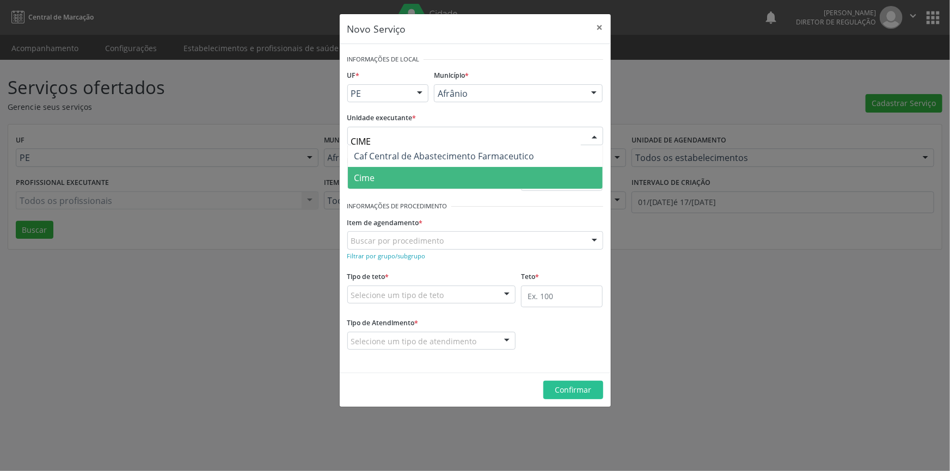
click at [362, 174] on span "Cime" at bounding box center [364, 178] width 21 height 12
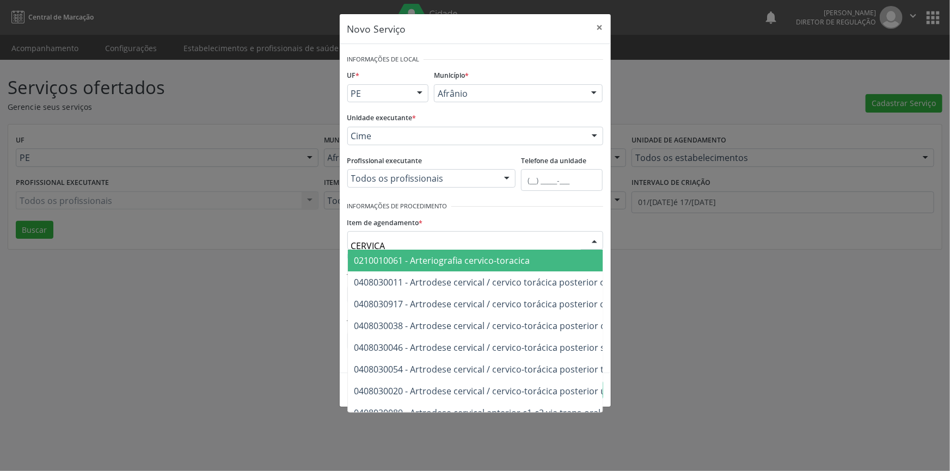
type input "CERVICAL"
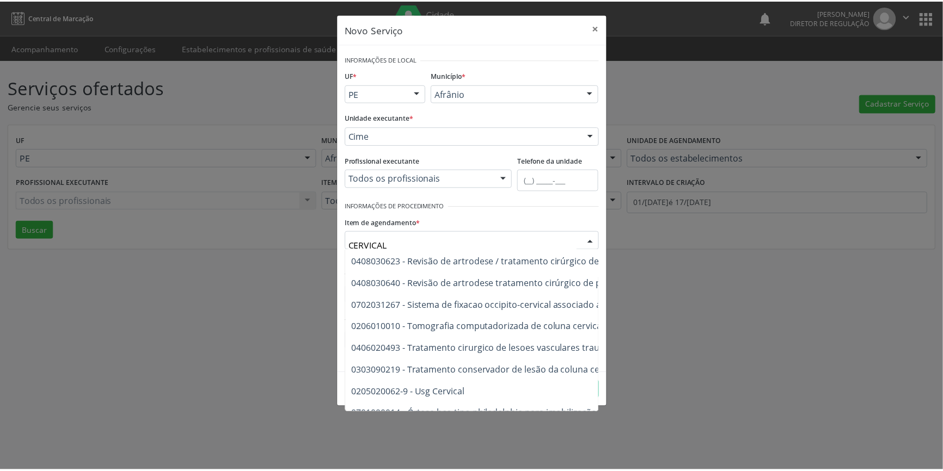
scroll to position [1129, 0]
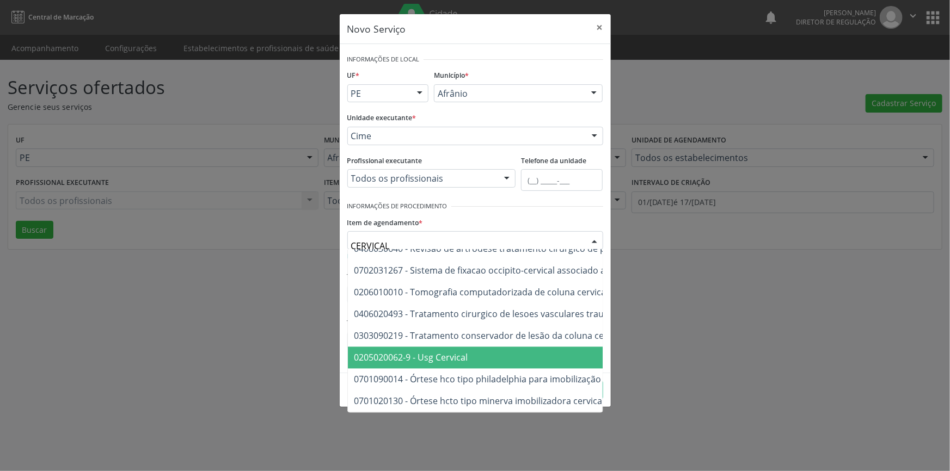
click at [459, 352] on span "0205020062-9 - Usg Cervical" at bounding box center [411, 358] width 114 height 12
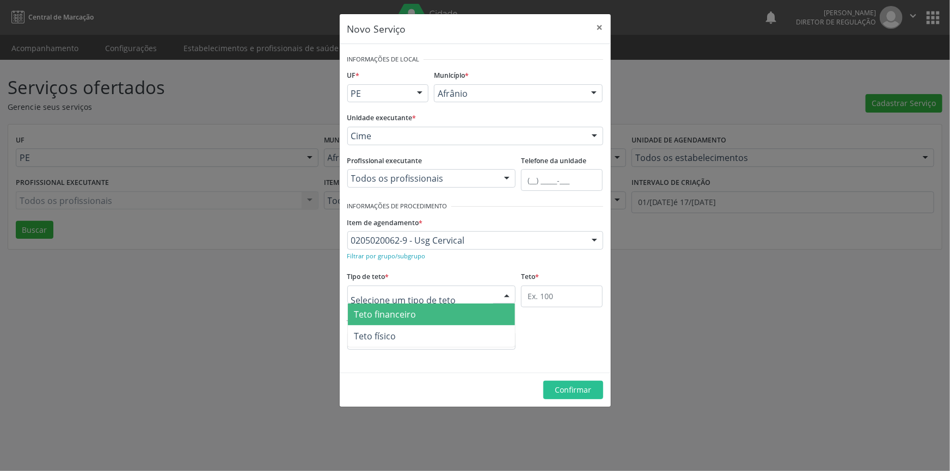
click at [442, 297] on div at bounding box center [431, 295] width 169 height 19
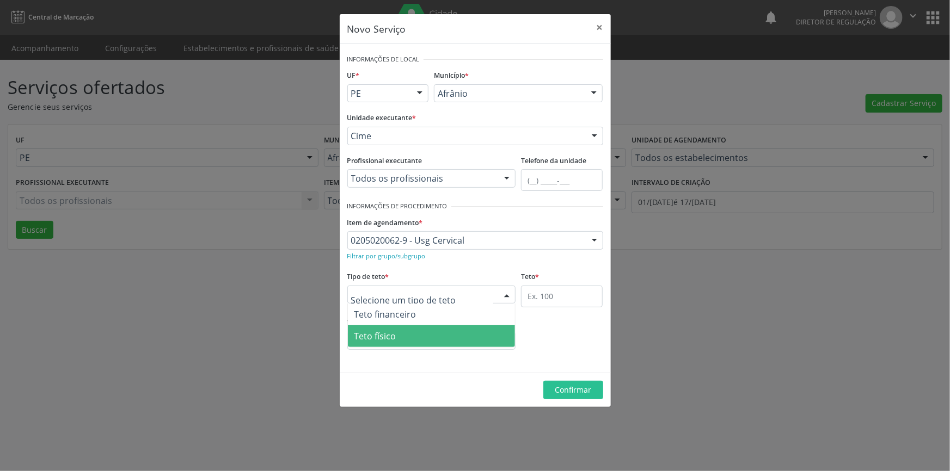
click at [428, 331] on span "Teto físico" at bounding box center [432, 337] width 168 height 22
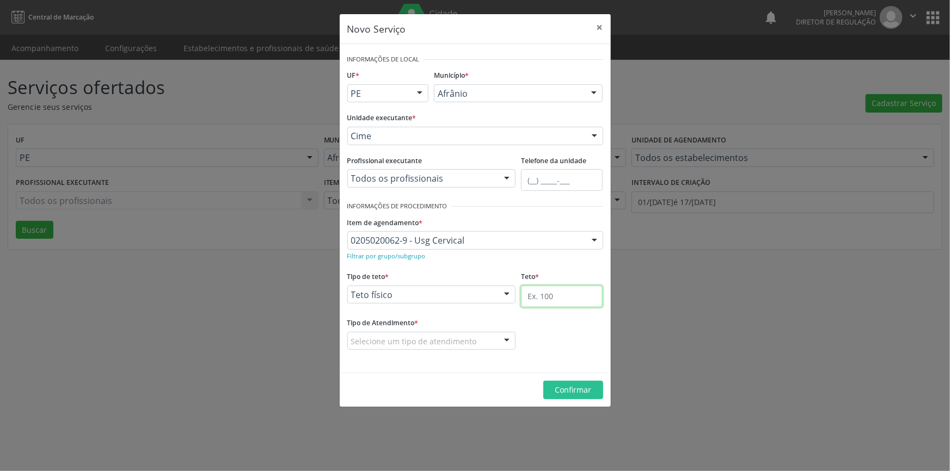
drag, startPoint x: 539, startPoint y: 306, endPoint x: 542, endPoint y: 299, distance: 7.4
click at [539, 305] on input "text" at bounding box center [562, 297] width 82 height 22
type input "1"
click at [474, 343] on div "Selecione um tipo de atendimento" at bounding box center [431, 341] width 169 height 19
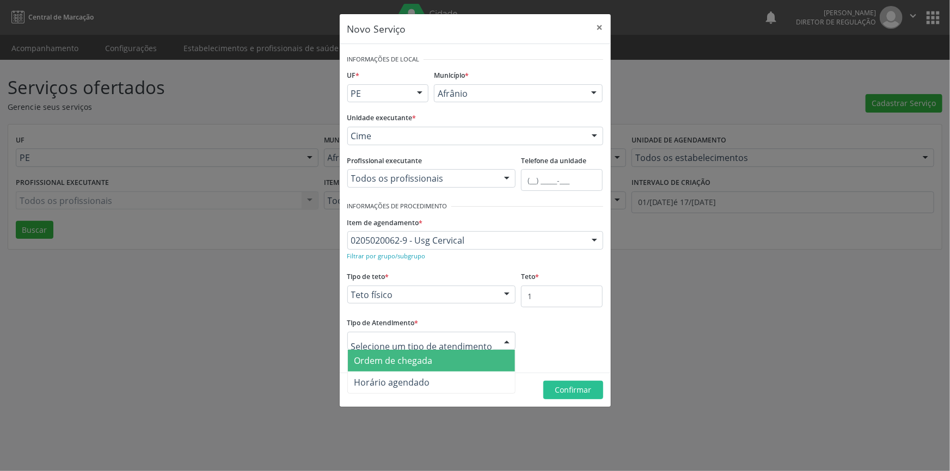
click at [434, 363] on span "Ordem de chegada" at bounding box center [432, 361] width 168 height 22
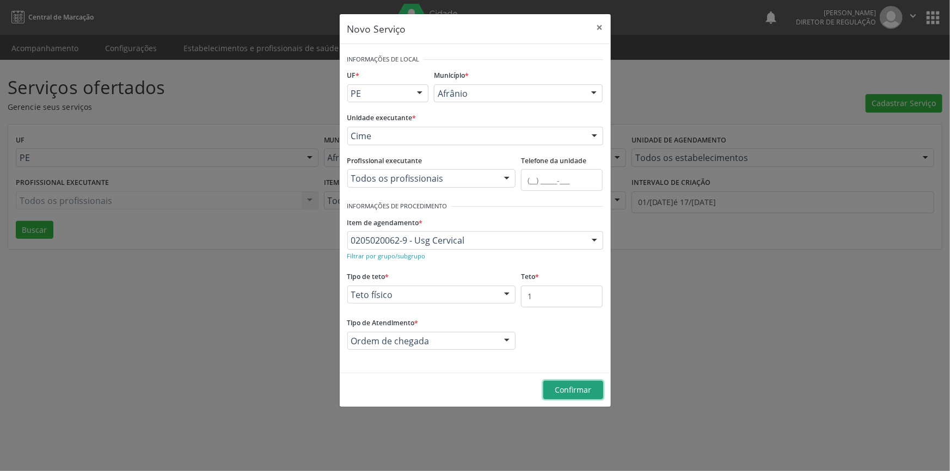
click at [584, 389] on span "Confirmar" at bounding box center [573, 390] width 36 height 10
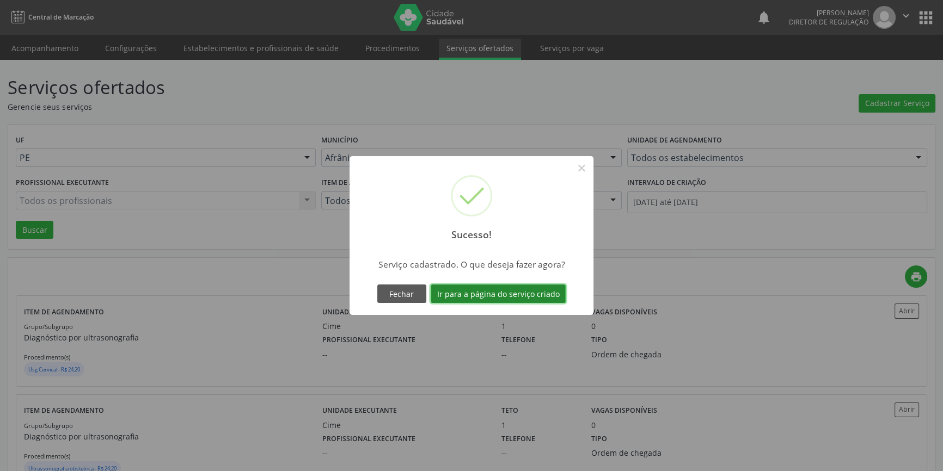
click at [510, 300] on button "Ir para a página do serviço criado" at bounding box center [498, 294] width 135 height 19
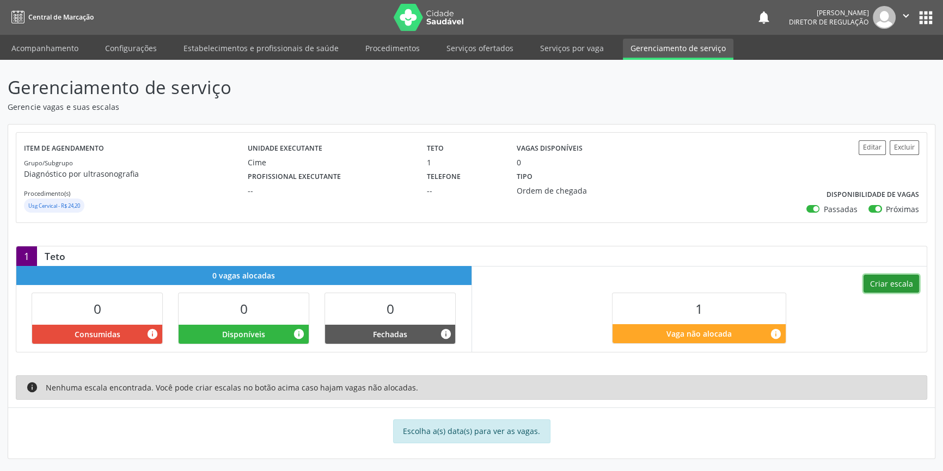
click at [889, 287] on button "Criar escala" at bounding box center [891, 284] width 56 height 19
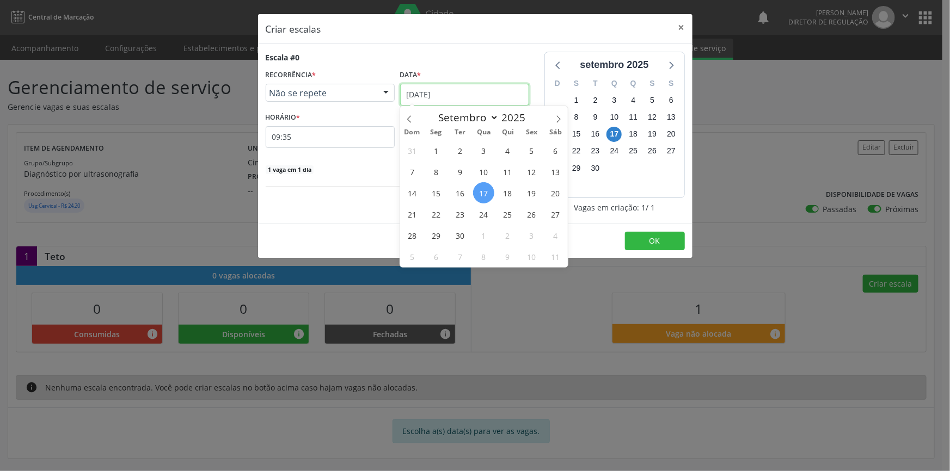
click at [439, 84] on input "17/[DATE]" at bounding box center [464, 95] width 129 height 22
click at [468, 217] on span "23" at bounding box center [459, 214] width 21 height 21
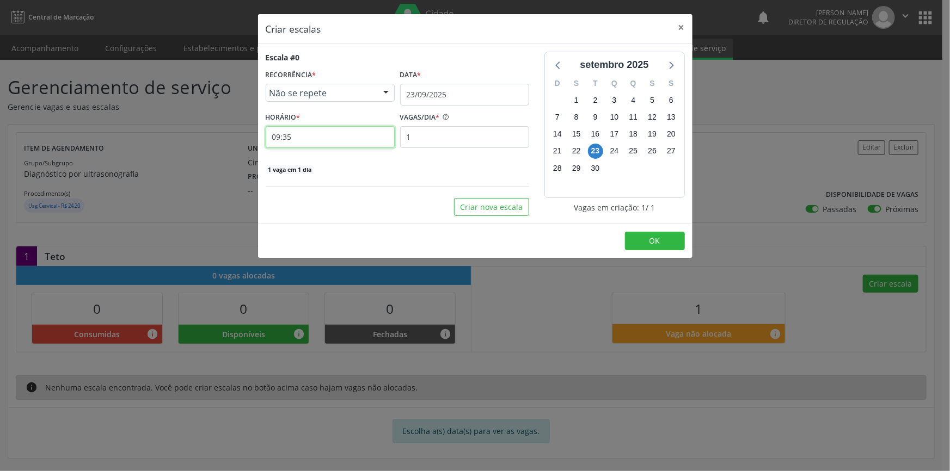
click at [337, 138] on input "09:35" at bounding box center [330, 137] width 129 height 22
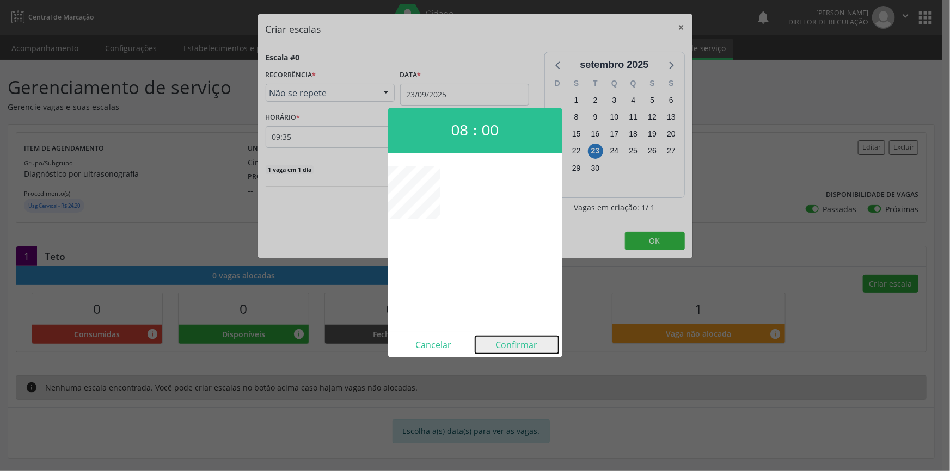
click at [538, 345] on button "Confirmar" at bounding box center [516, 344] width 83 height 17
type input "08:00"
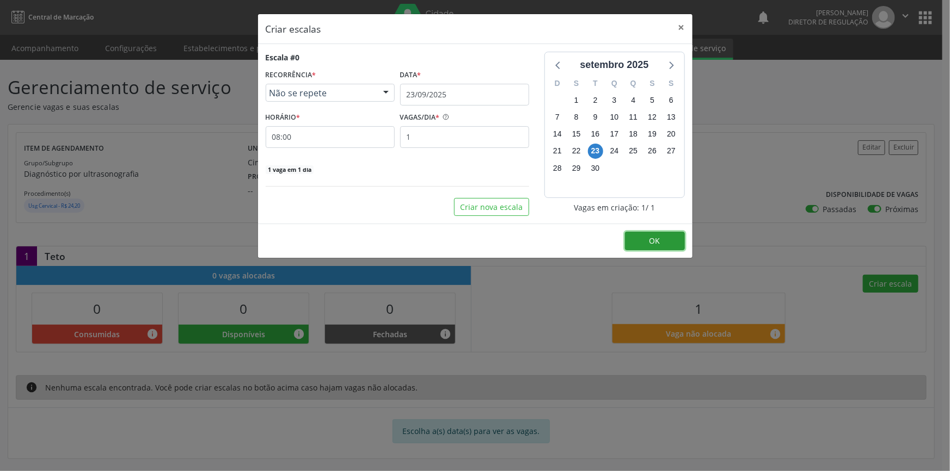
click at [635, 239] on button "OK" at bounding box center [655, 241] width 60 height 19
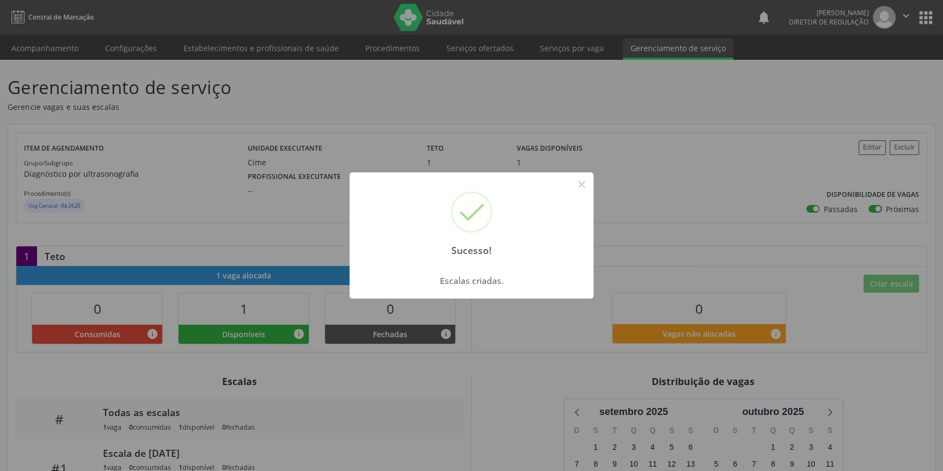
click at [592, 186] on div "Sucesso! ×" at bounding box center [471, 220] width 244 height 94
click at [577, 188] on button "×" at bounding box center [581, 184] width 19 height 19
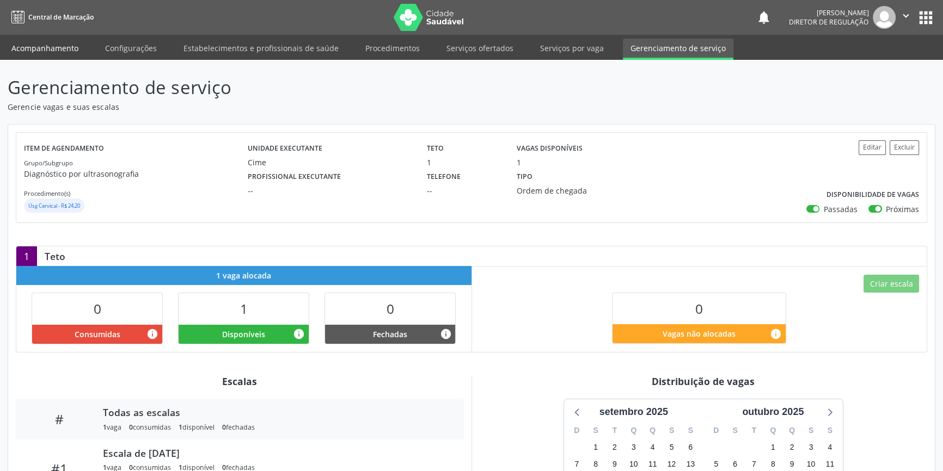
click at [66, 39] on link "Acompanhamento" at bounding box center [45, 48] width 82 height 19
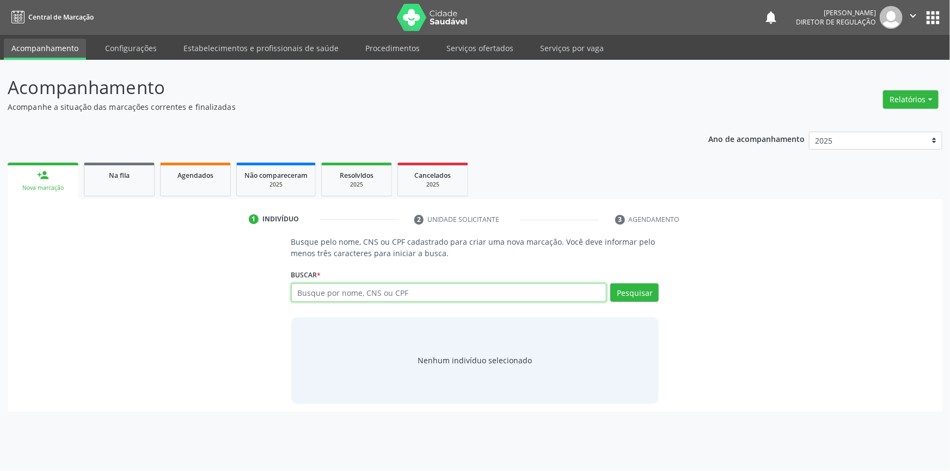
click at [568, 294] on input "text" at bounding box center [449, 293] width 316 height 19
type input "708007833368628"
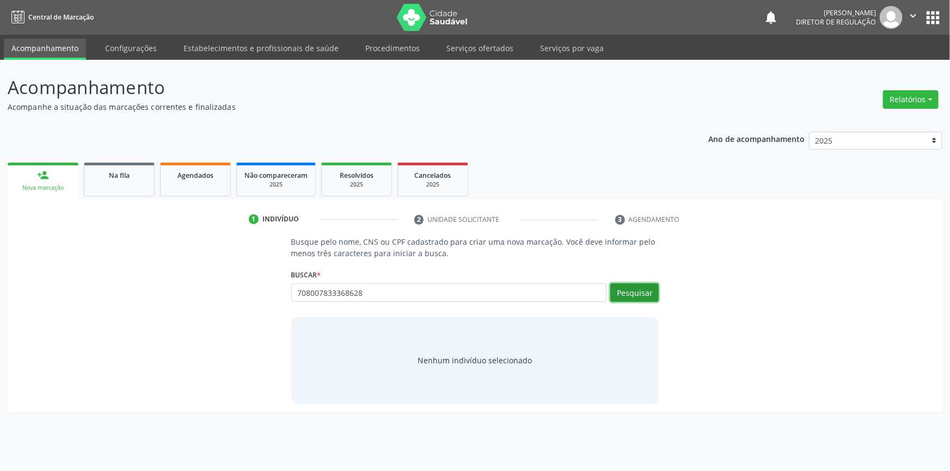
click at [625, 297] on button "Pesquisar" at bounding box center [634, 293] width 48 height 19
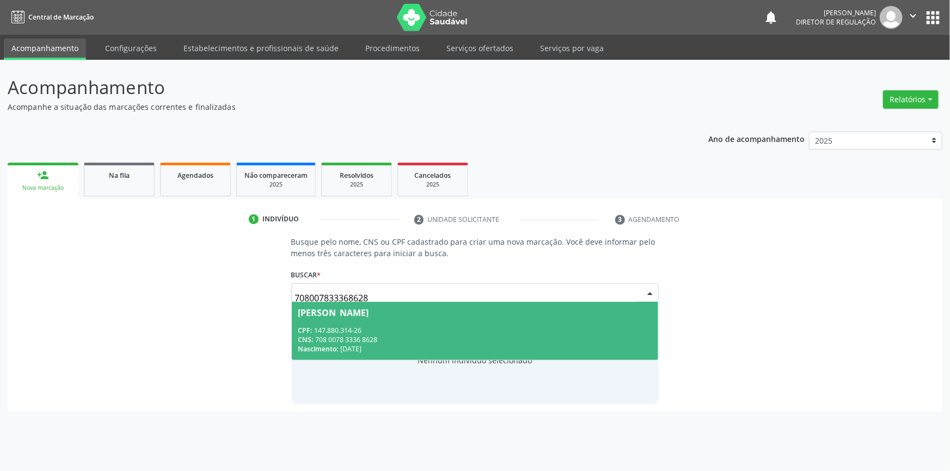
click at [450, 307] on span "Márcio Kerlan Sousa Silva CPF: 147.880.314-26 CNS: 708 0078 3336 8628 Nasciment…" at bounding box center [475, 331] width 367 height 58
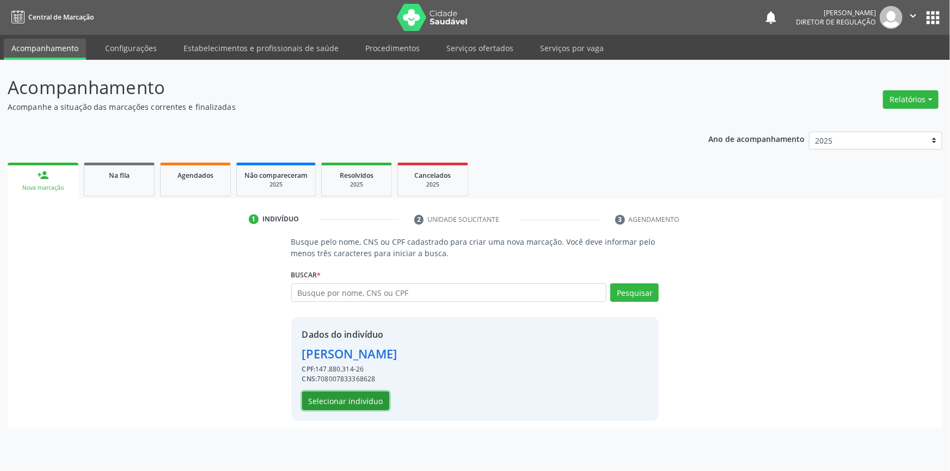
click at [349, 398] on button "Selecionar indivíduo" at bounding box center [345, 401] width 87 height 19
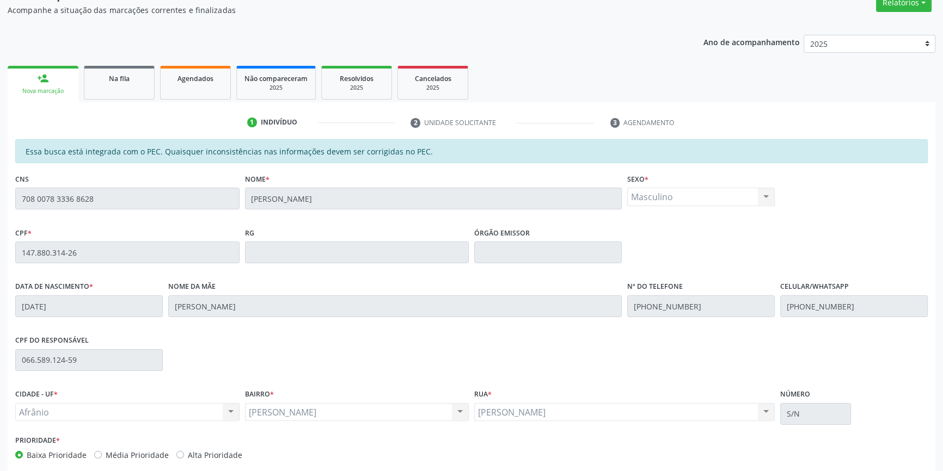
scroll to position [149, 0]
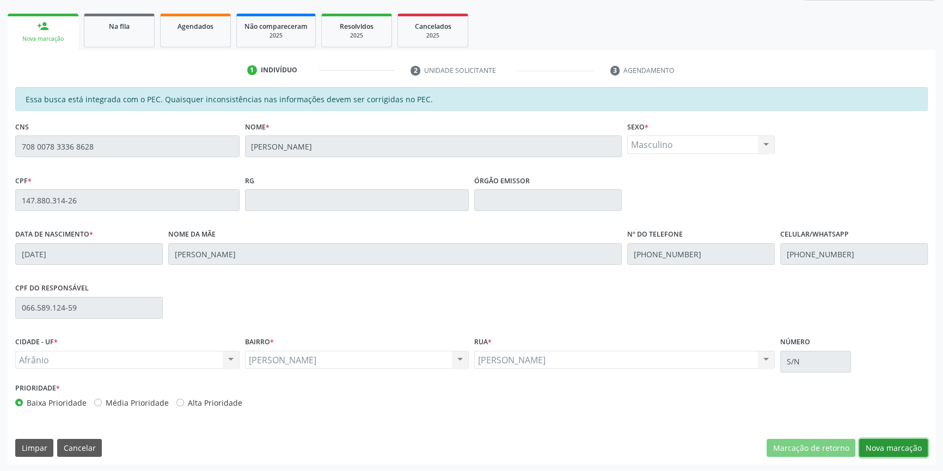
click at [891, 450] on button "Nova marcação" at bounding box center [893, 448] width 69 height 19
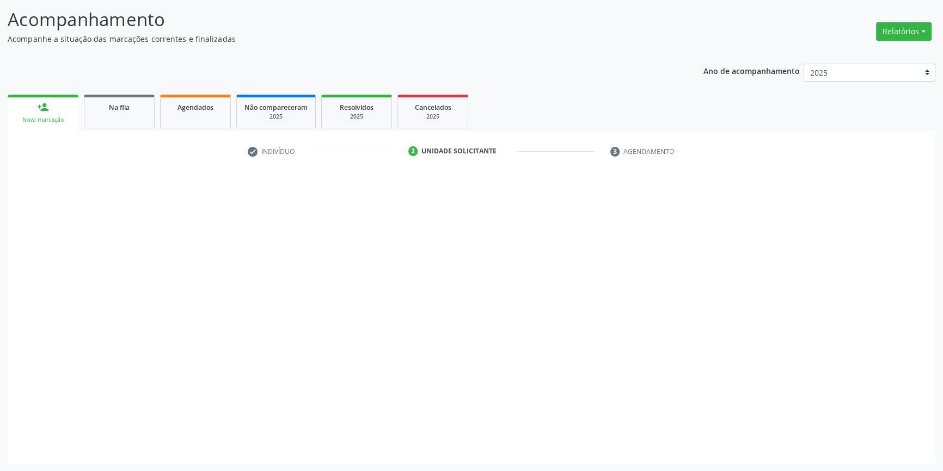
scroll to position [67, 0]
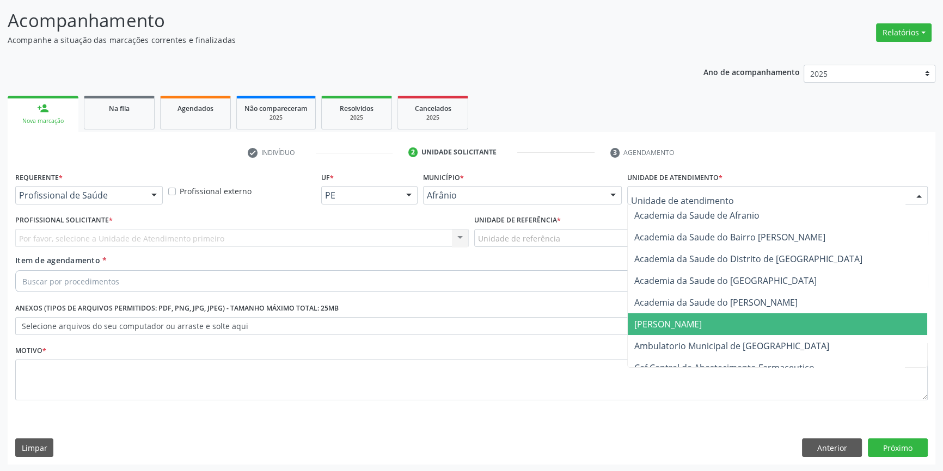
click at [712, 330] on span "[PERSON_NAME]" at bounding box center [777, 325] width 299 height 22
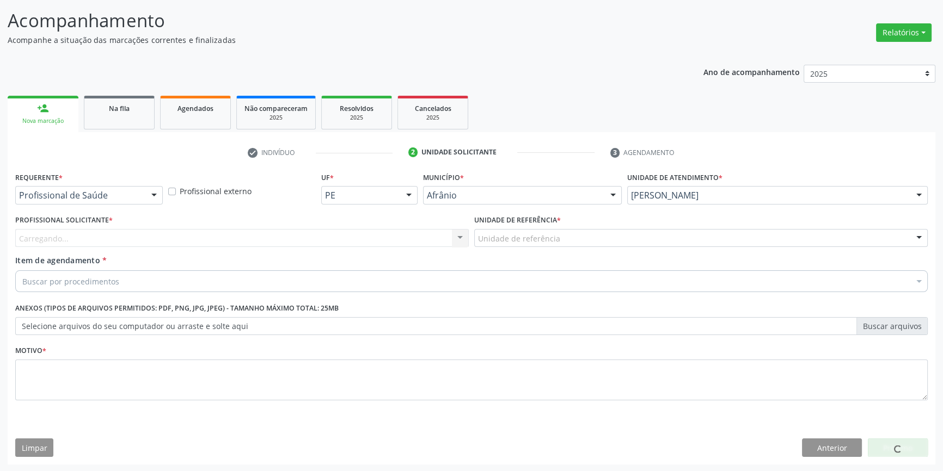
click at [695, 207] on div "Unidade de atendimento * Alves Landim Academia da Saude de Afranio Academia da …" at bounding box center [777, 190] width 306 height 42
drag, startPoint x: 693, startPoint y: 186, endPoint x: 684, endPoint y: 219, distance: 34.6
click at [692, 186] on div "[PERSON_NAME]" at bounding box center [777, 195] width 300 height 19
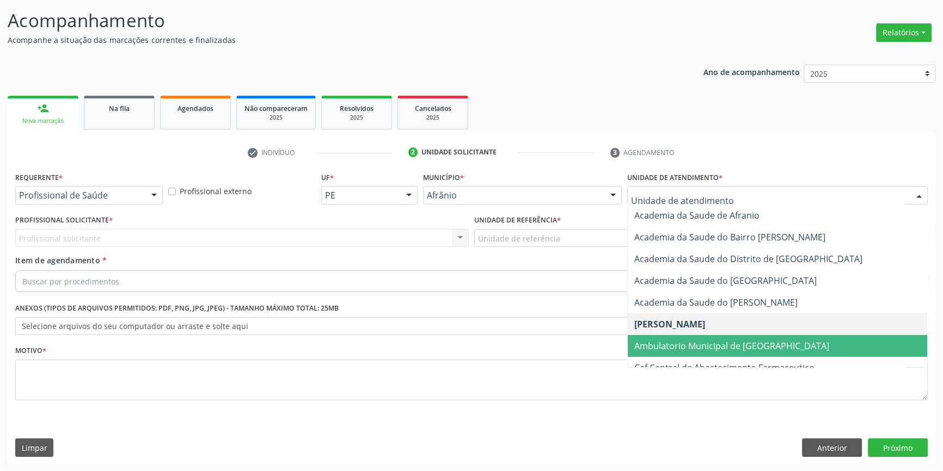
click at [688, 349] on span "Ambulatorio Municipal de [GEOGRAPHIC_DATA]" at bounding box center [731, 346] width 195 height 12
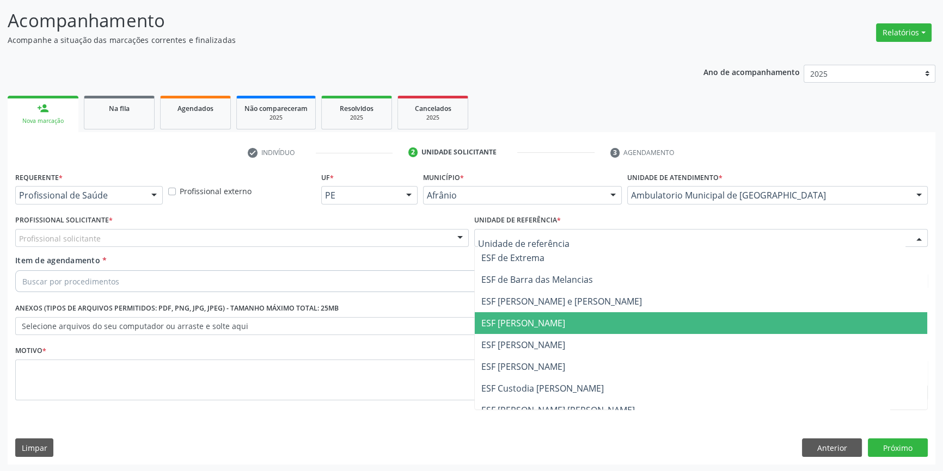
drag, startPoint x: 530, startPoint y: 337, endPoint x: 494, endPoint y: 327, distance: 37.4
click at [527, 337] on span "ESF [PERSON_NAME]" at bounding box center [701, 345] width 452 height 22
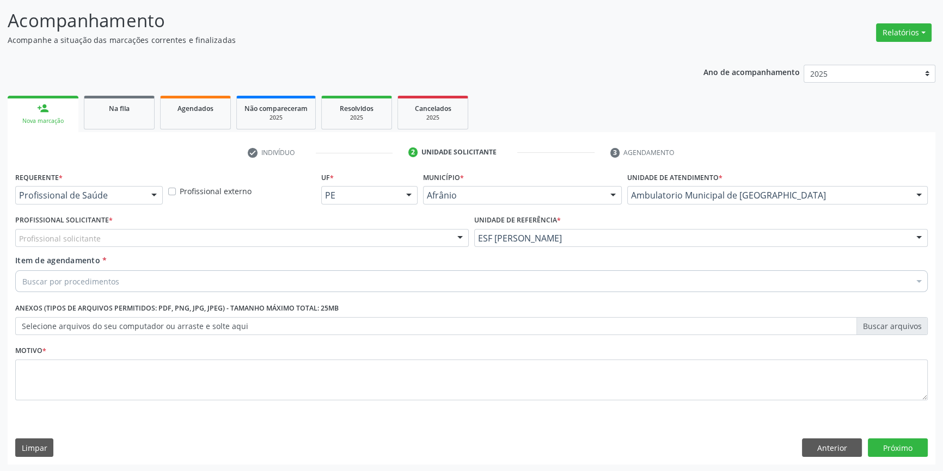
click at [266, 235] on div "Profissional solicitante" at bounding box center [241, 238] width 453 height 19
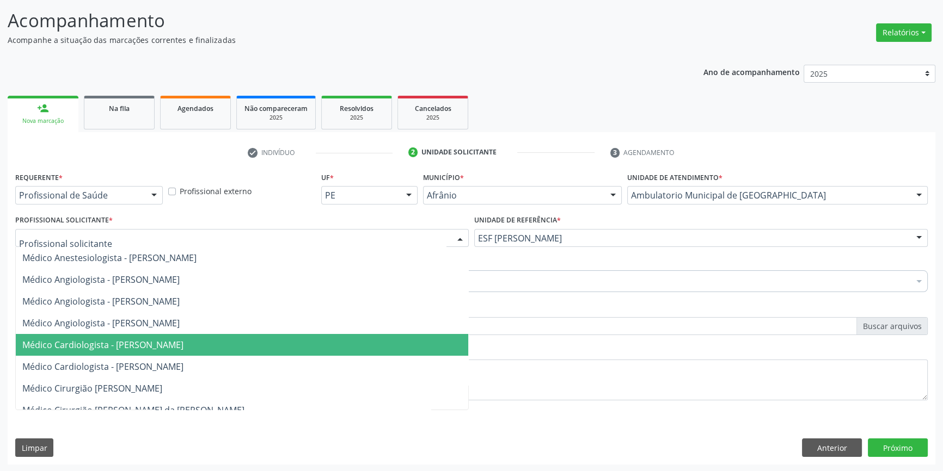
click at [169, 341] on span "Médico Cardiologista - [PERSON_NAME]" at bounding box center [102, 345] width 161 height 12
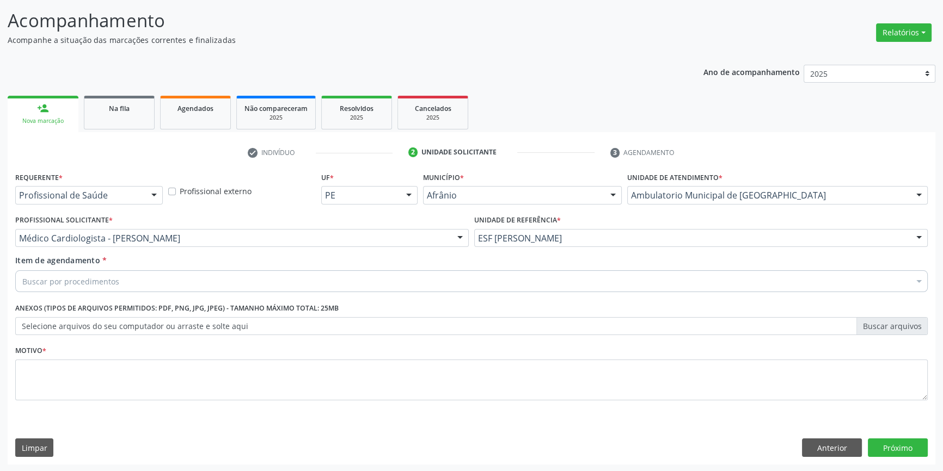
click at [159, 287] on div "Buscar por procedimentos" at bounding box center [471, 282] width 912 height 22
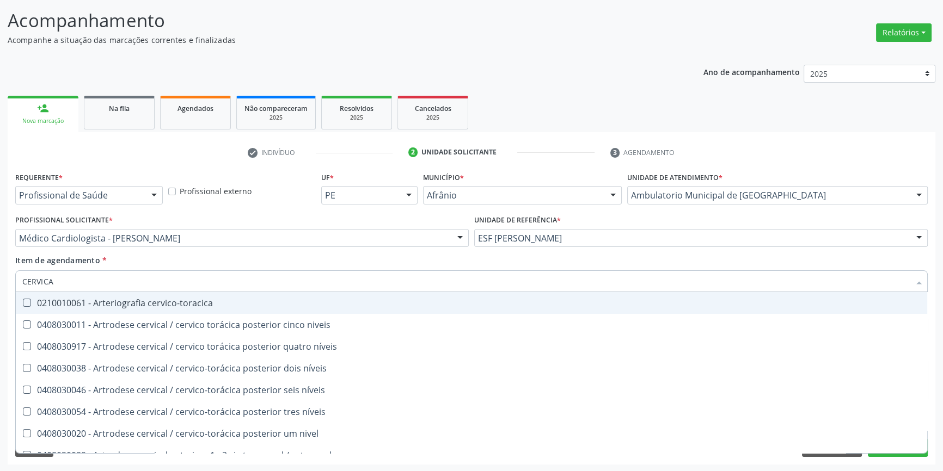
type input "CERVICAL"
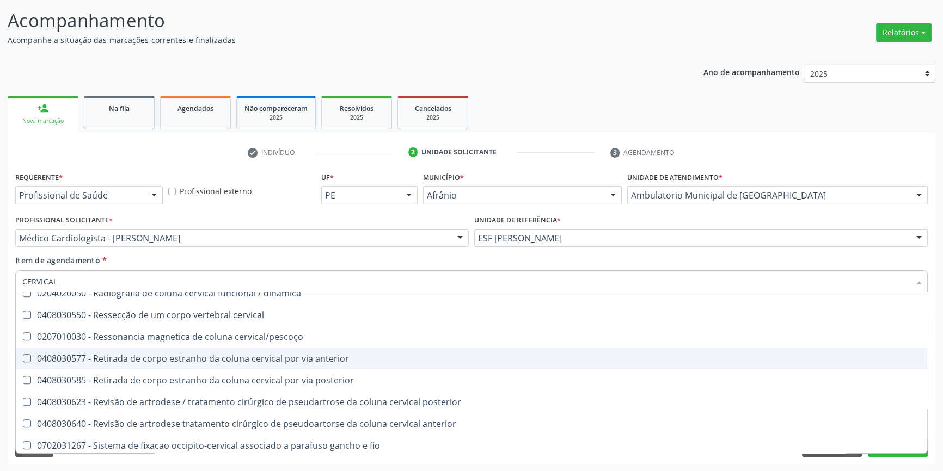
scroll to position [1089, 0]
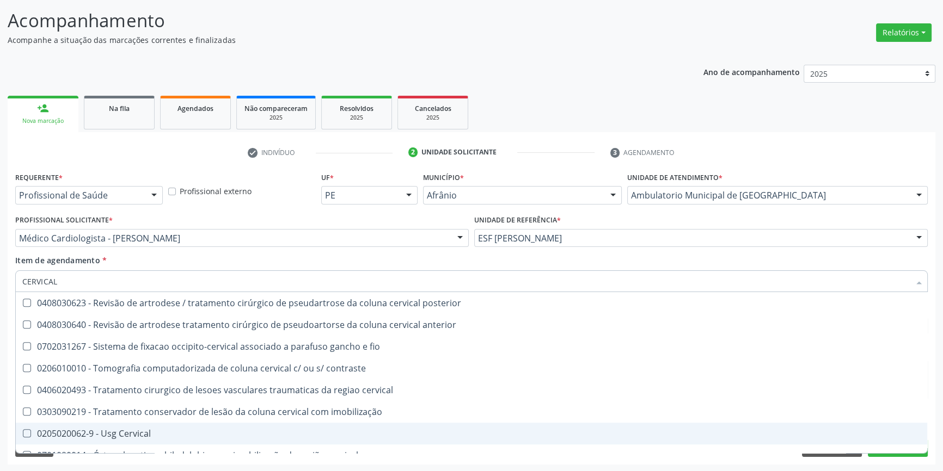
click at [137, 429] on div "0205020062-9 - Usg Cervical" at bounding box center [471, 433] width 898 height 9
checkbox Cervical "true"
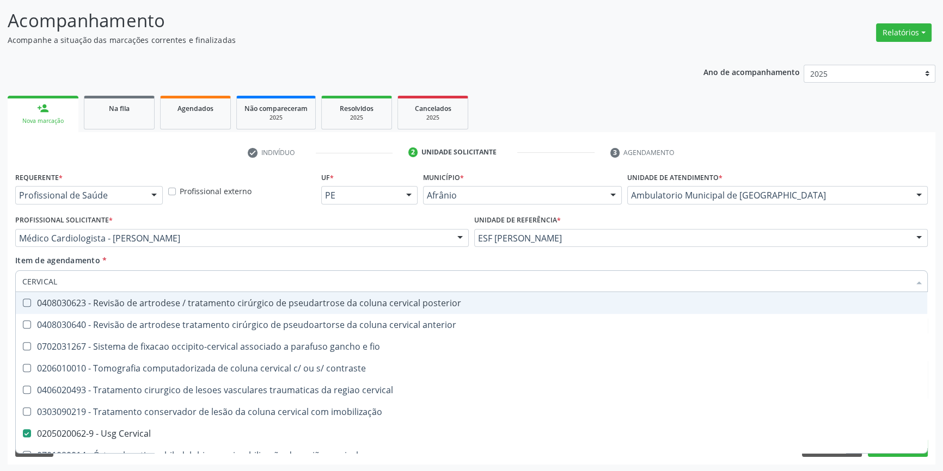
click at [200, 263] on div "Item de agendamento * CERVICAL Desfazer seleção 0408030011 - Artrodese cervical…" at bounding box center [471, 272] width 912 height 34
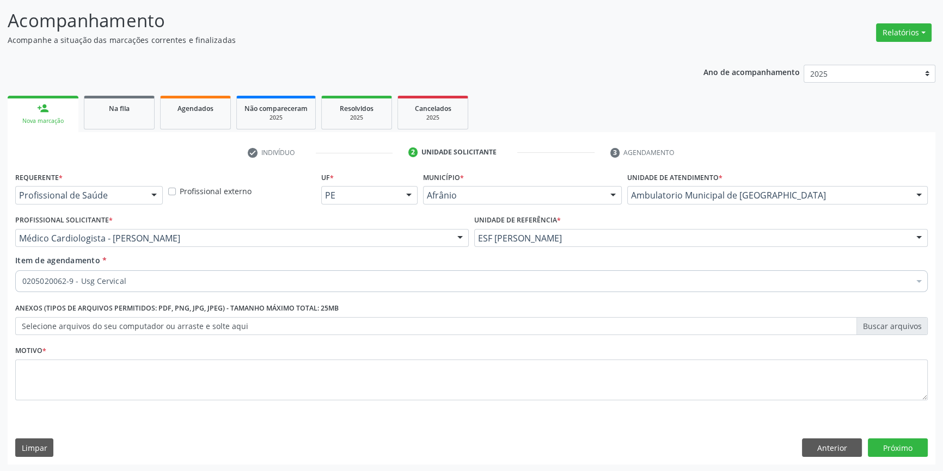
click at [205, 372] on div "Requerente * Profissional de Saúde Profissional de Saúde Paciente Nenhum result…" at bounding box center [471, 292] width 912 height 247
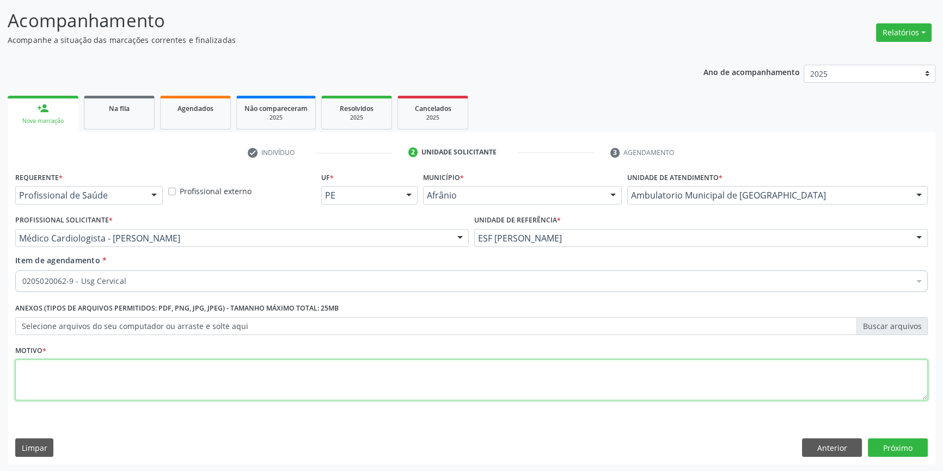
click at [205, 372] on textarea at bounding box center [471, 380] width 912 height 41
type textarea "'"
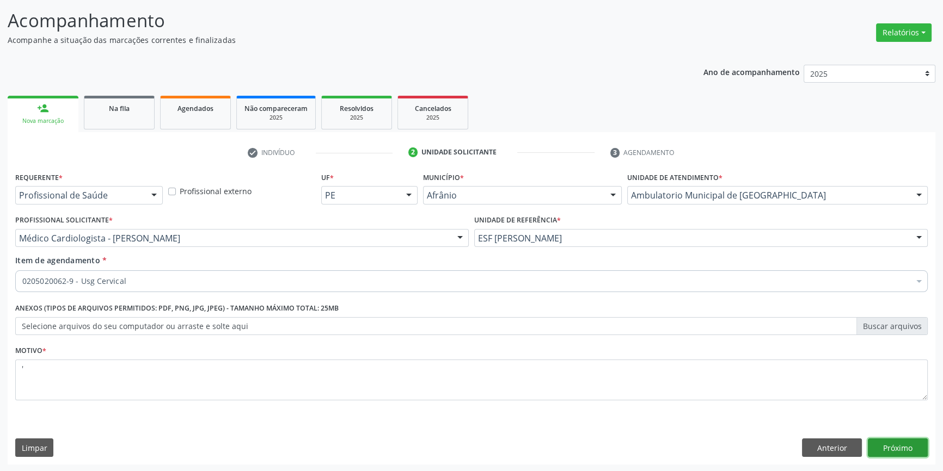
click at [917, 446] on button "Próximo" at bounding box center [898, 448] width 60 height 19
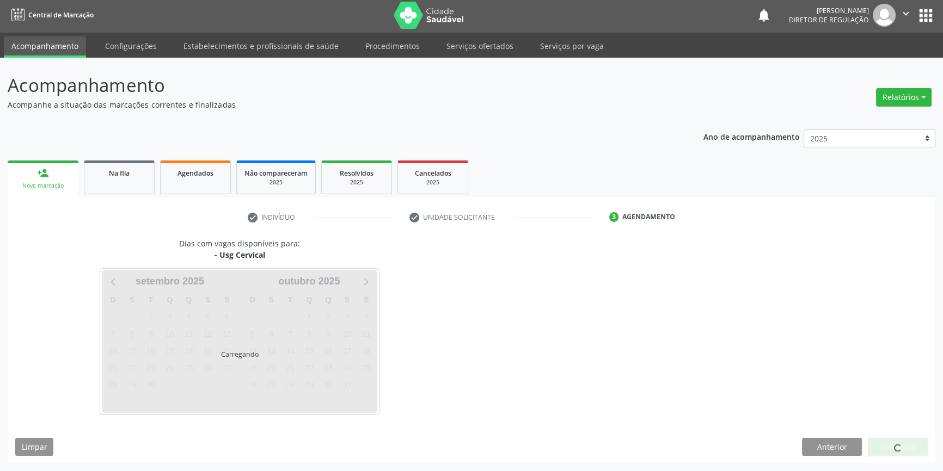
scroll to position [1, 0]
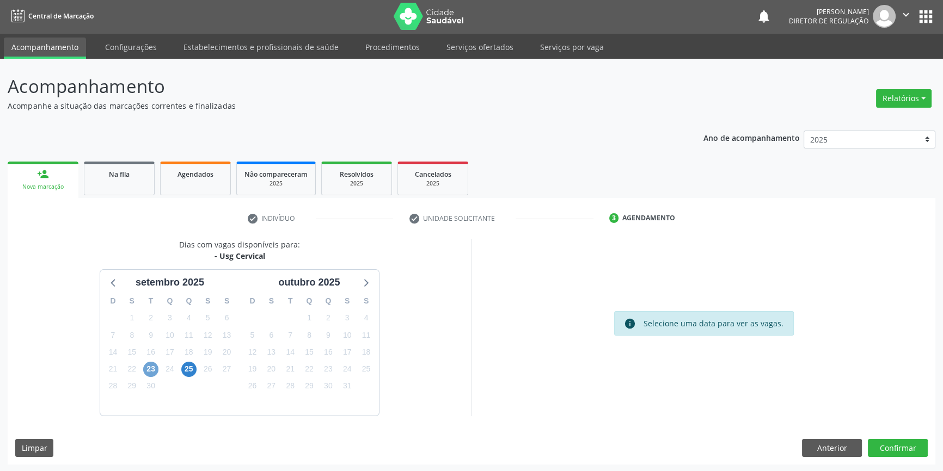
click at [152, 370] on span "23" at bounding box center [150, 369] width 15 height 15
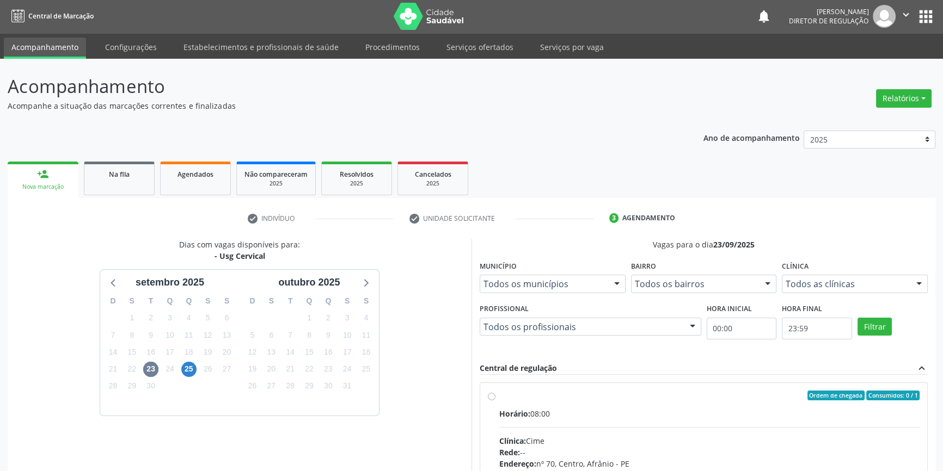
click at [511, 389] on div "Ordem de chegada Consumidos: 0 / 1 Horário: 08:00 Clínica: Cime Rede: -- Endere…" at bounding box center [703, 474] width 447 height 182
radio input "true"
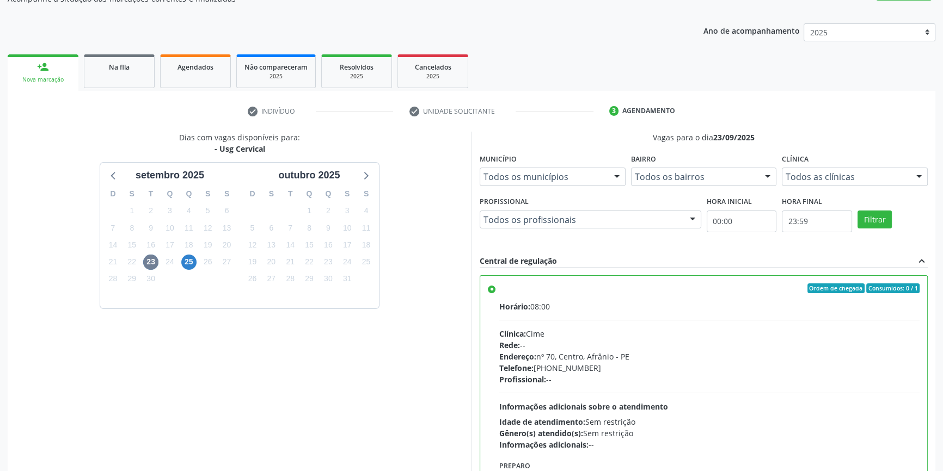
scroll to position [178, 0]
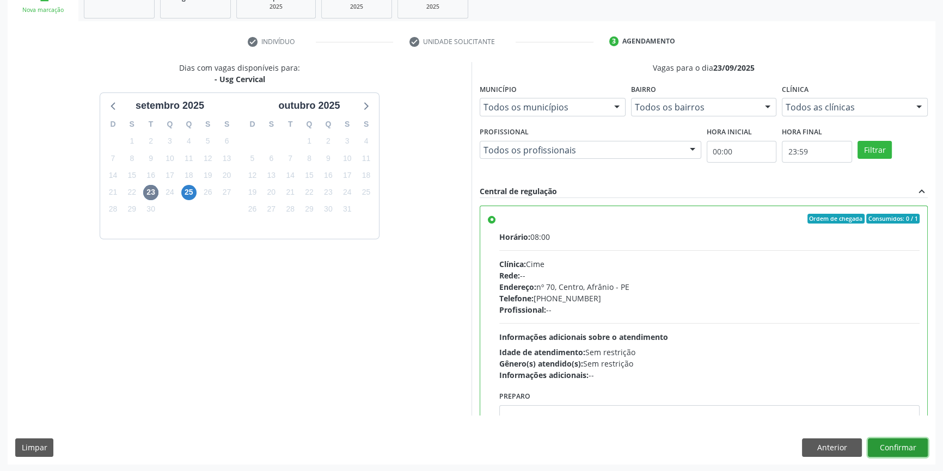
click at [896, 447] on button "Confirmar" at bounding box center [898, 448] width 60 height 19
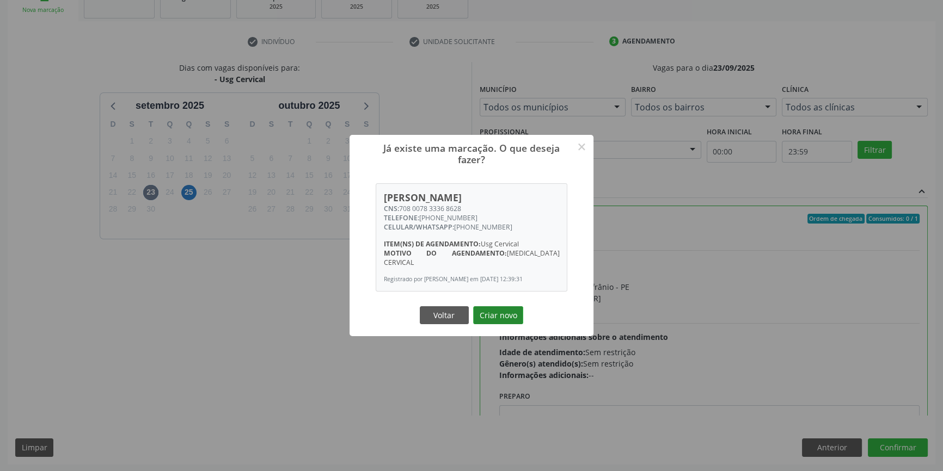
click at [510, 310] on button "Criar novo" at bounding box center [498, 315] width 50 height 19
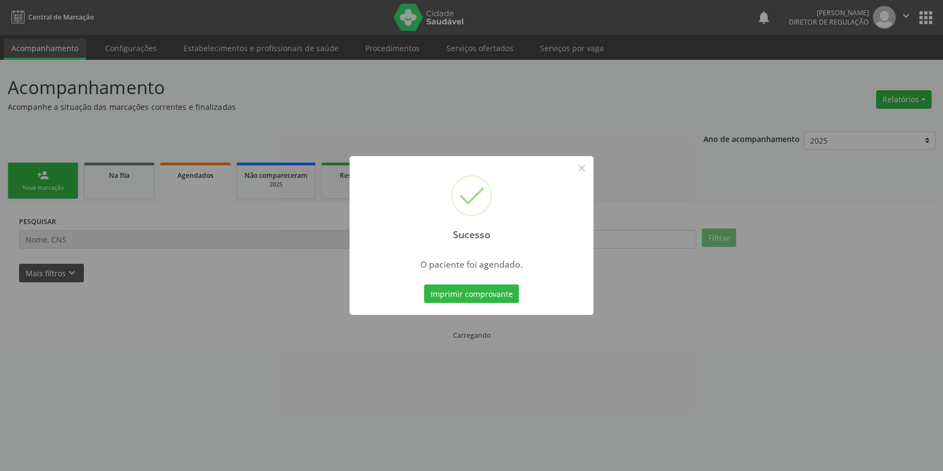
scroll to position [0, 0]
click at [484, 292] on button "Imprimir comprovante" at bounding box center [475, 294] width 95 height 19
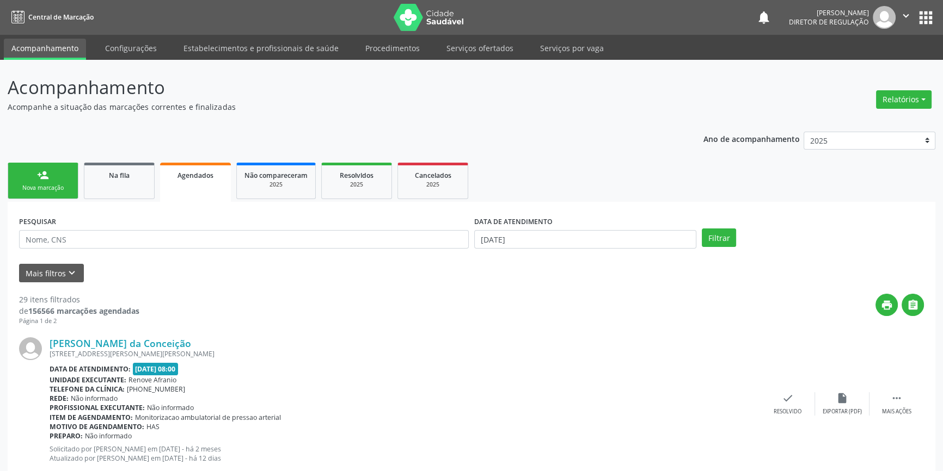
click at [50, 183] on link "person_add Nova marcação" at bounding box center [43, 181] width 71 height 36
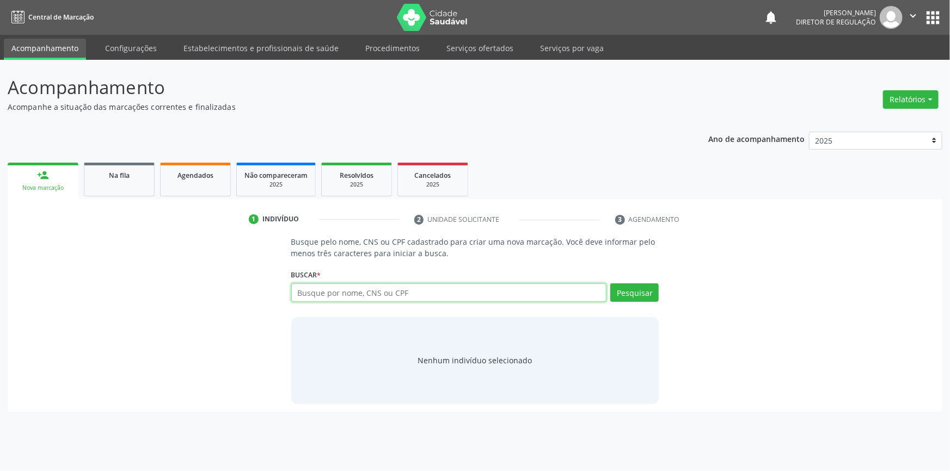
click at [373, 284] on input "text" at bounding box center [449, 293] width 316 height 19
click at [373, 296] on input "text" at bounding box center [449, 293] width 316 height 19
type input "703409824222400"
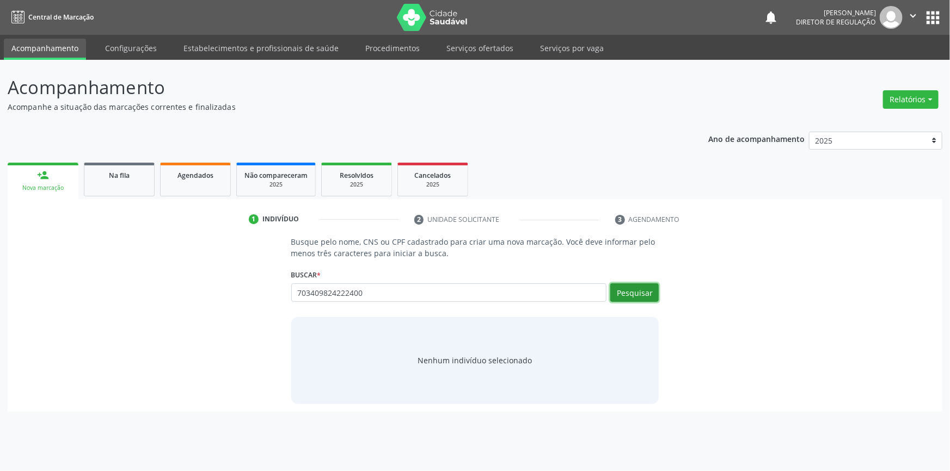
click at [652, 289] on button "Pesquisar" at bounding box center [634, 293] width 48 height 19
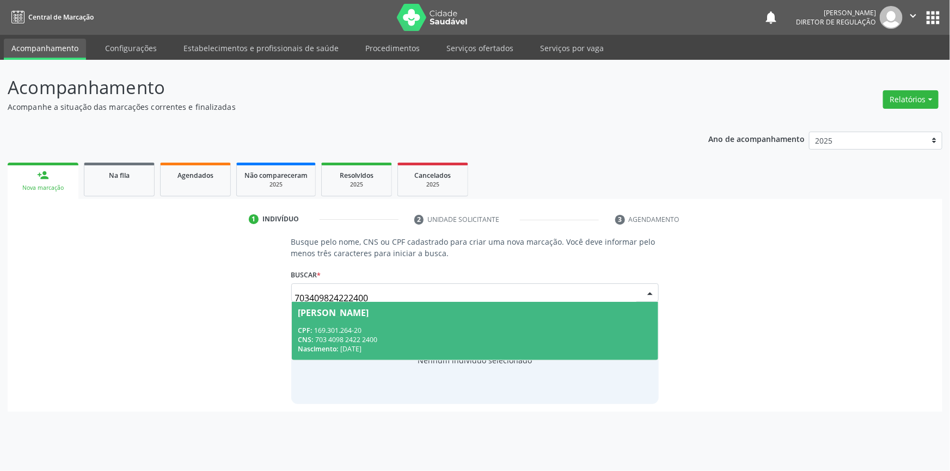
click at [484, 353] on div "Nascimento: 16/06/1960" at bounding box center [475, 349] width 354 height 9
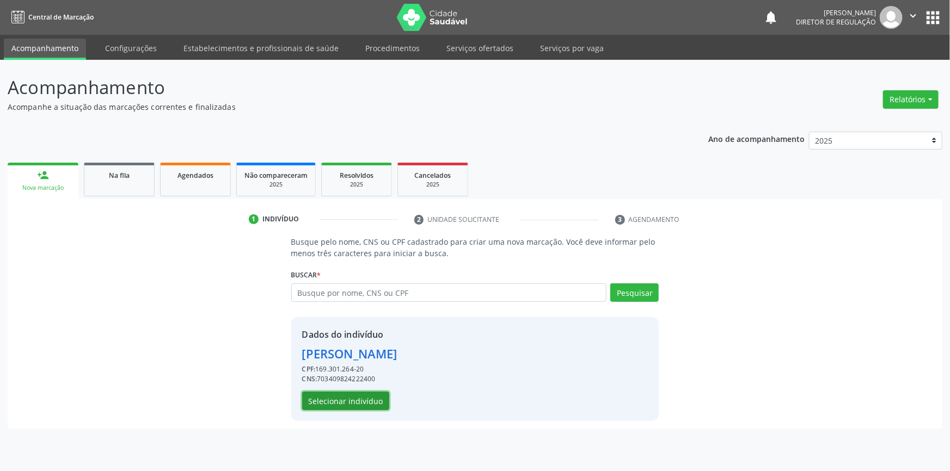
click at [367, 392] on button "Selecionar indivíduo" at bounding box center [345, 401] width 87 height 19
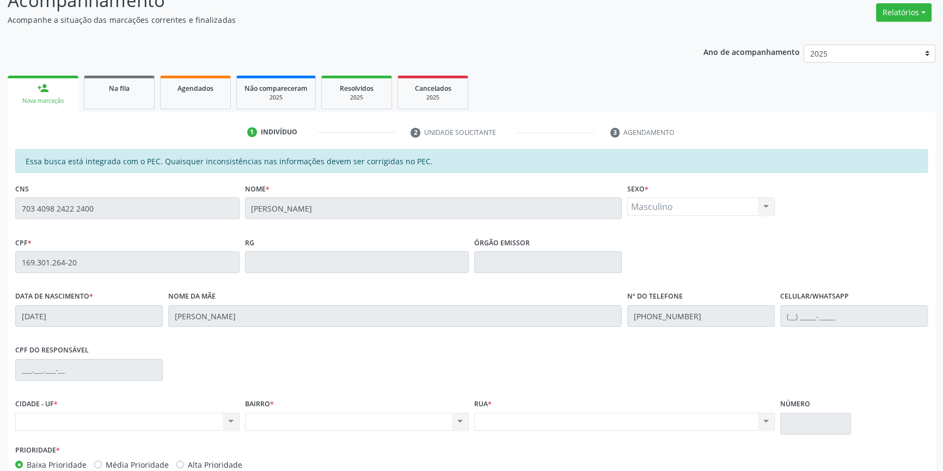
scroll to position [149, 0]
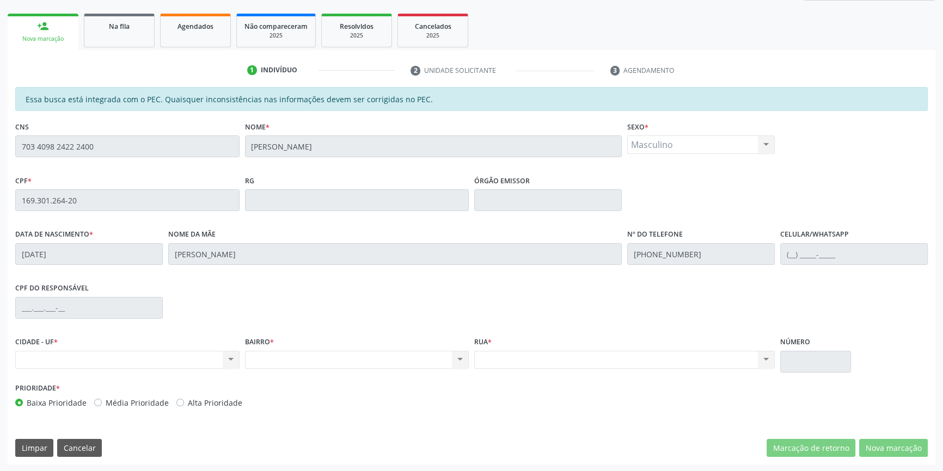
click at [0, 125] on div "Acompanhamento Acompanhe a situação das marcações correntes e finalizadas Relat…" at bounding box center [471, 192] width 943 height 562
